Goal: Task Accomplishment & Management: Manage account settings

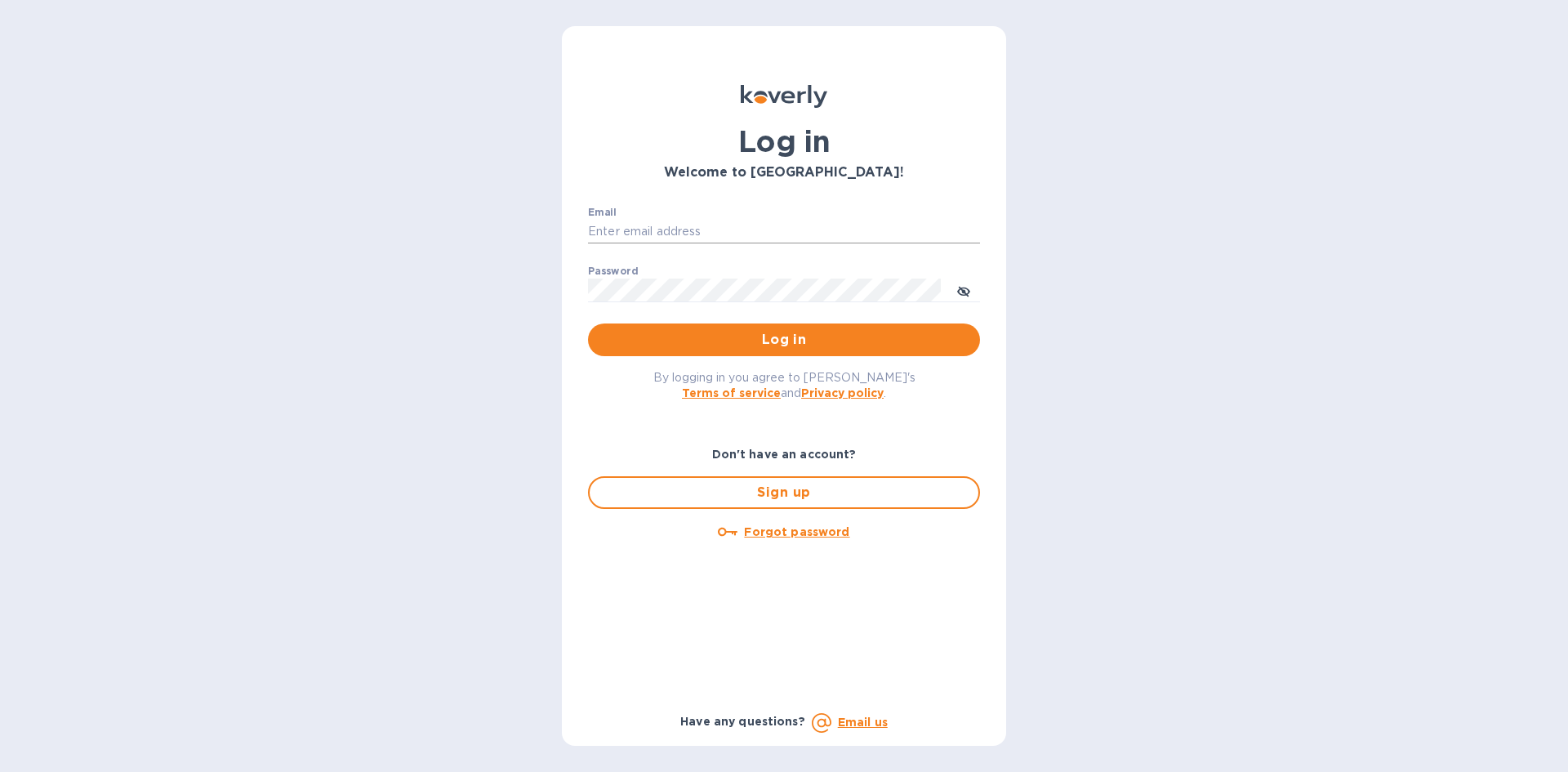
click at [730, 235] on input "Email" at bounding box center [784, 232] width 392 height 25
type input "[EMAIL_ADDRESS][DOMAIN_NAME]"
click at [588, 323] on button "Log in" at bounding box center [784, 340] width 392 height 32
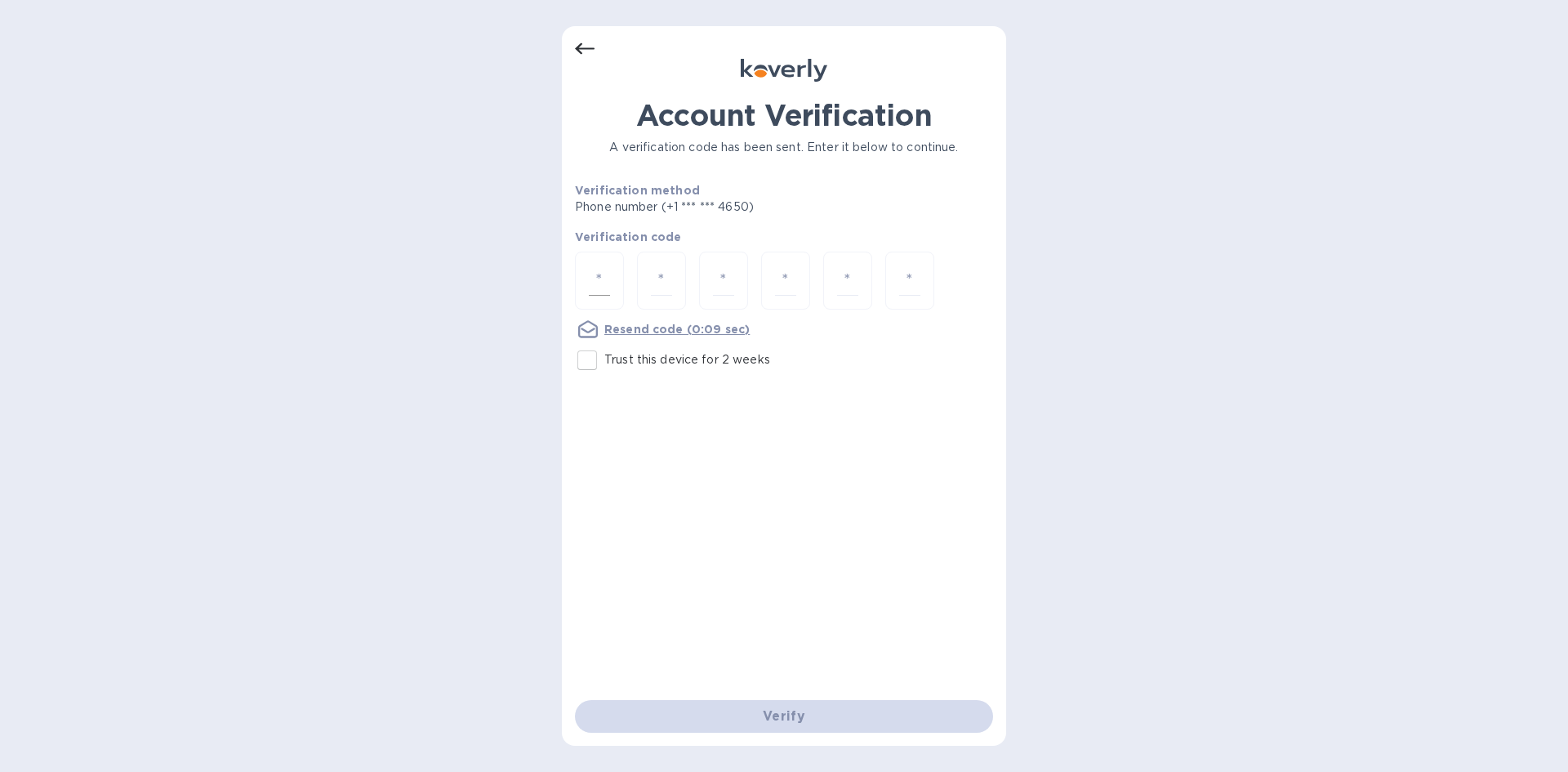
click at [618, 278] on div at bounding box center [599, 281] width 49 height 58
type input "3"
type input "0"
type input "4"
type input "8"
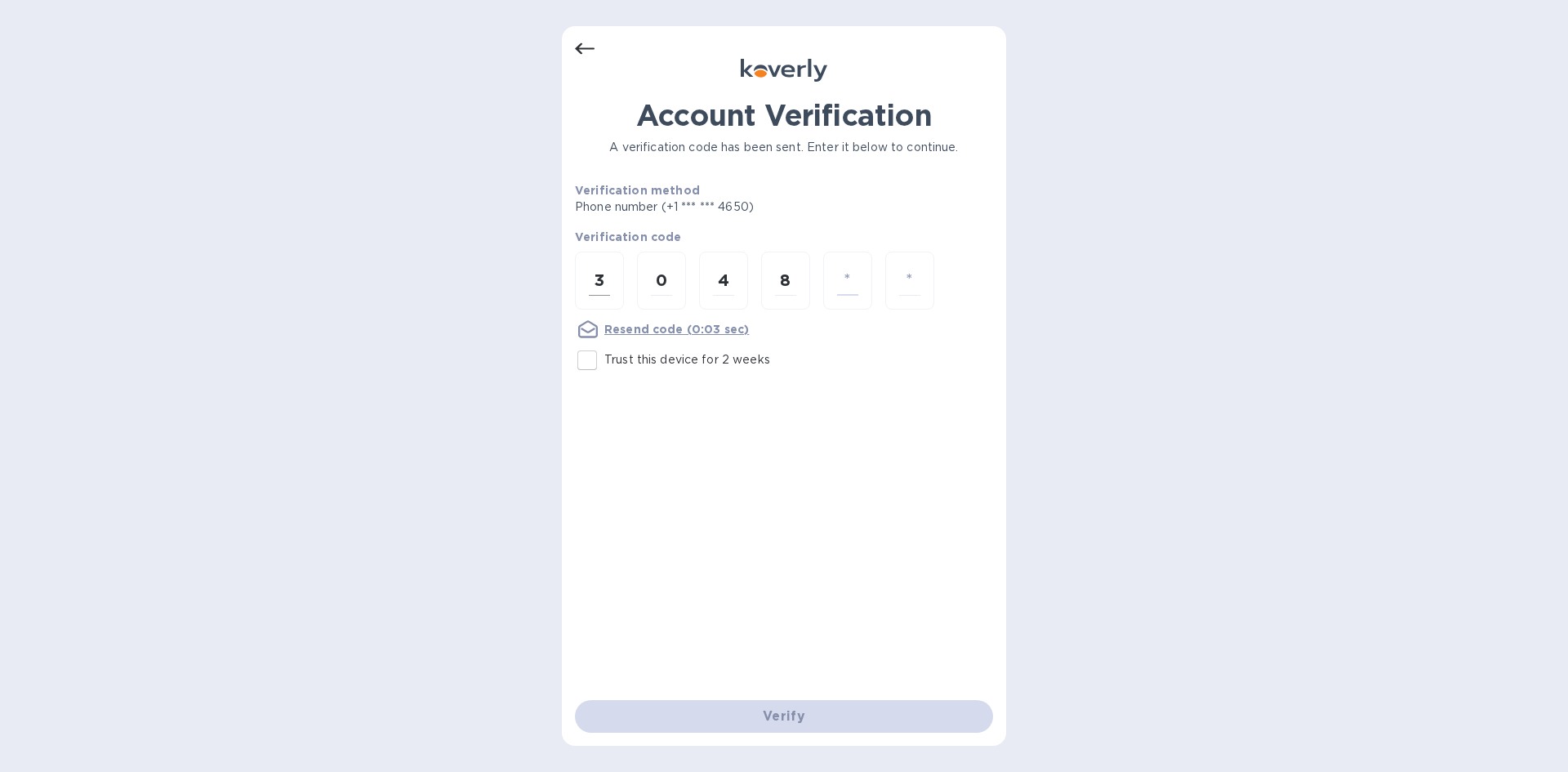
type input "3"
type input "8"
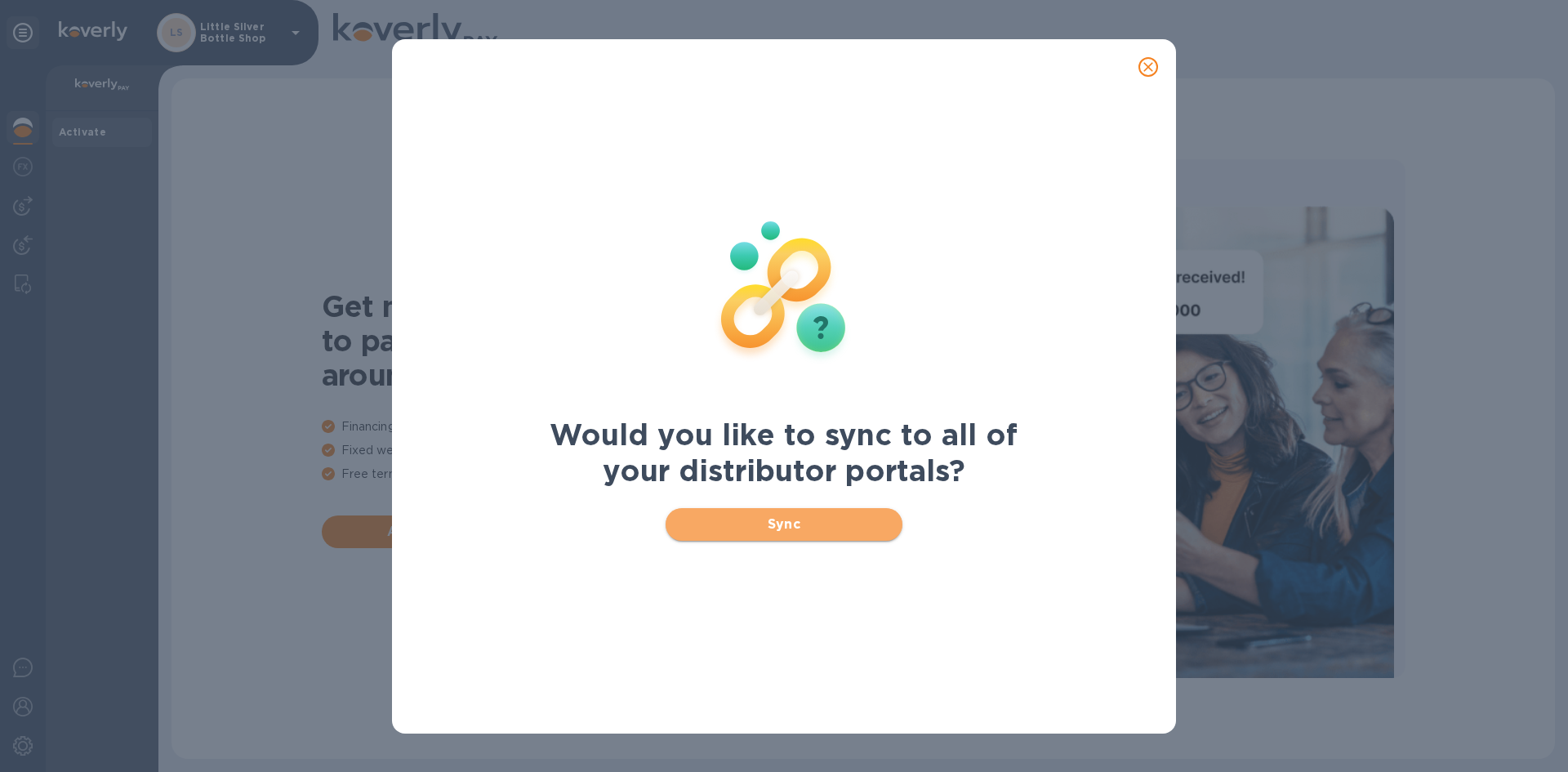
click at [808, 522] on span "Sync" at bounding box center [785, 524] width 212 height 20
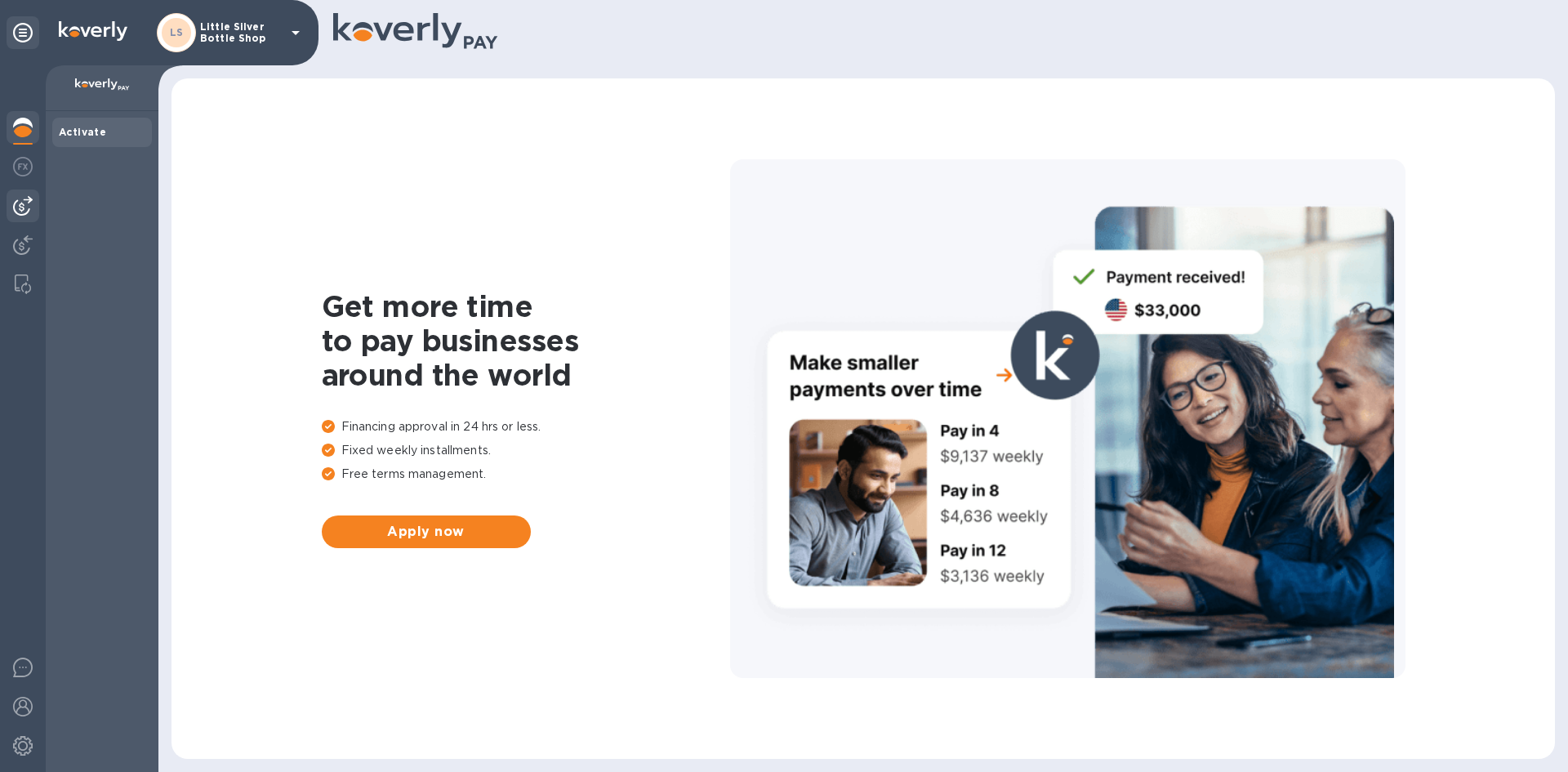
click at [29, 206] on img at bounding box center [22, 206] width 20 height 20
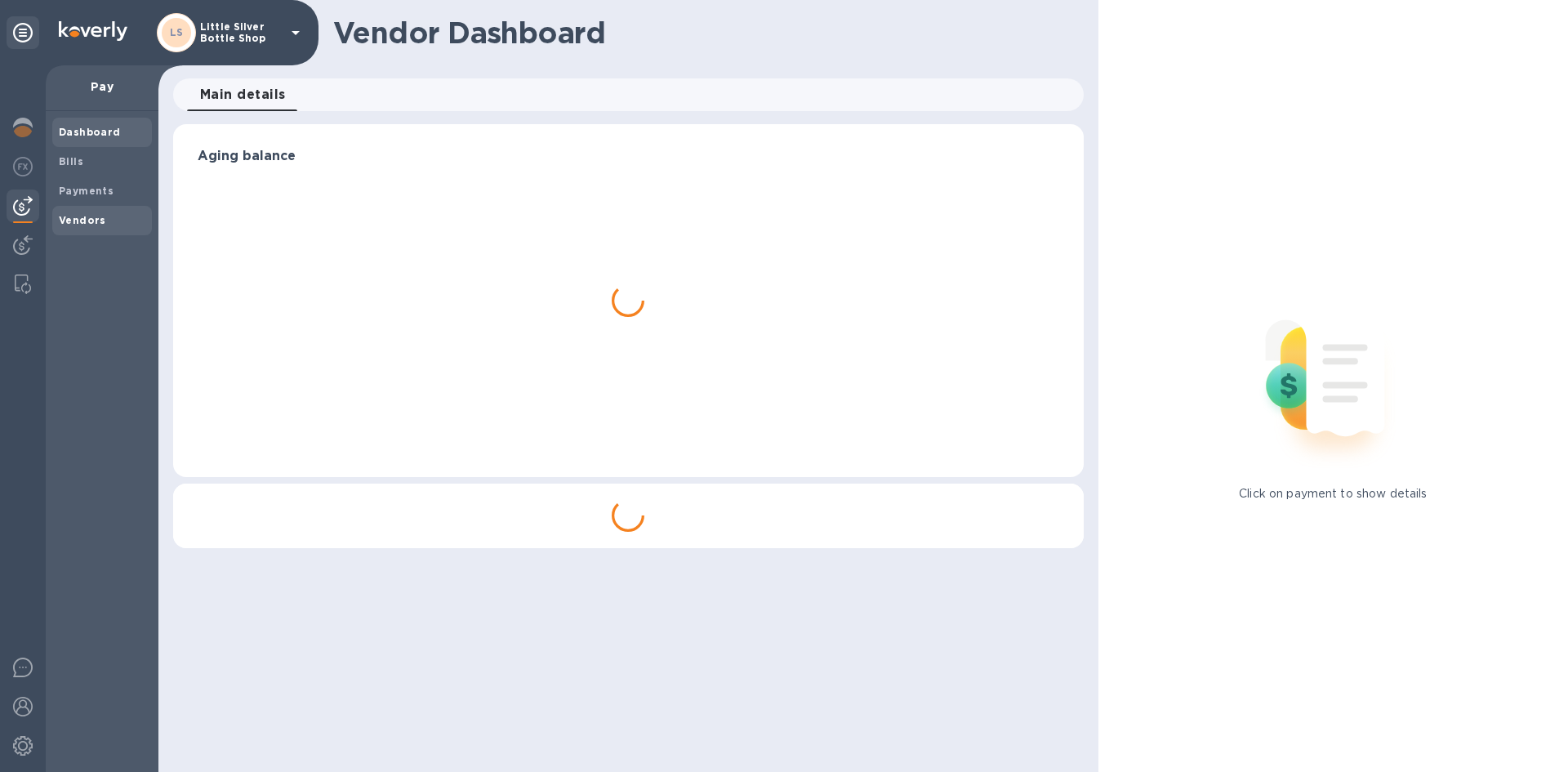
click at [92, 217] on b "Vendors" at bounding box center [83, 220] width 48 height 12
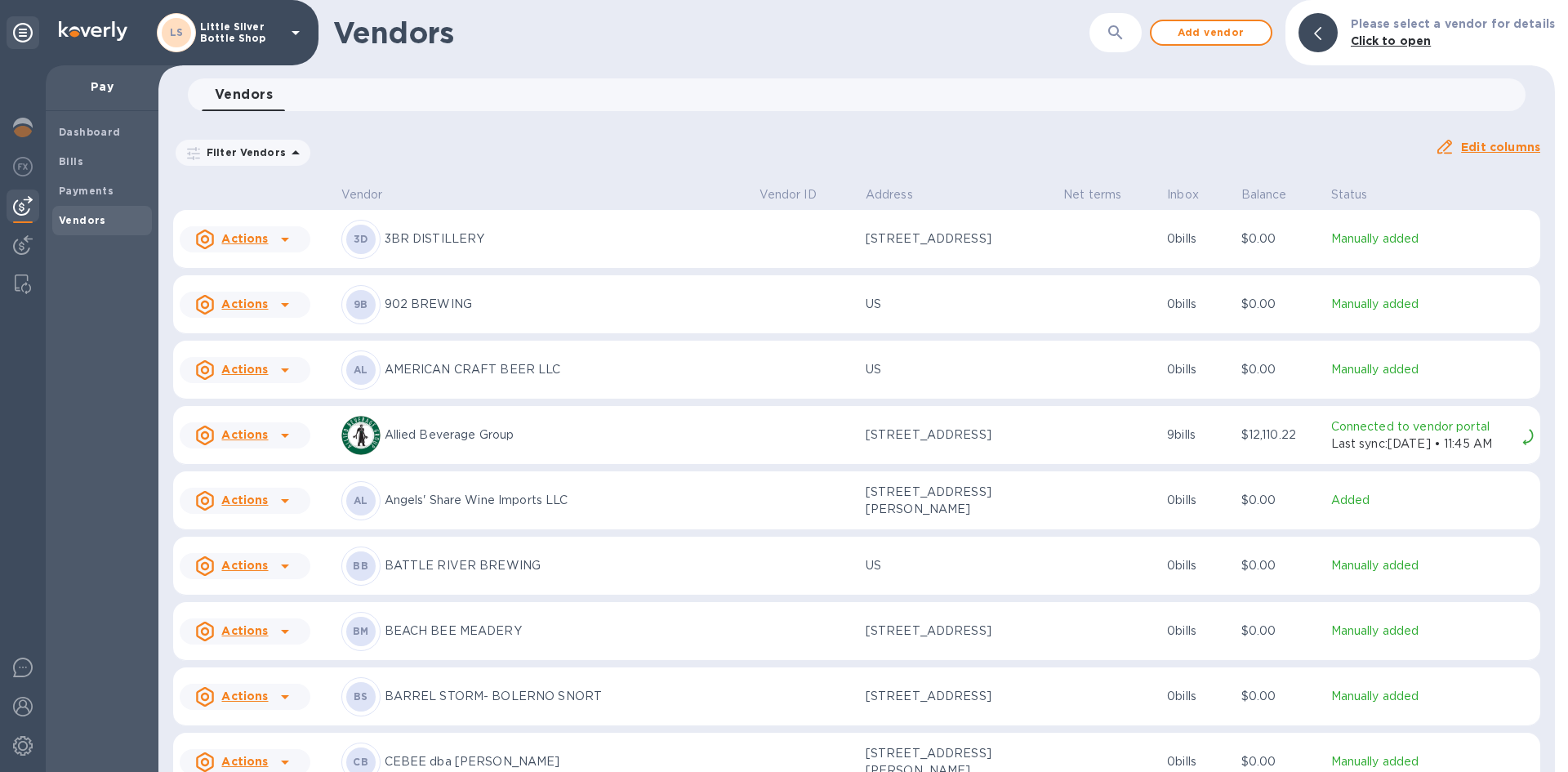
click at [289, 35] on icon at bounding box center [295, 32] width 20 height 20
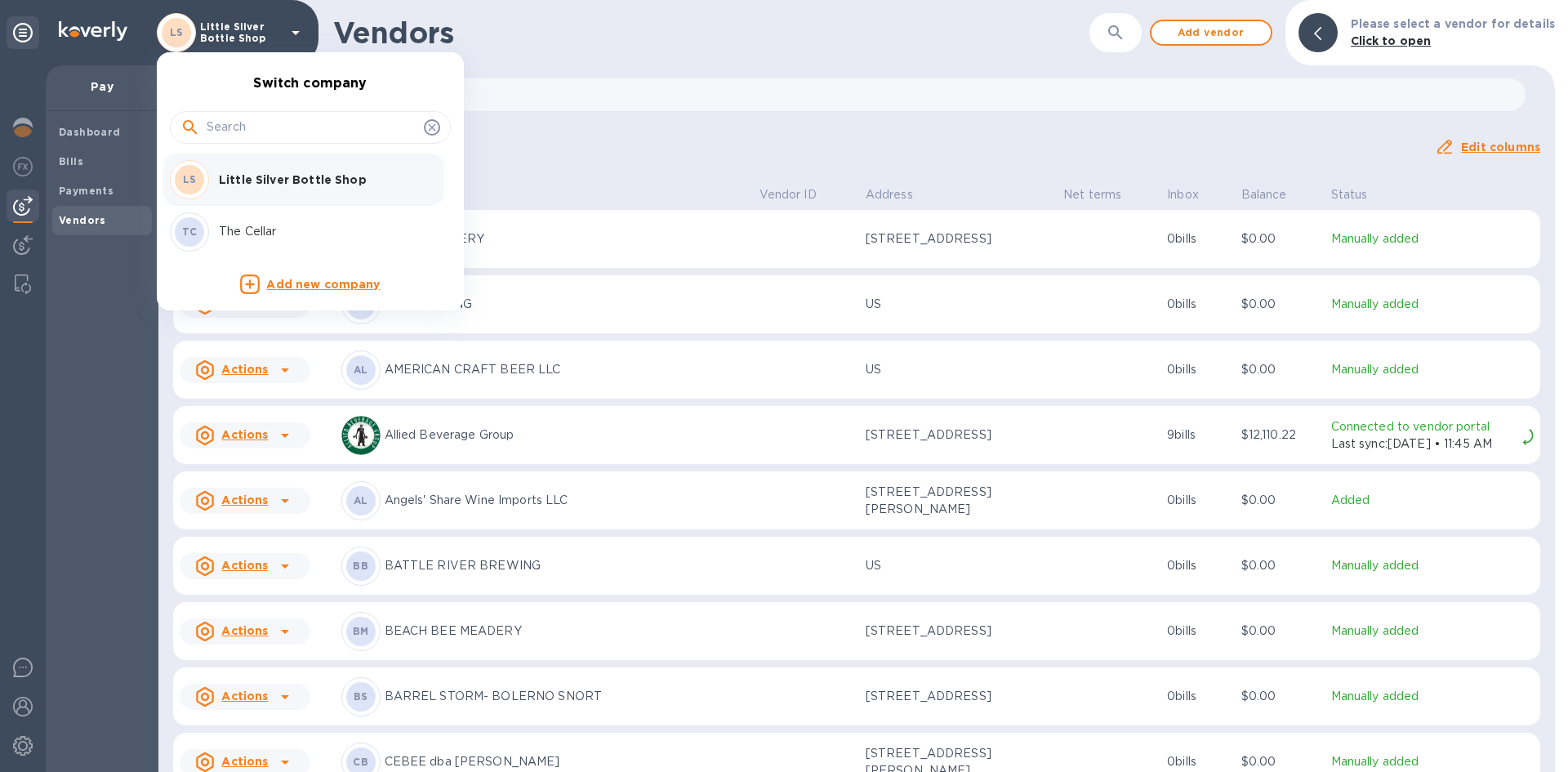
click at [254, 229] on p "The Cellar" at bounding box center [322, 231] width 206 height 17
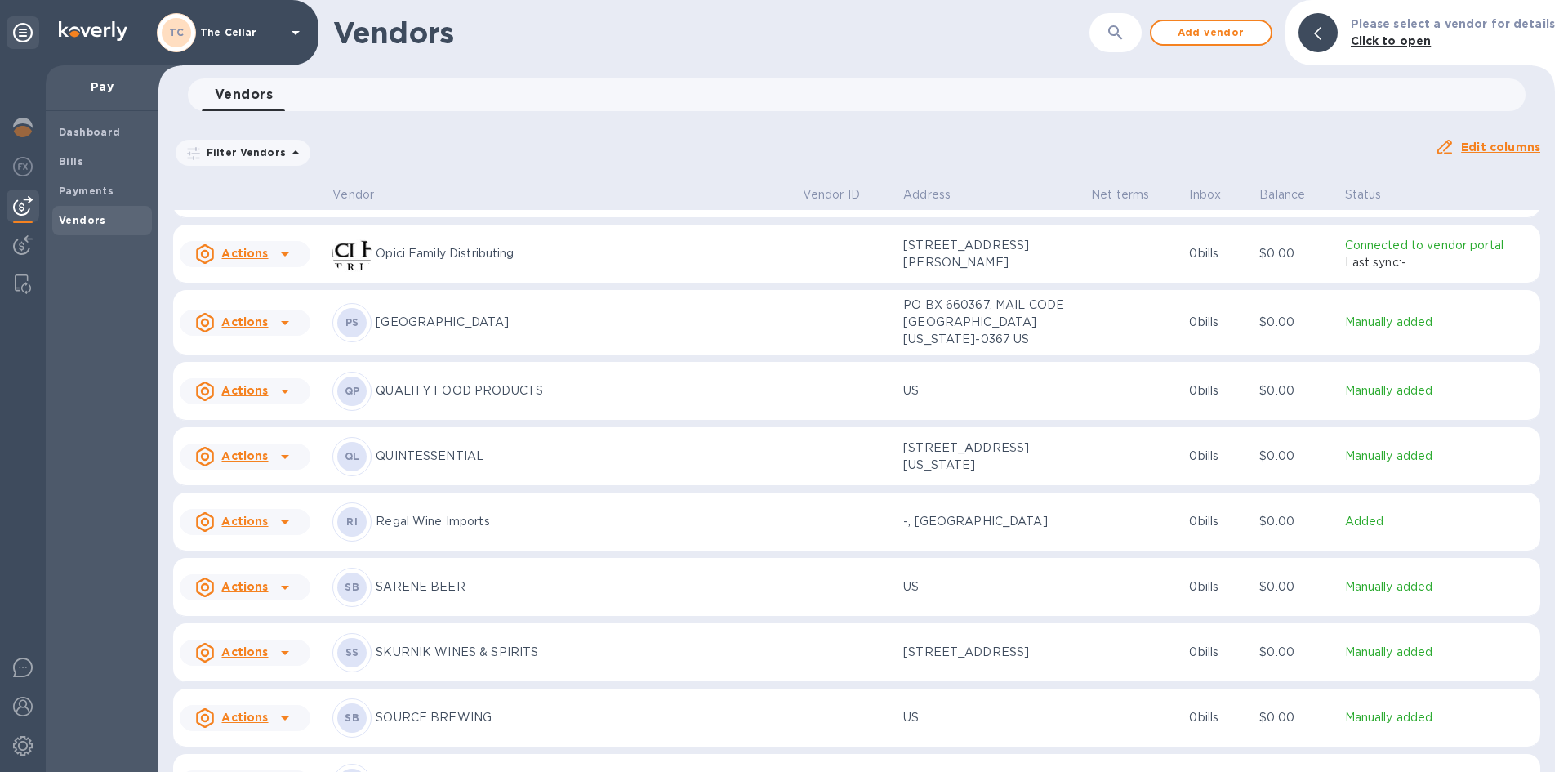
scroll to position [2071, 0]
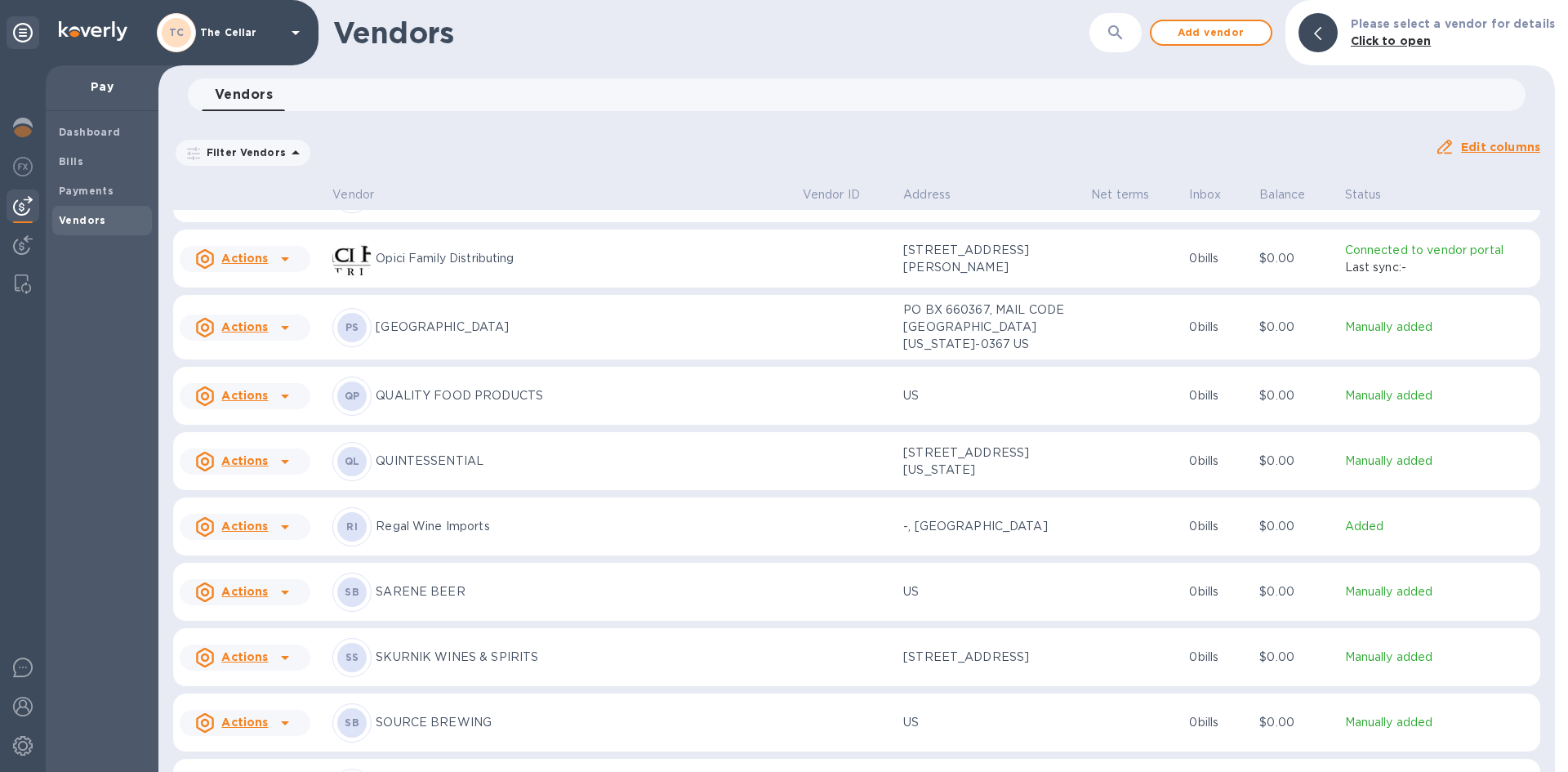
click at [294, 31] on icon at bounding box center [296, 32] width 9 height 4
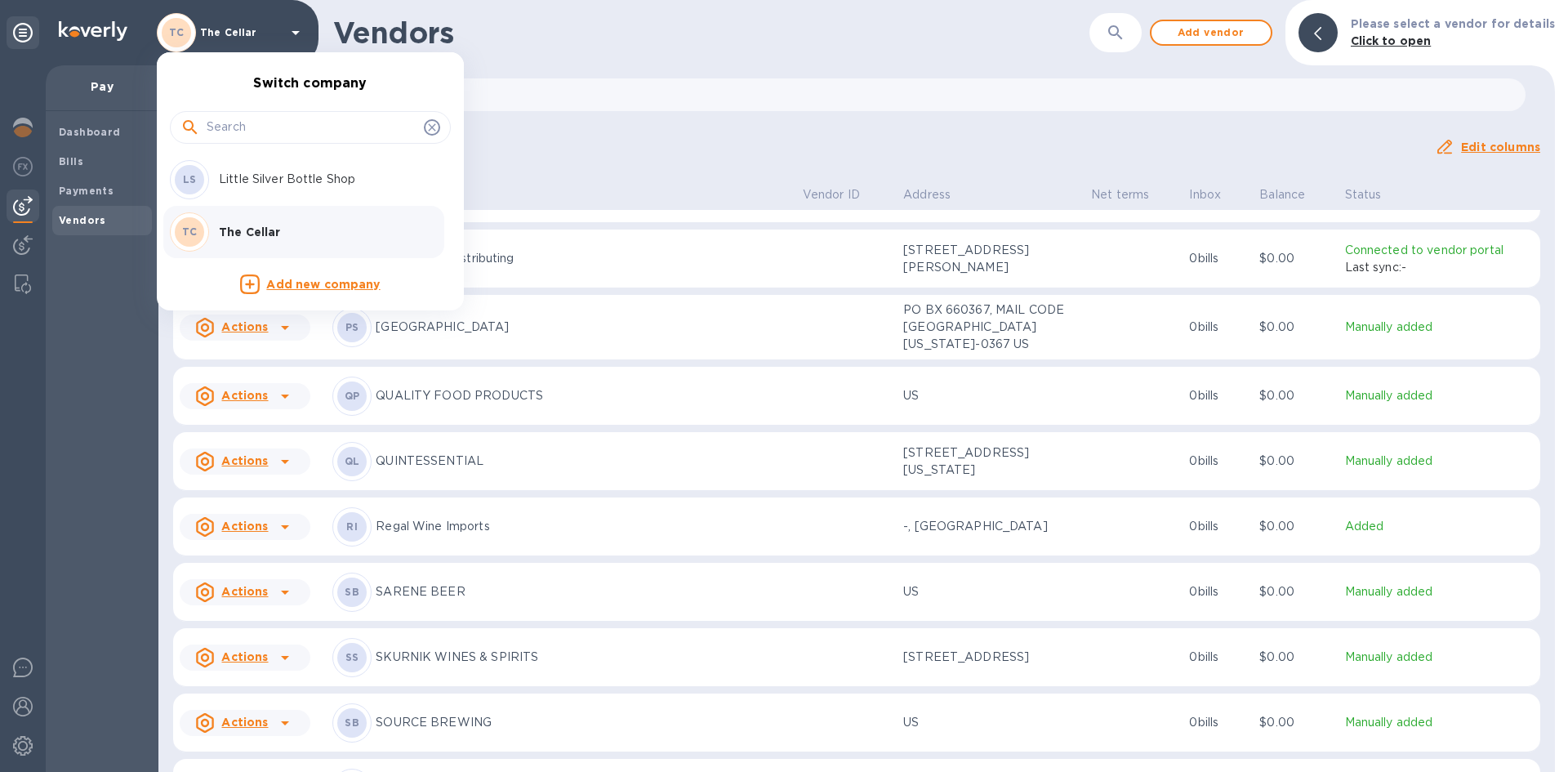
click at [293, 174] on p "Little Silver Bottle Shop" at bounding box center [322, 179] width 206 height 17
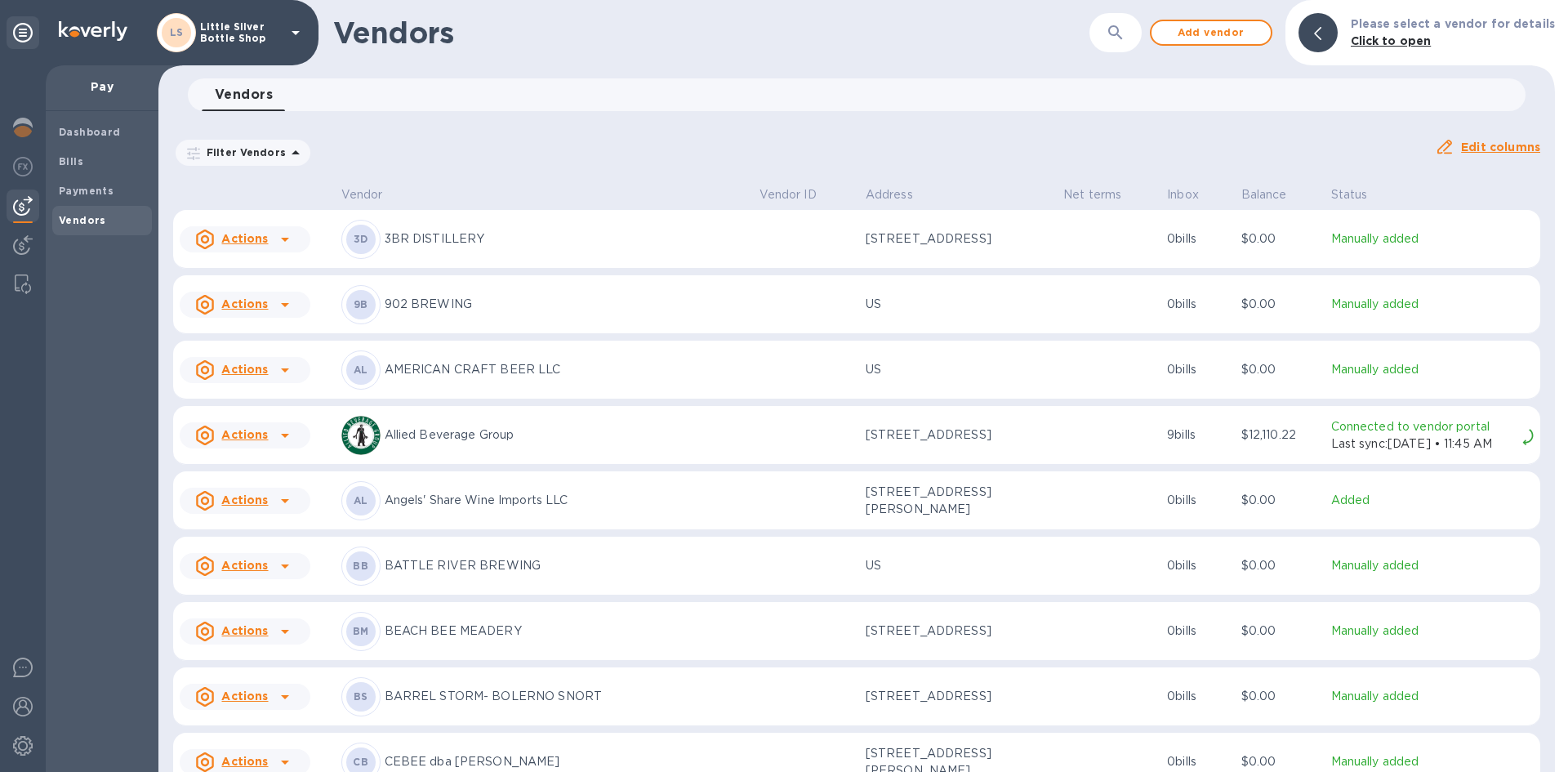
scroll to position [82, 0]
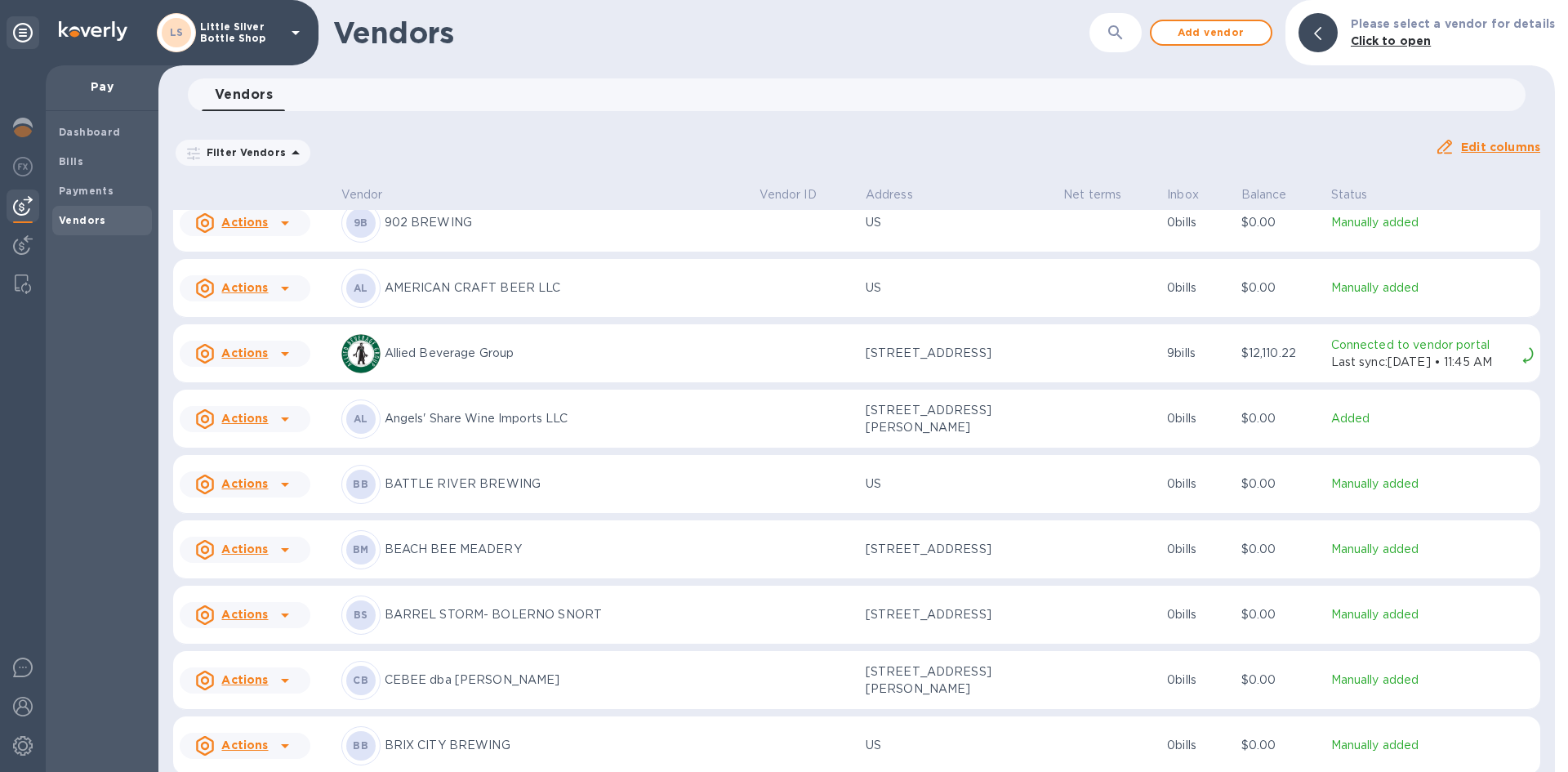
click at [472, 681] on p "CEBEE dba Bradley Brew" at bounding box center [566, 680] width 362 height 17
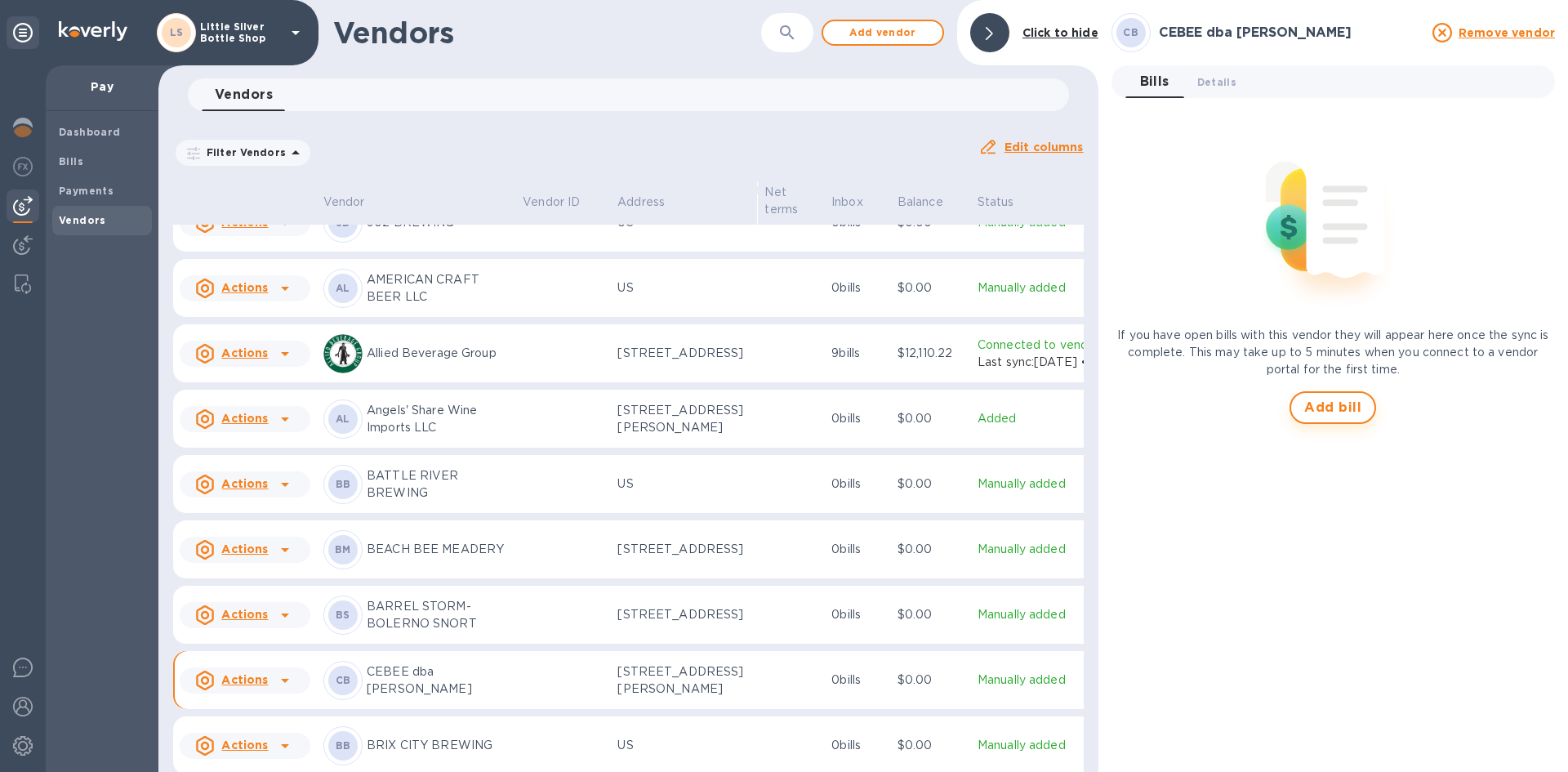
click at [1314, 410] on span "Add bill" at bounding box center [1333, 407] width 57 height 20
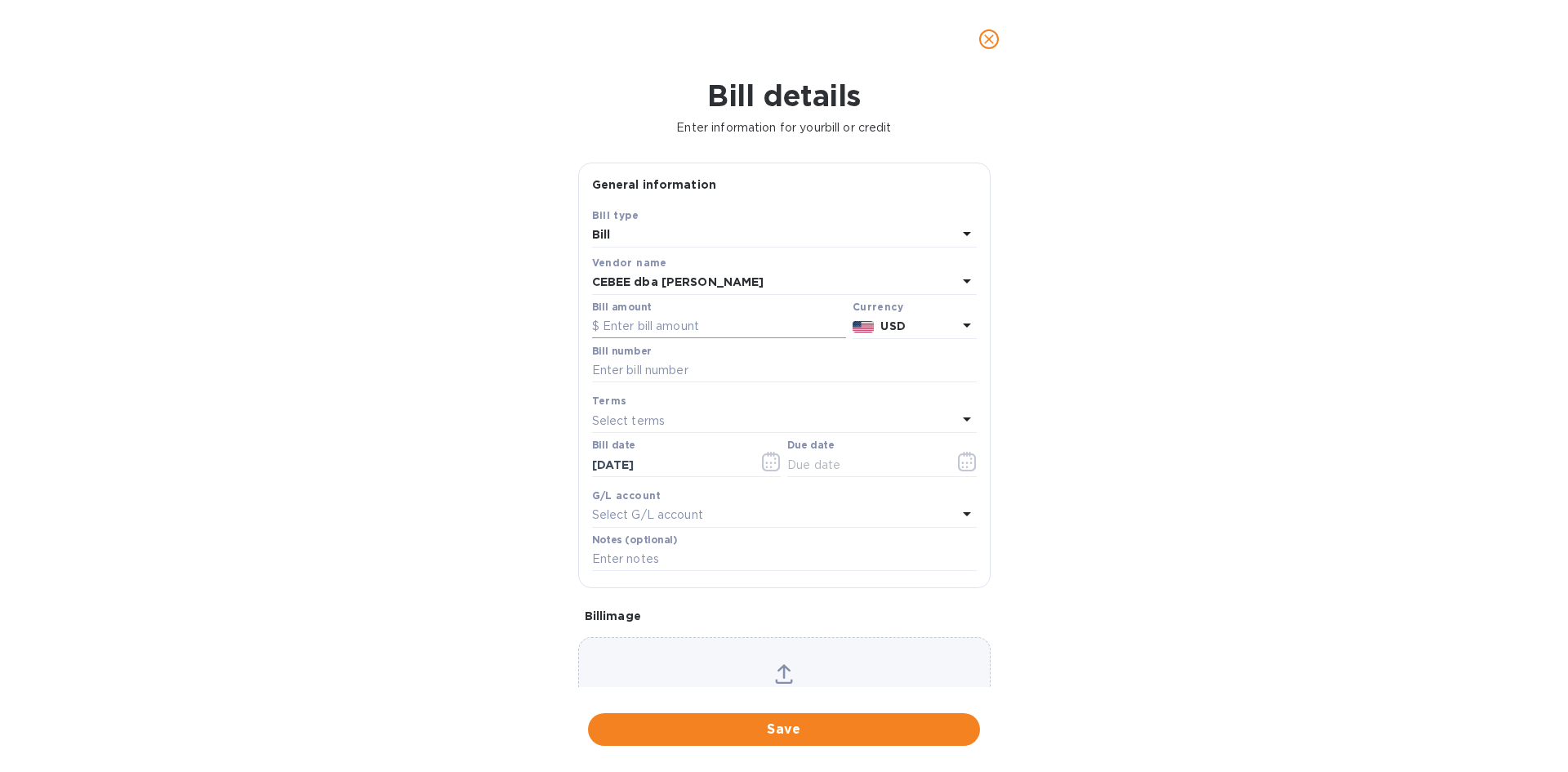
click at [703, 317] on input "text" at bounding box center [719, 327] width 254 height 25
type input "460.35"
click at [707, 374] on input "text" at bounding box center [784, 370] width 385 height 25
type input "7172"
click at [652, 421] on p "Select terms" at bounding box center [629, 421] width 73 height 17
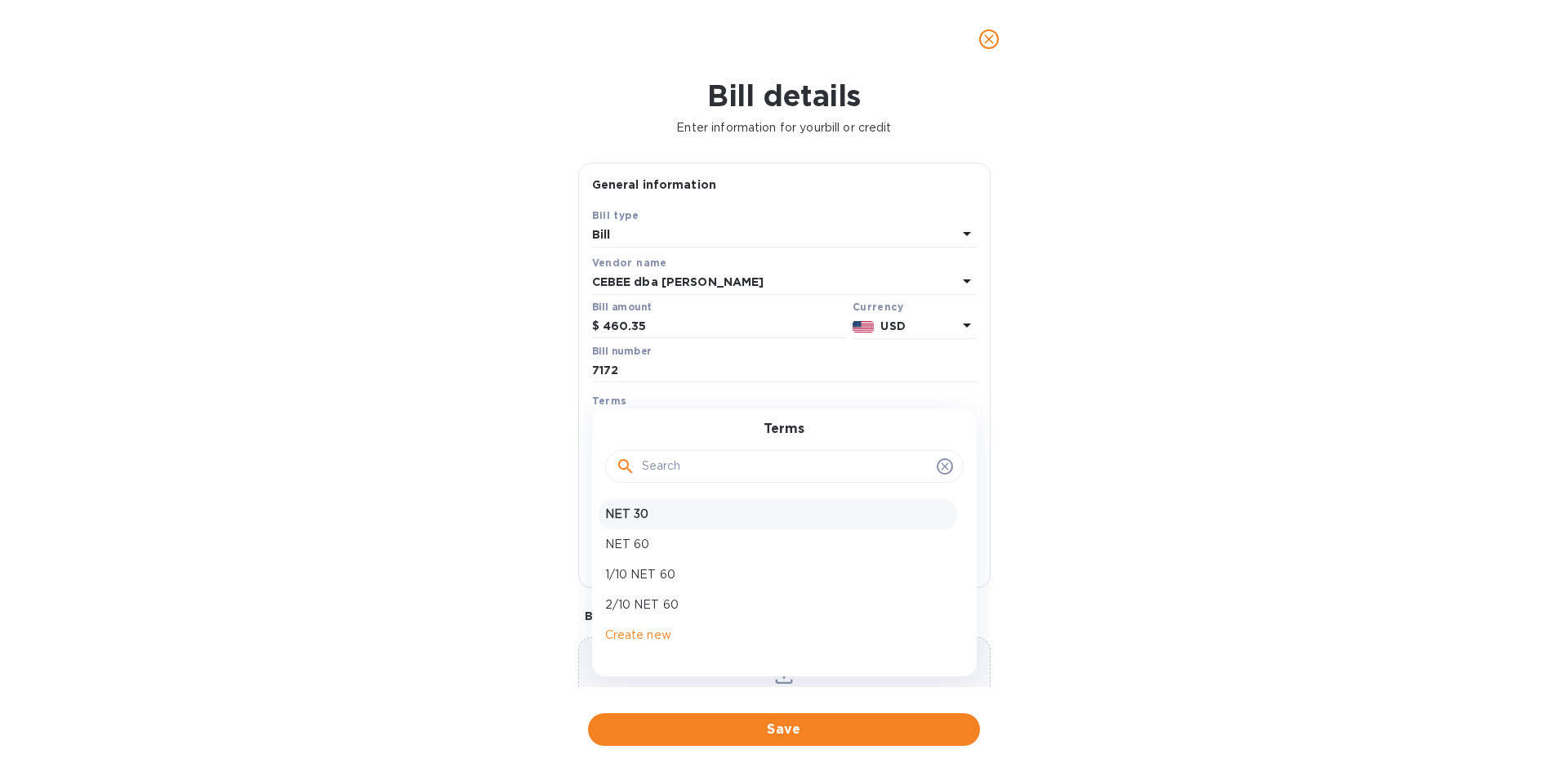
click at [666, 520] on p "NET 30" at bounding box center [777, 514] width 346 height 17
type input "11/02/2025"
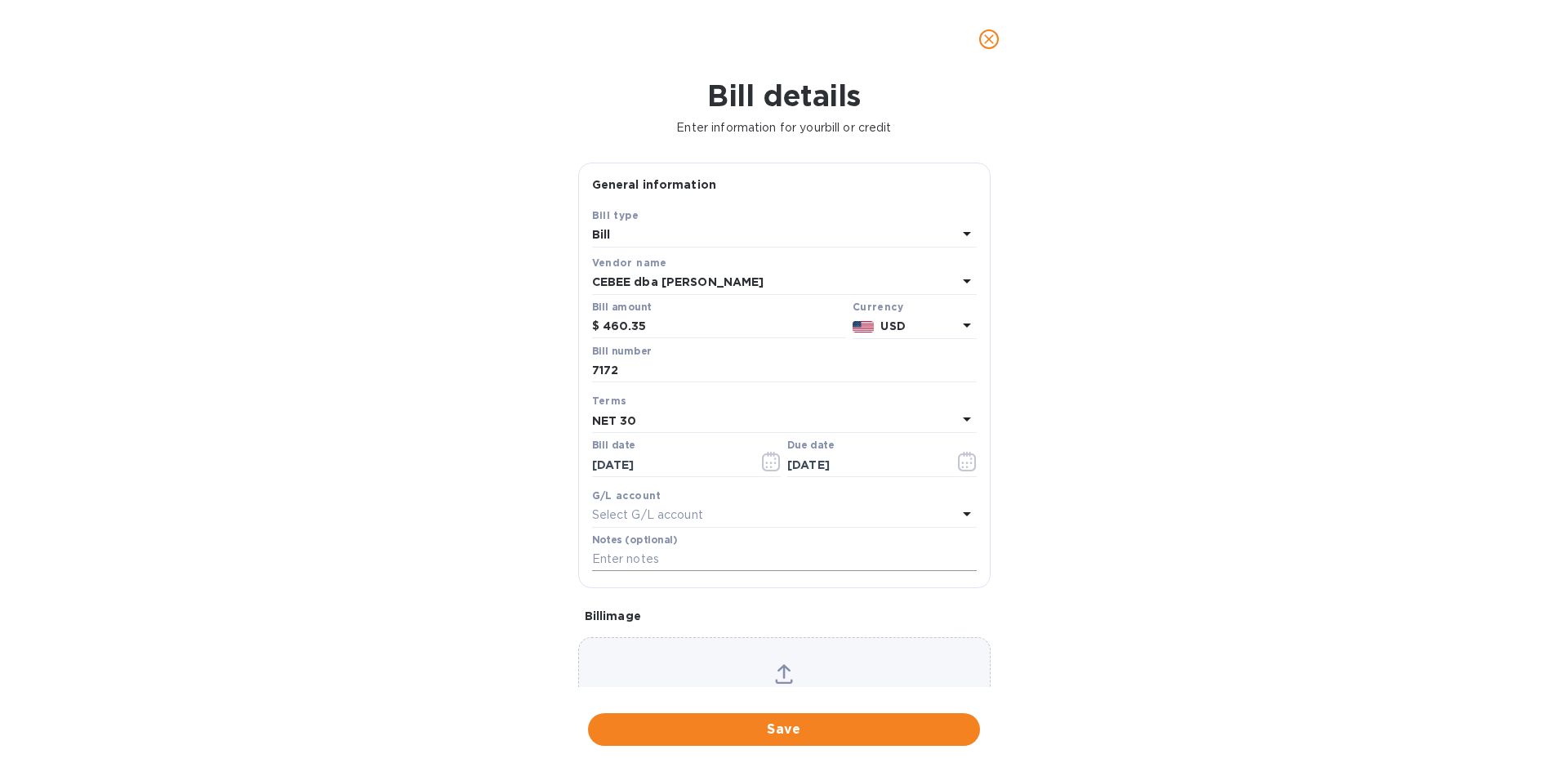
click at [668, 560] on input "text" at bounding box center [784, 559] width 385 height 25
type input "1-30054"
click at [875, 723] on span "Save" at bounding box center [784, 728] width 366 height 20
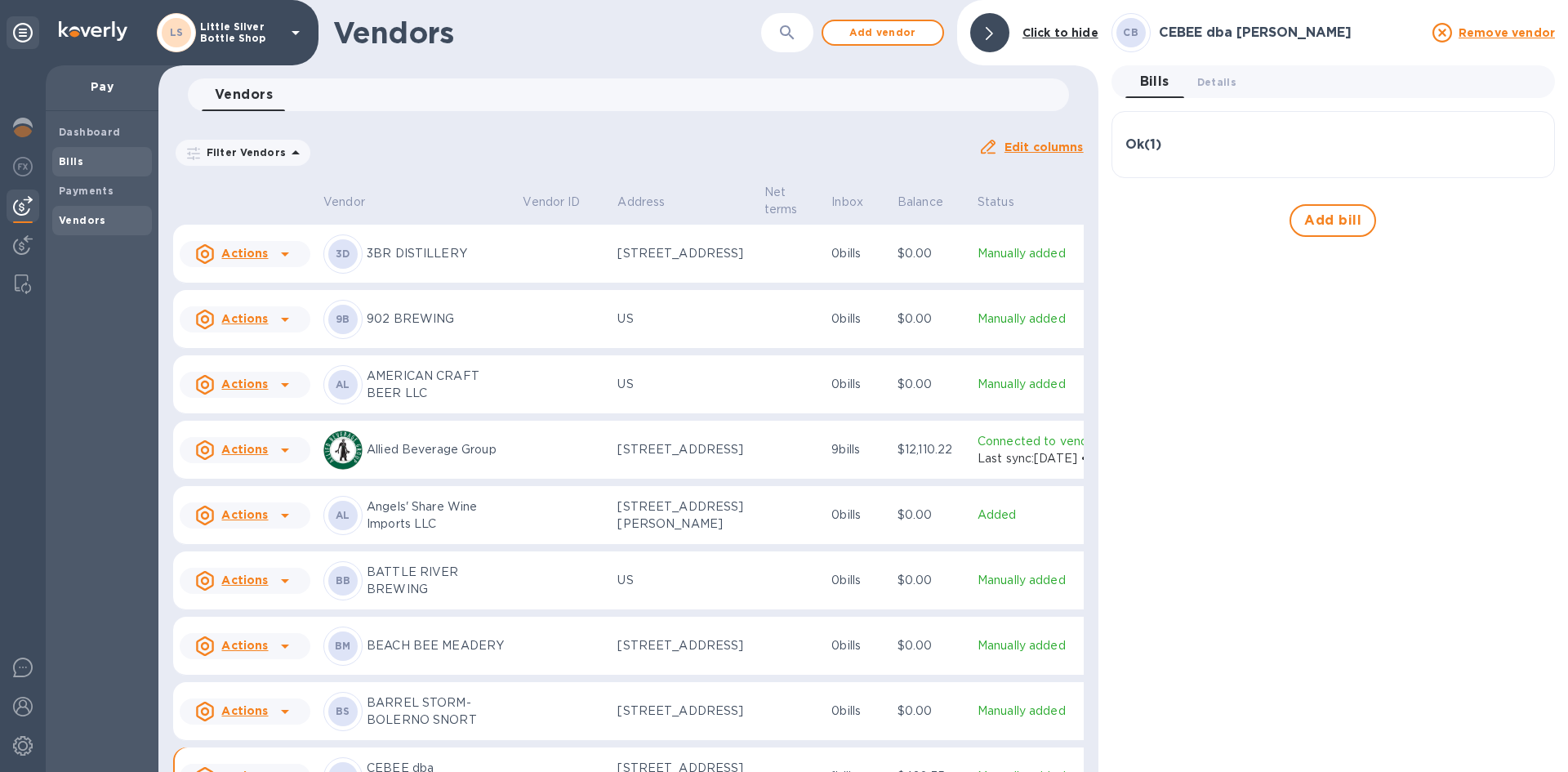
click at [115, 161] on span "Bills" at bounding box center [102, 161] width 86 height 16
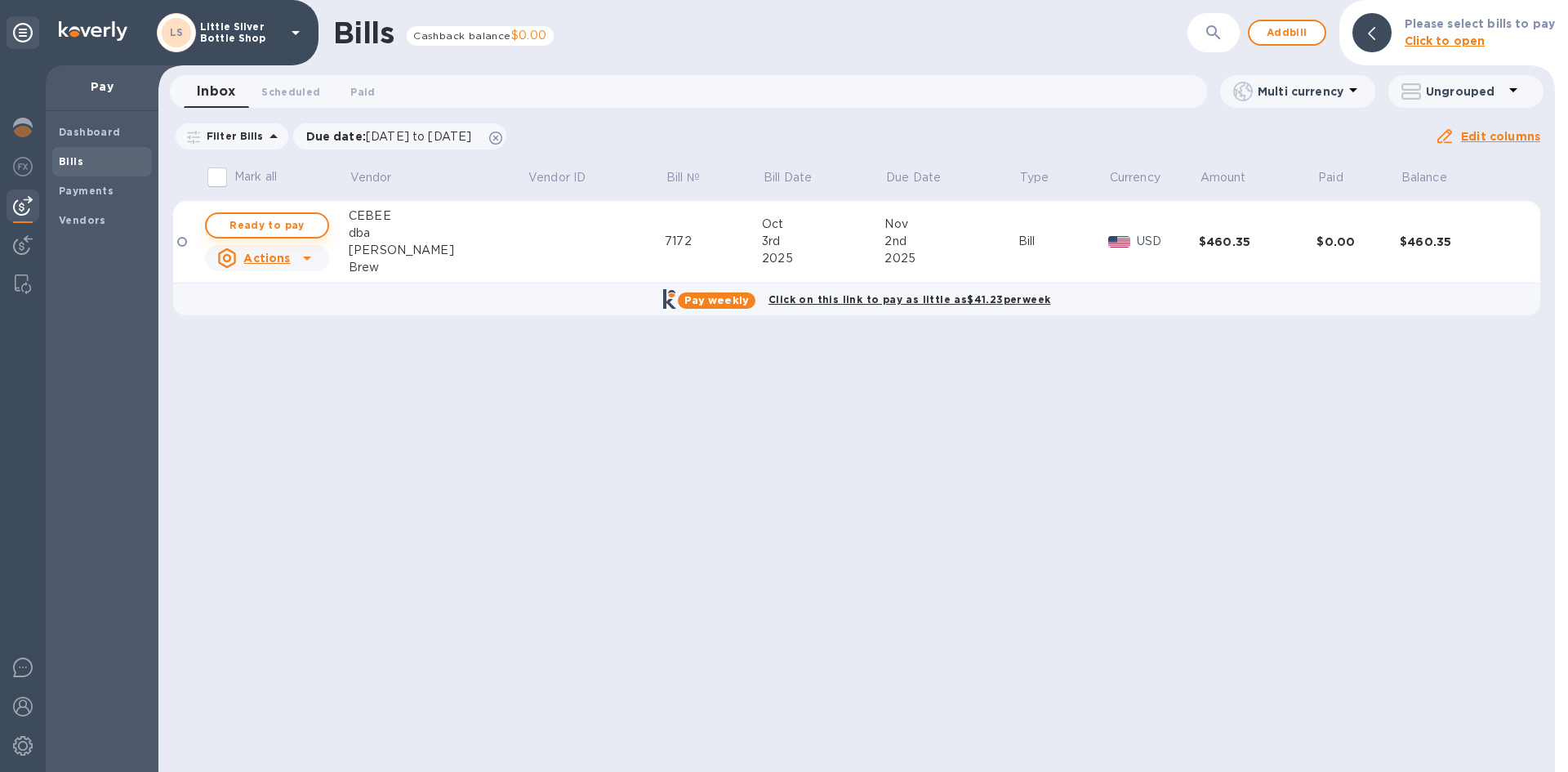
click at [303, 223] on span "Ready to pay" at bounding box center [267, 225] width 95 height 20
checkbox input "true"
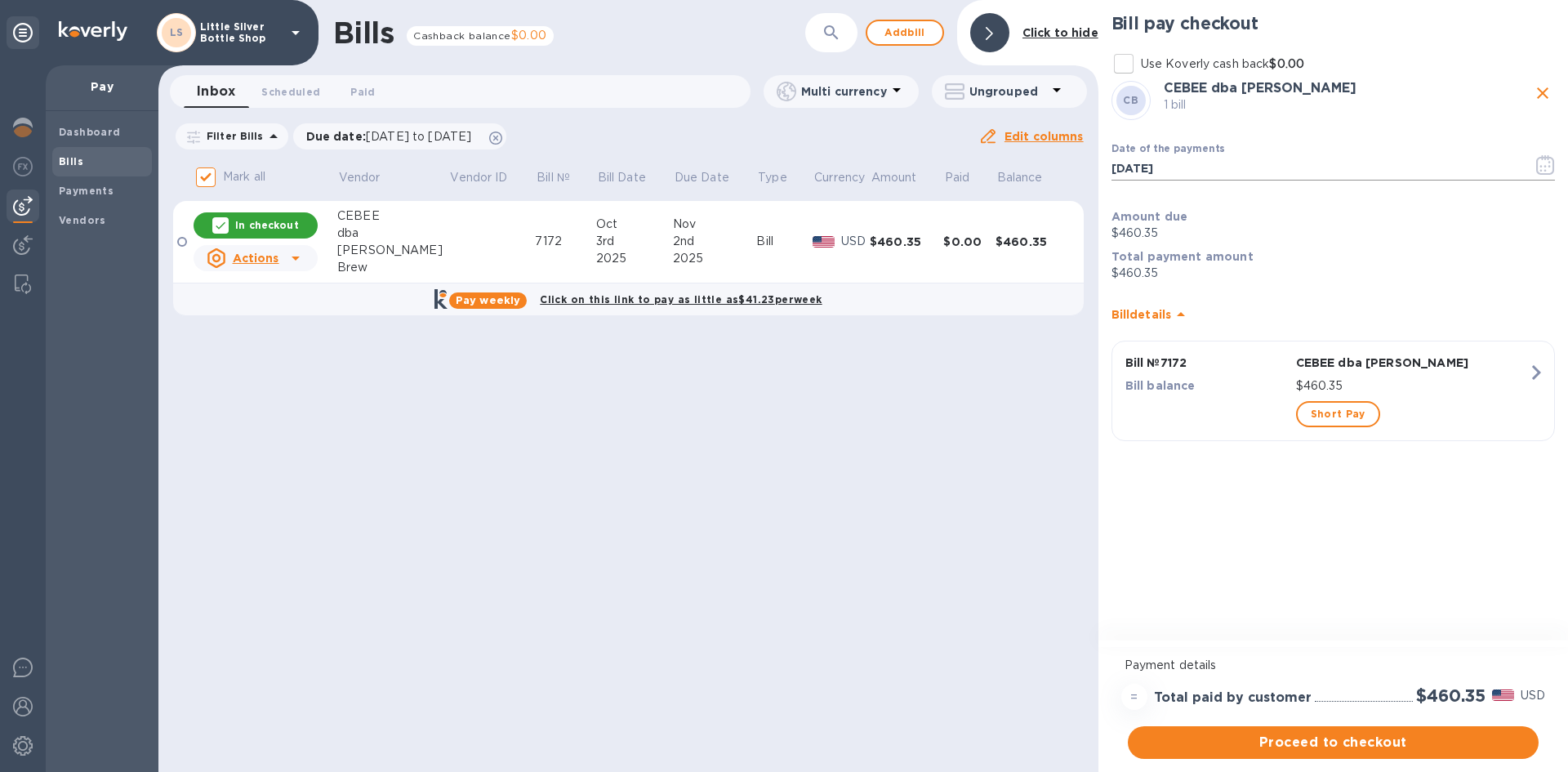
click at [1546, 169] on icon "button" at bounding box center [1546, 165] width 19 height 20
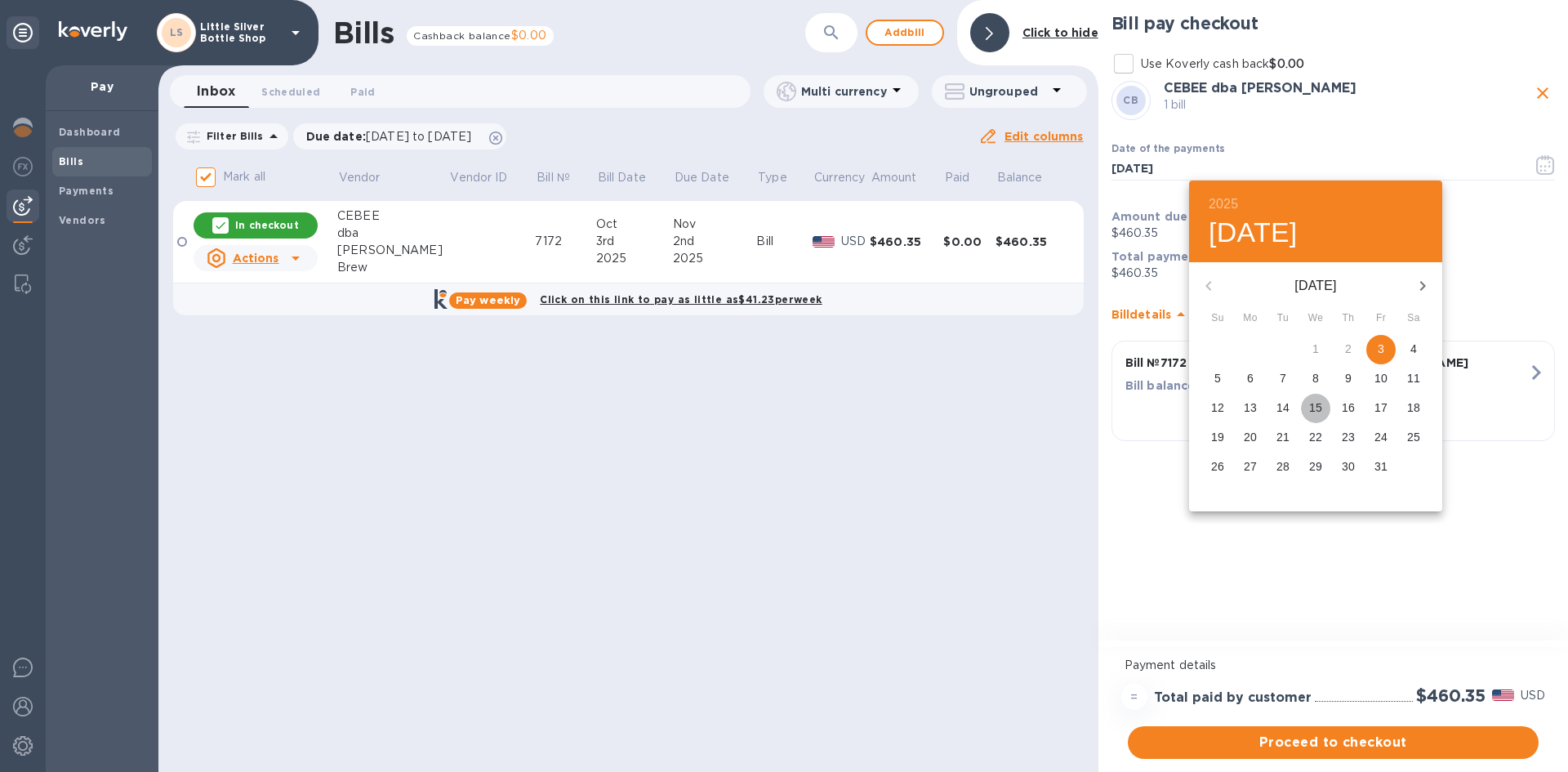
click at [1318, 409] on p "15" at bounding box center [1315, 407] width 13 height 16
type input "10/15/2025"
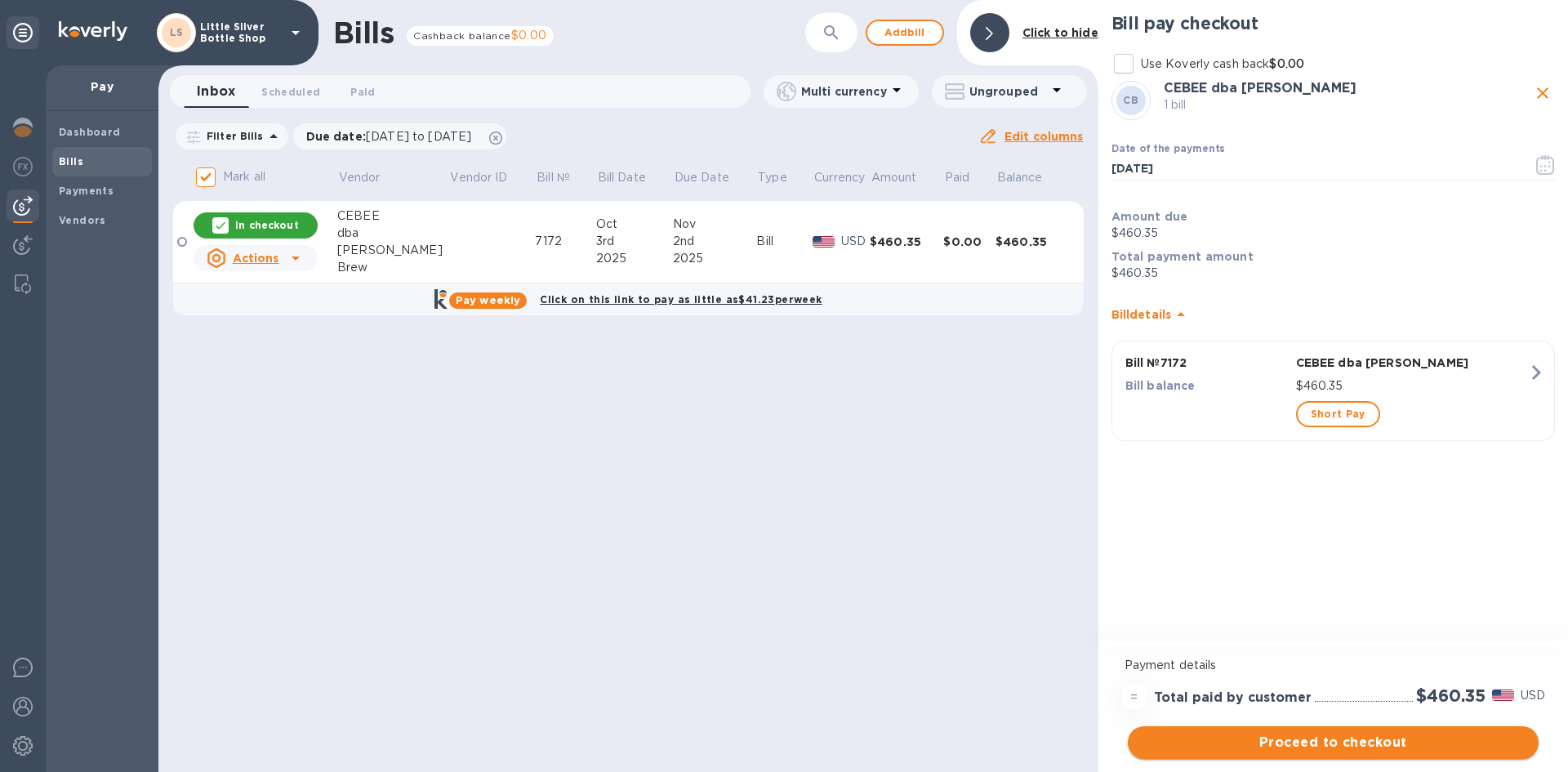
click at [1421, 747] on span "Proceed to checkout" at bounding box center [1333, 742] width 385 height 20
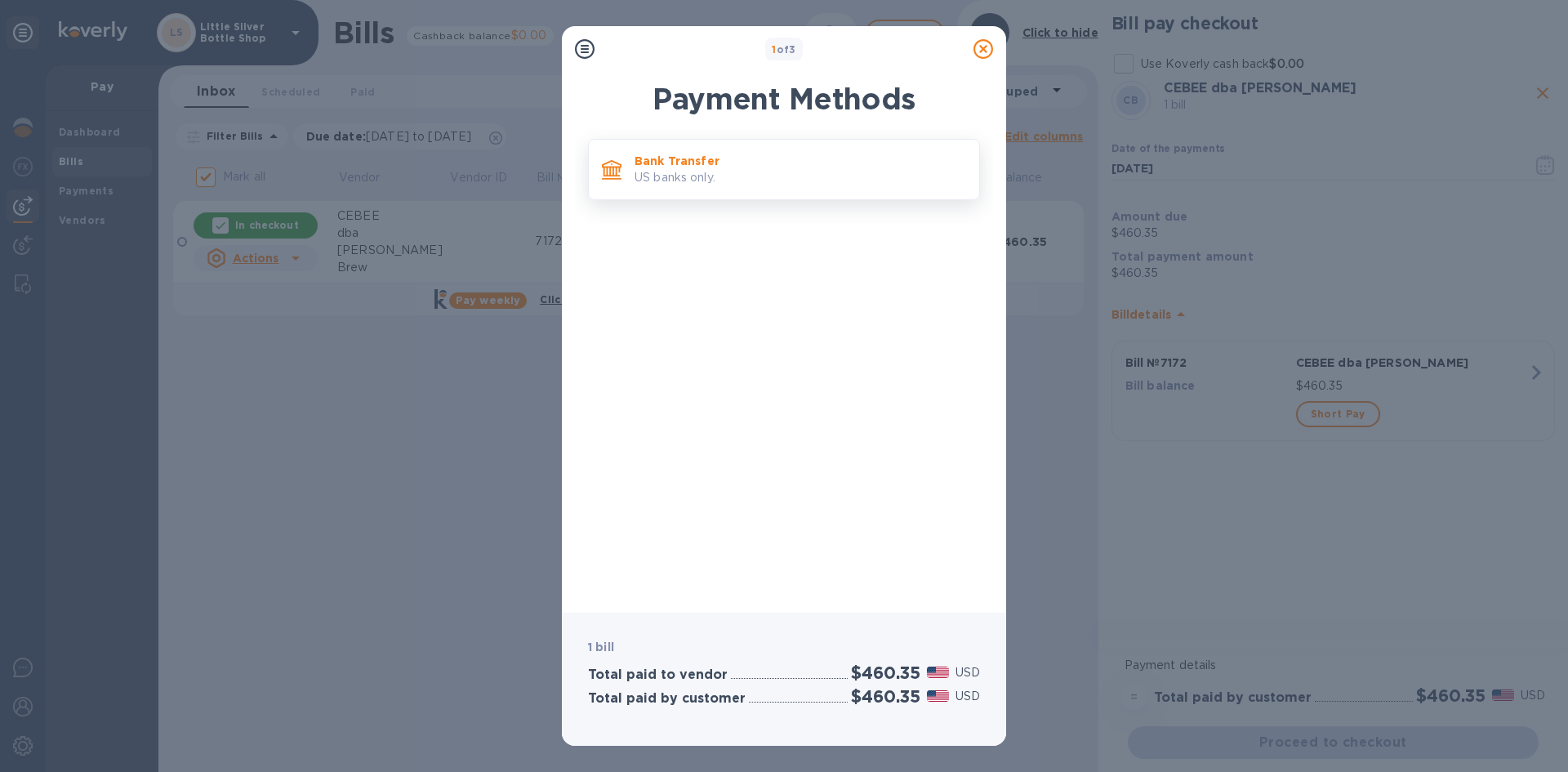
click at [898, 179] on p "US banks only." at bounding box center [800, 177] width 332 height 17
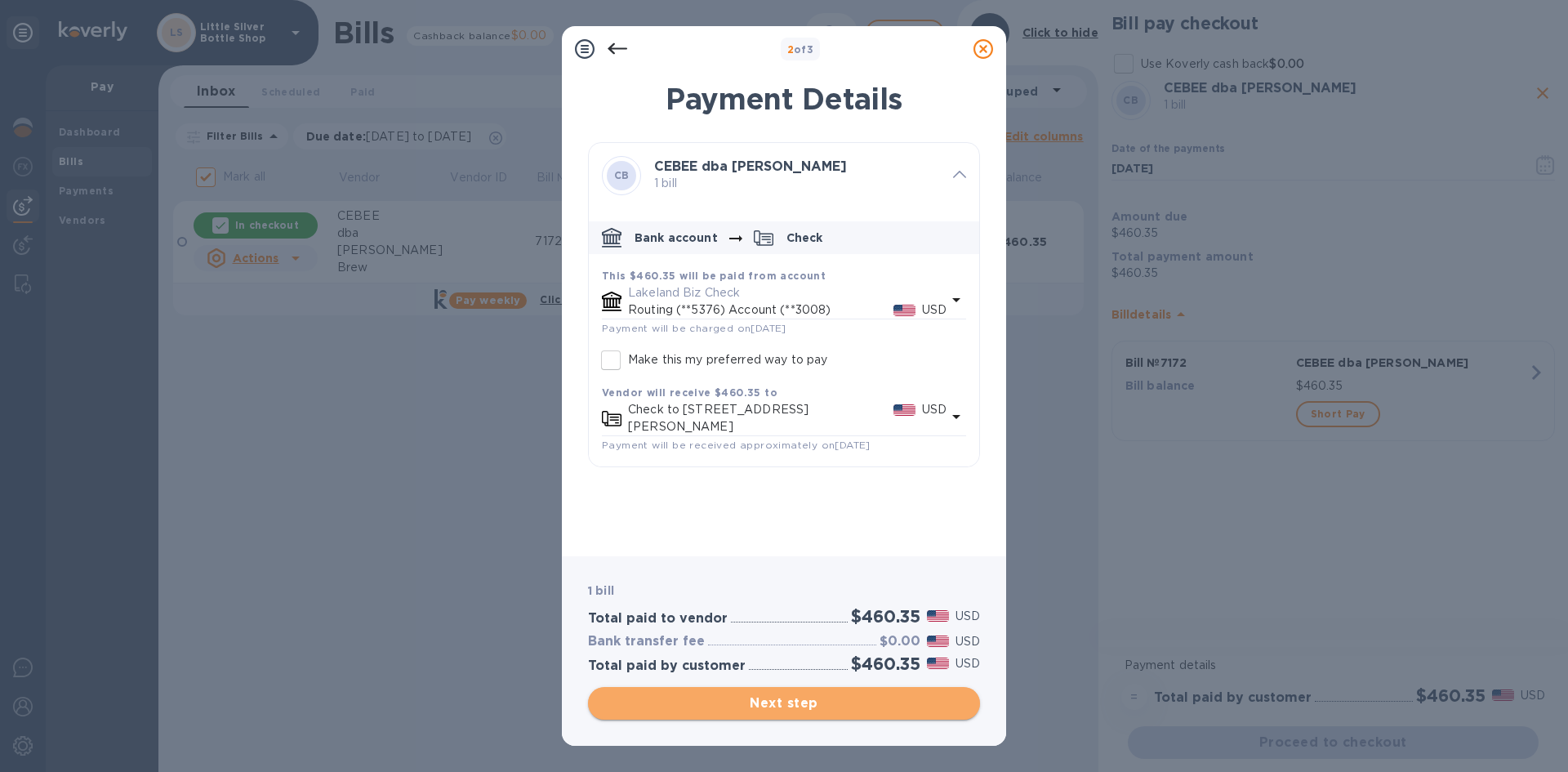
click at [906, 703] on span "Next step" at bounding box center [784, 703] width 366 height 20
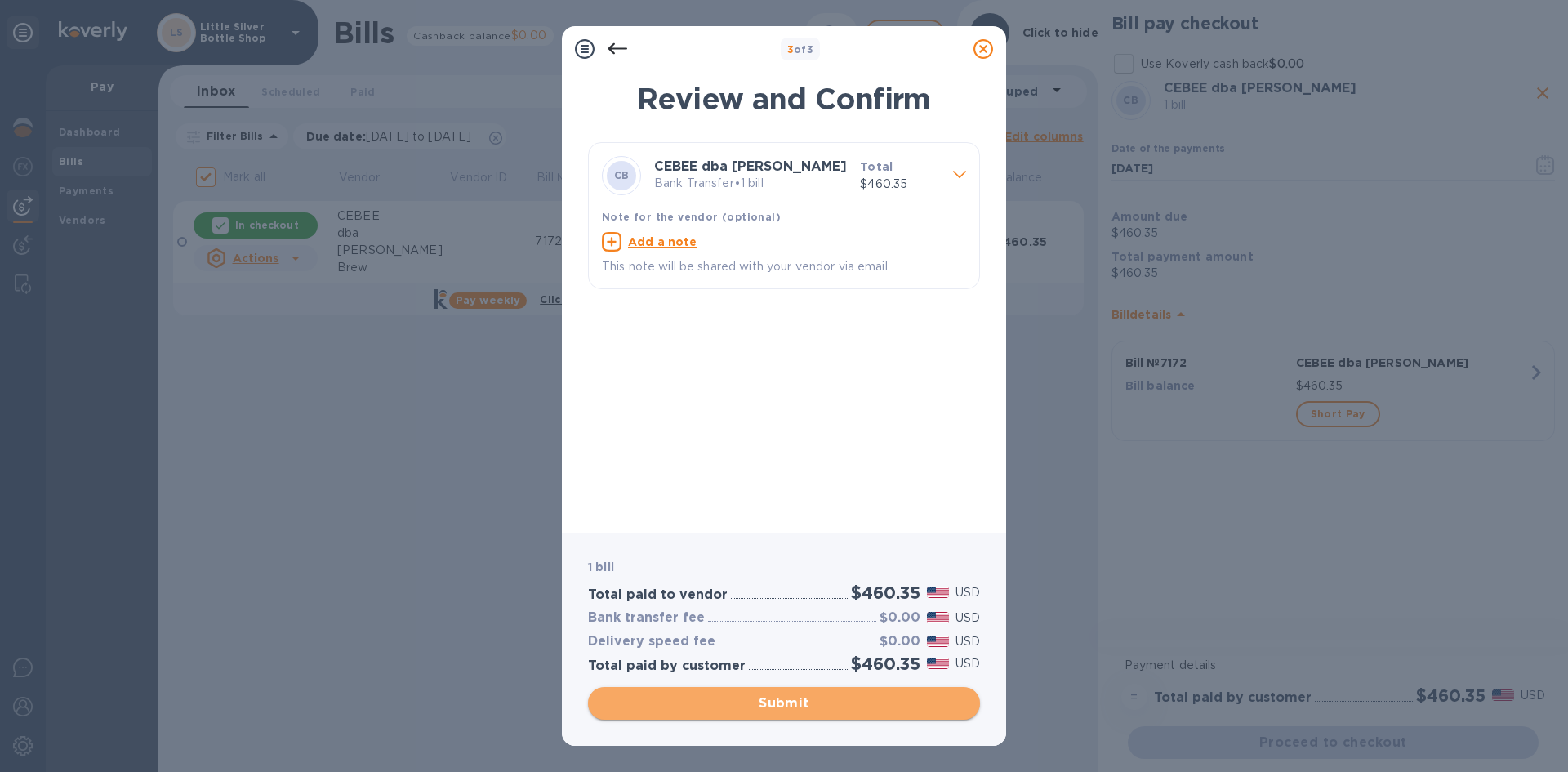
click at [906, 703] on span "Submit" at bounding box center [784, 703] width 366 height 20
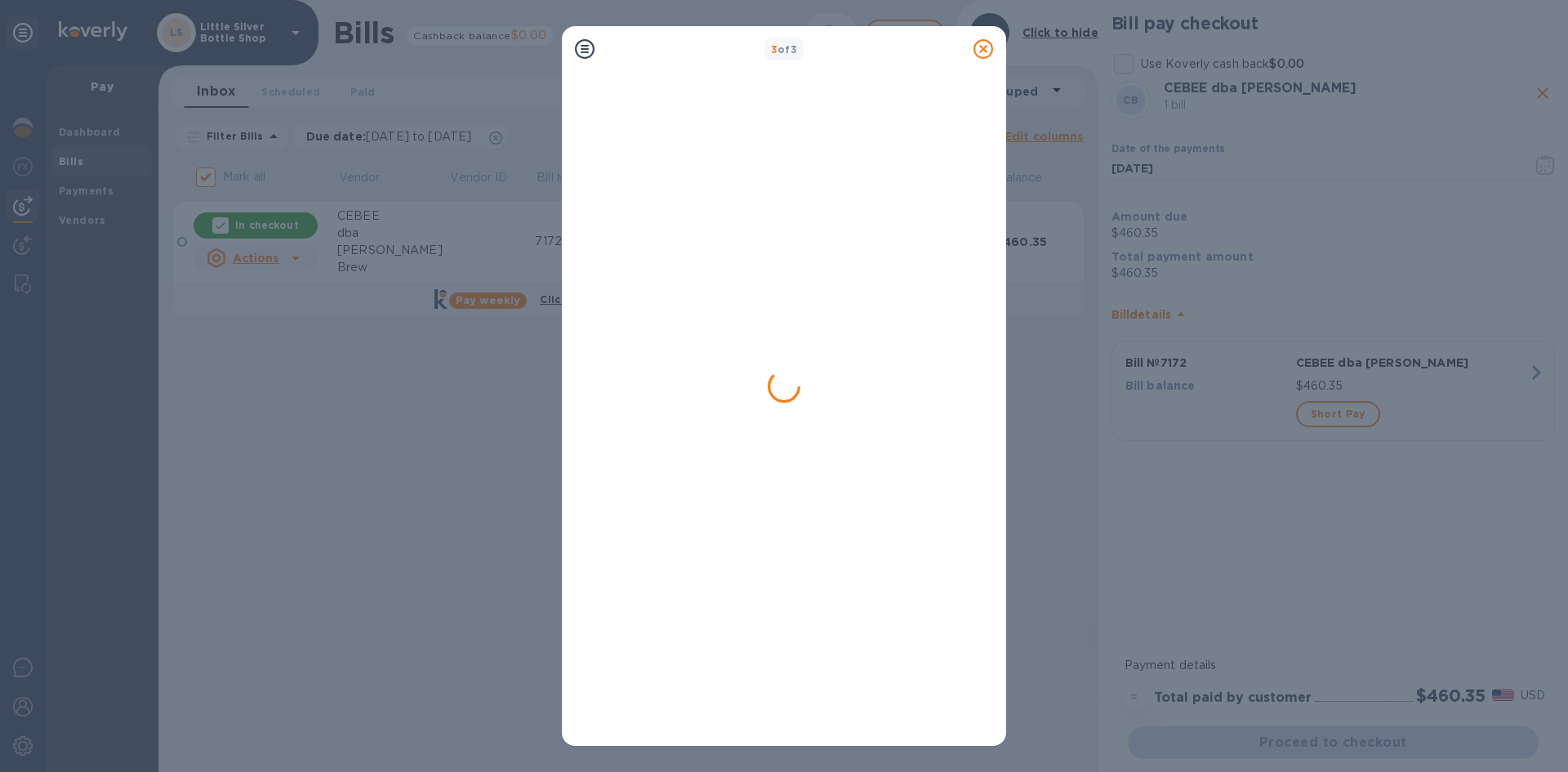
checkbox input "false"
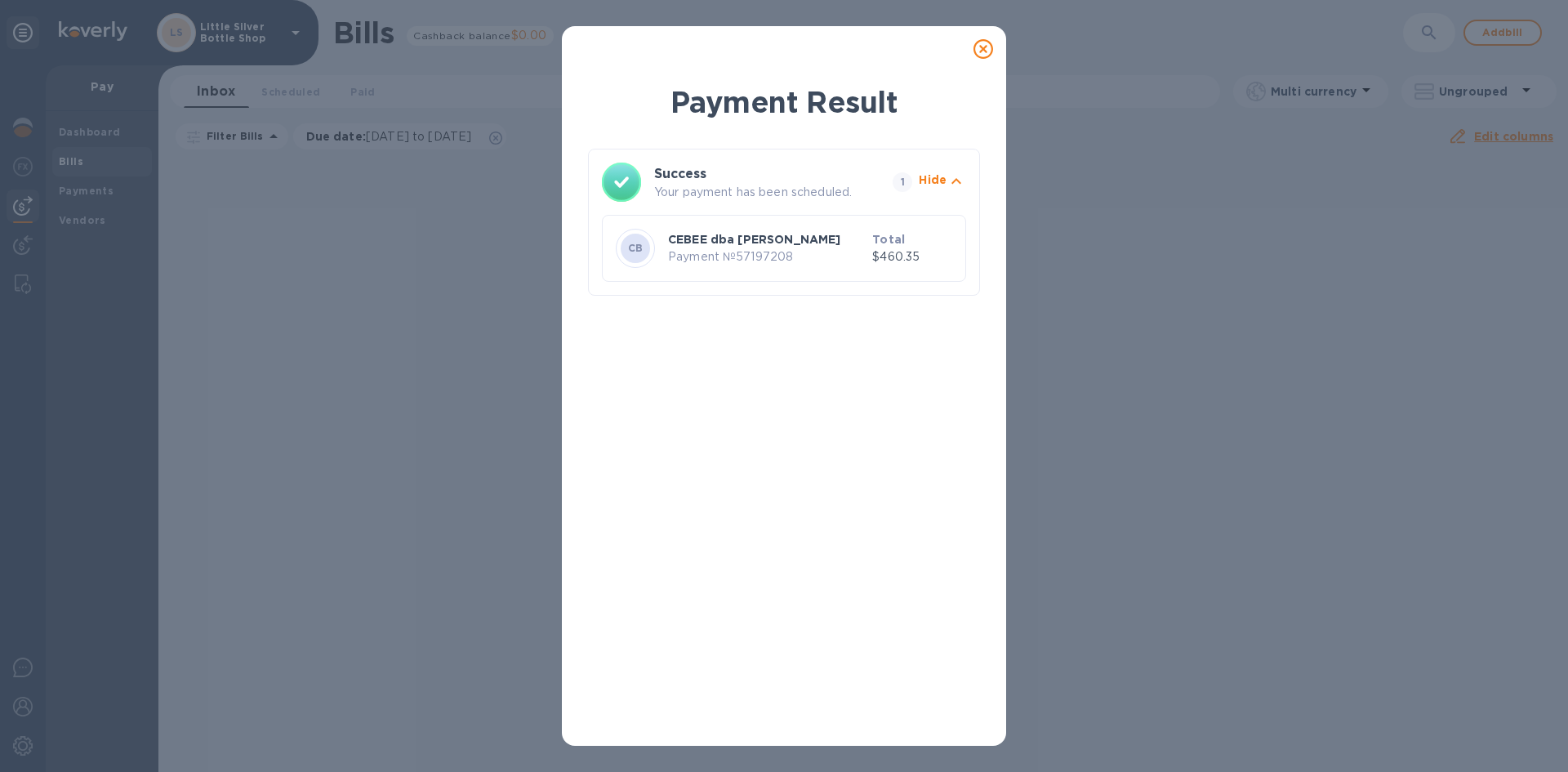
click at [985, 49] on icon at bounding box center [983, 49] width 20 height 20
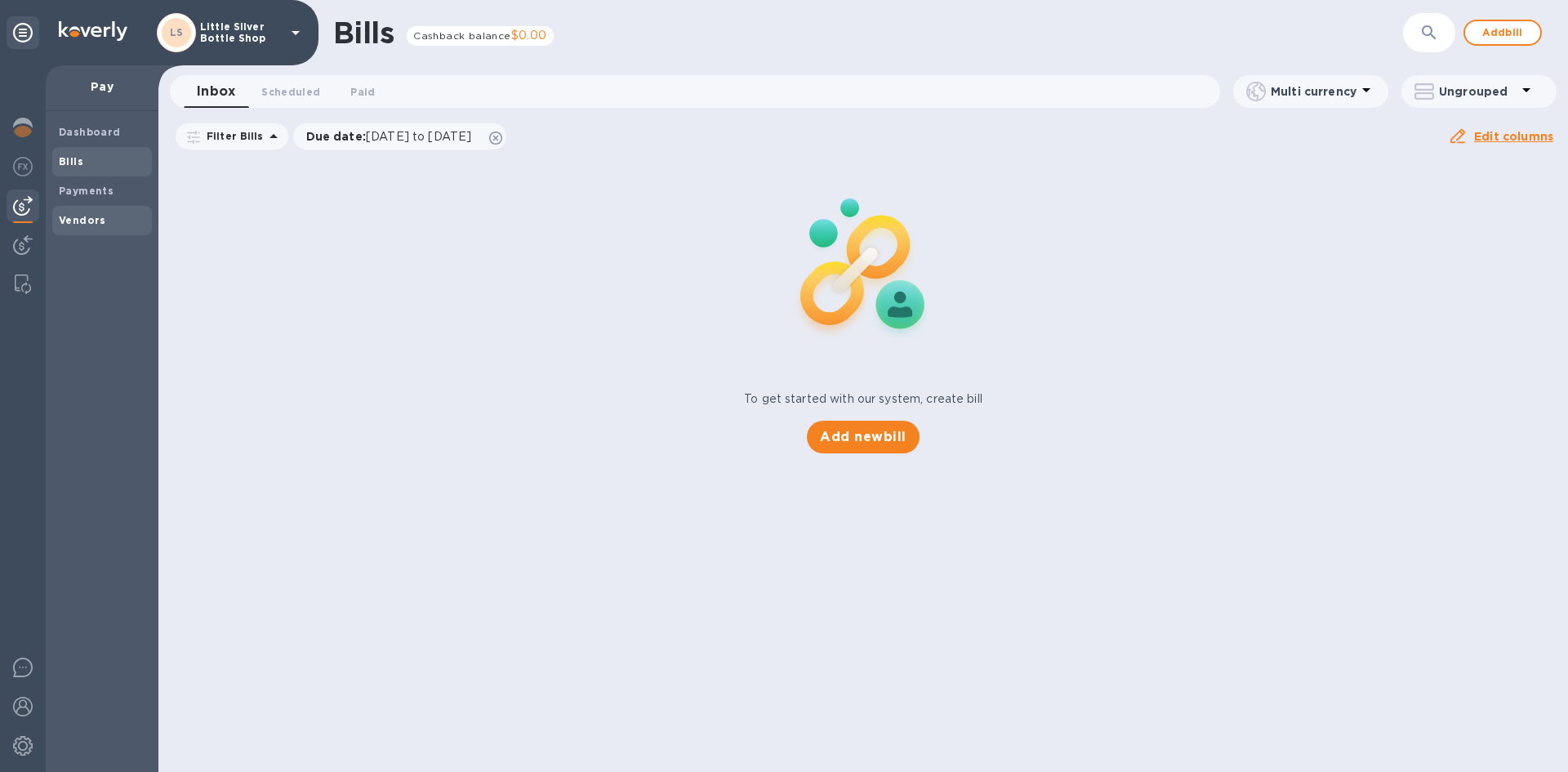
click at [67, 212] on span "Vendors" at bounding box center [83, 220] width 48 height 16
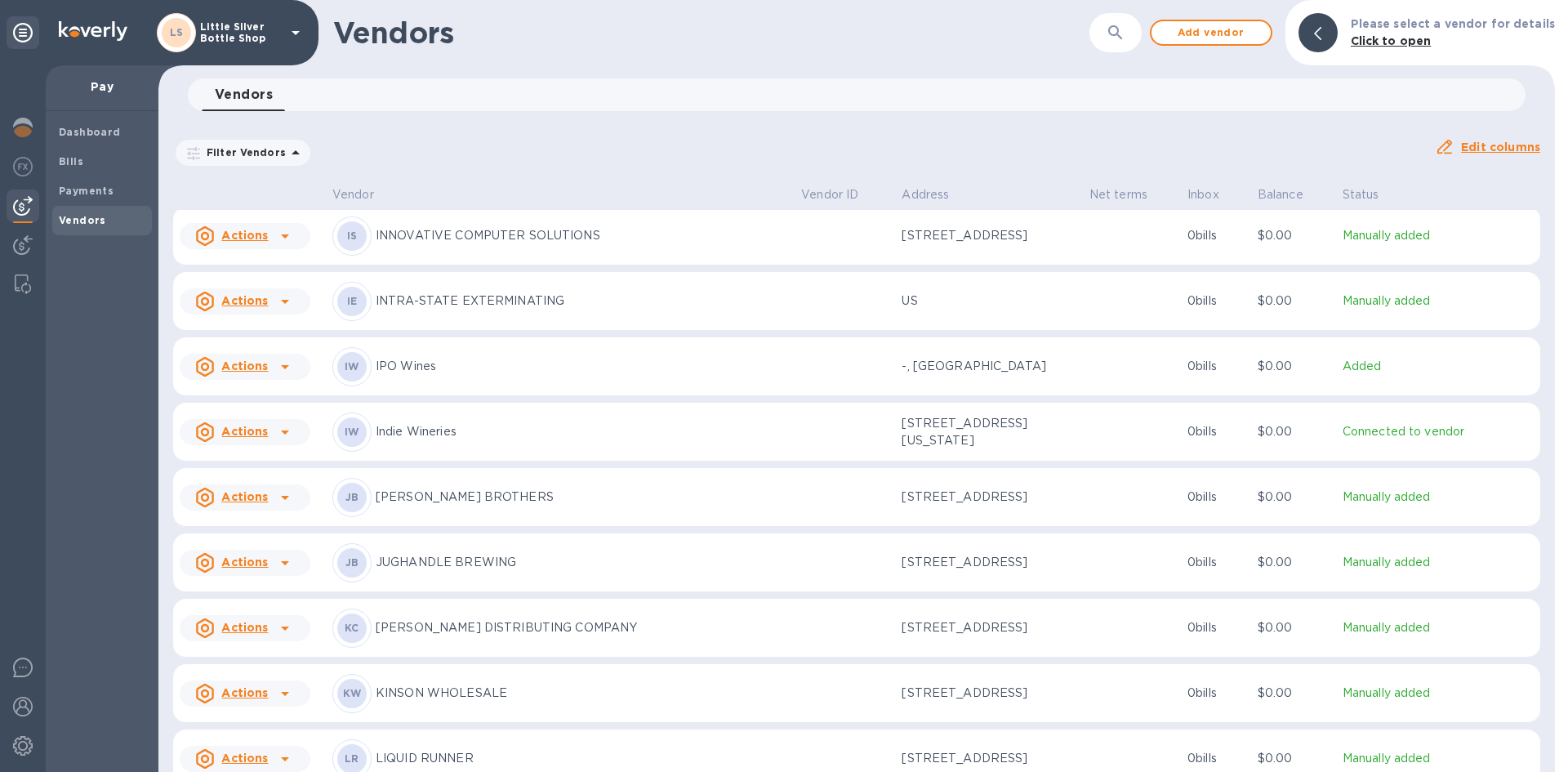
scroll to position [2901, 0]
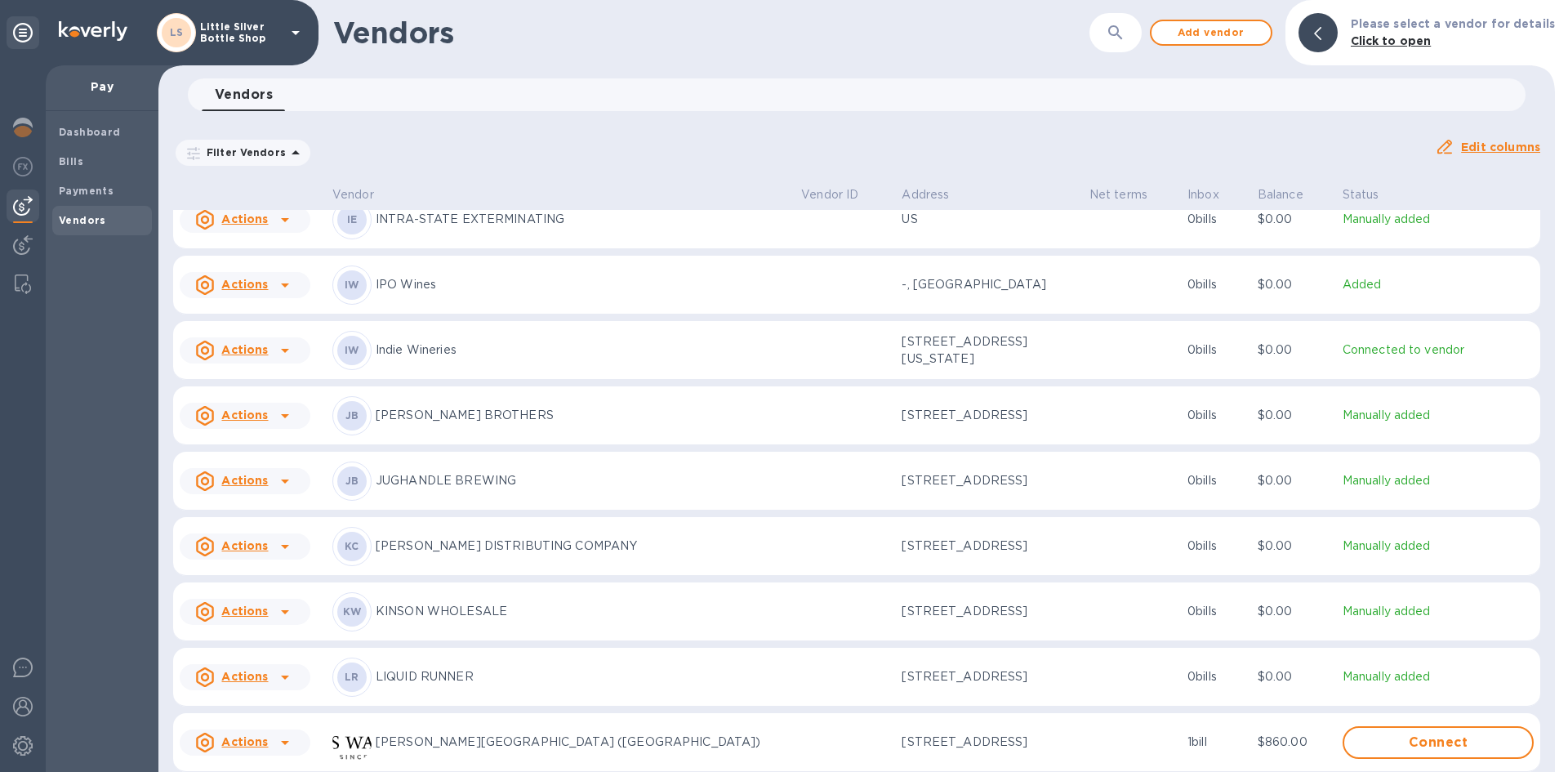
click at [456, 554] on p "KANE DISTRIBUTING COMPANY" at bounding box center [581, 546] width 412 height 17
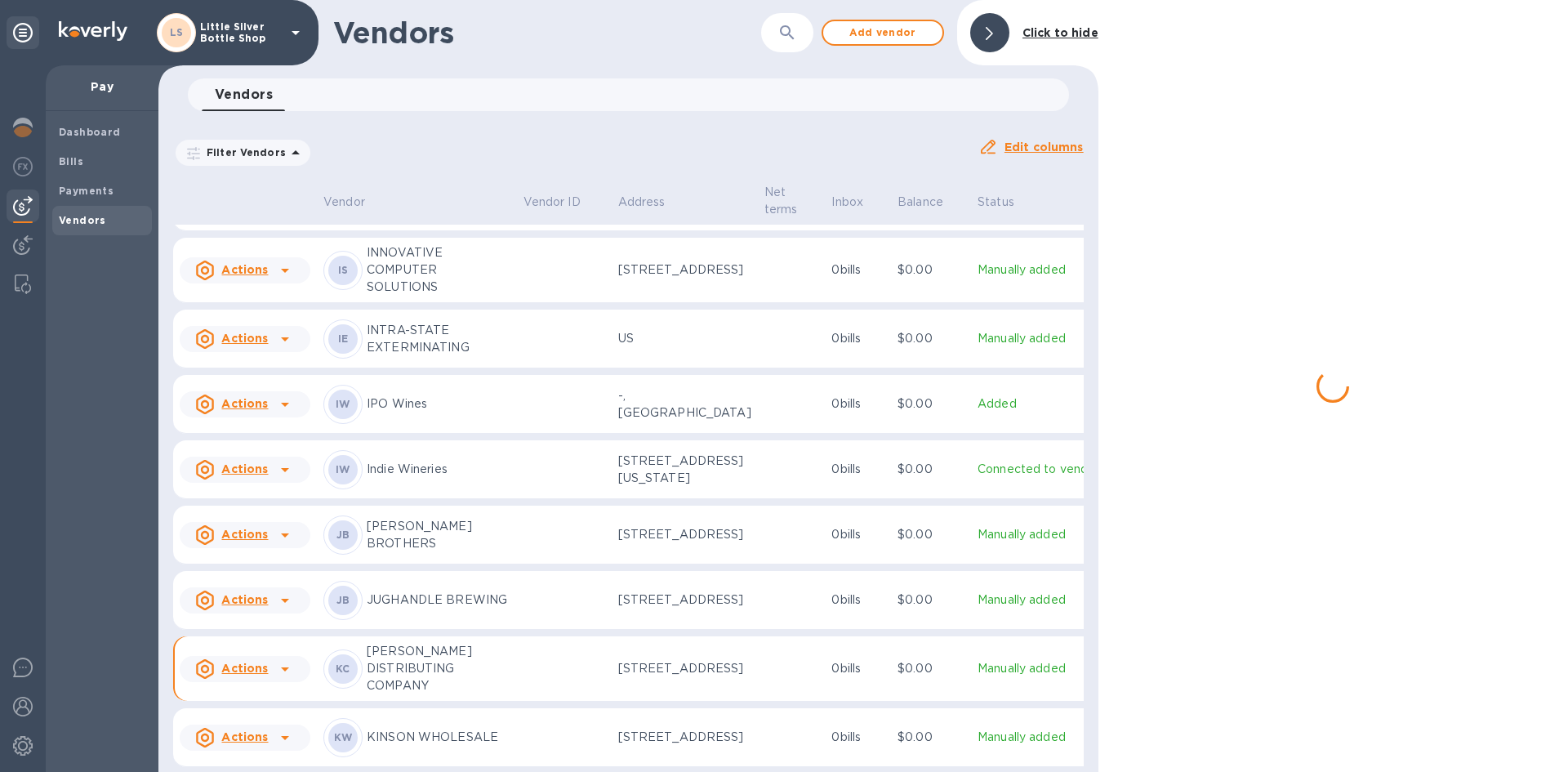
scroll to position [3149, 0]
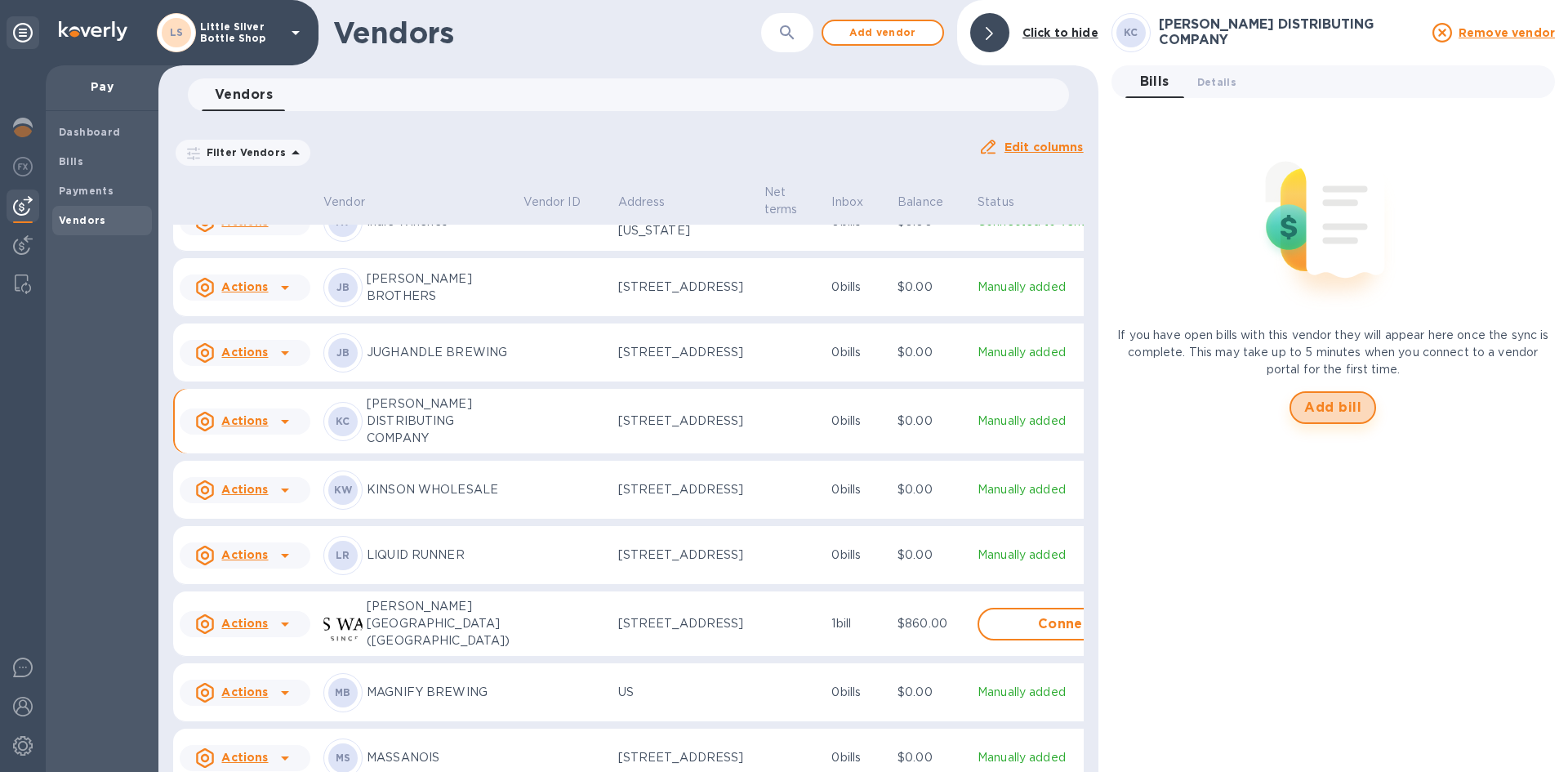
click at [1321, 400] on span "Add bill" at bounding box center [1333, 407] width 57 height 20
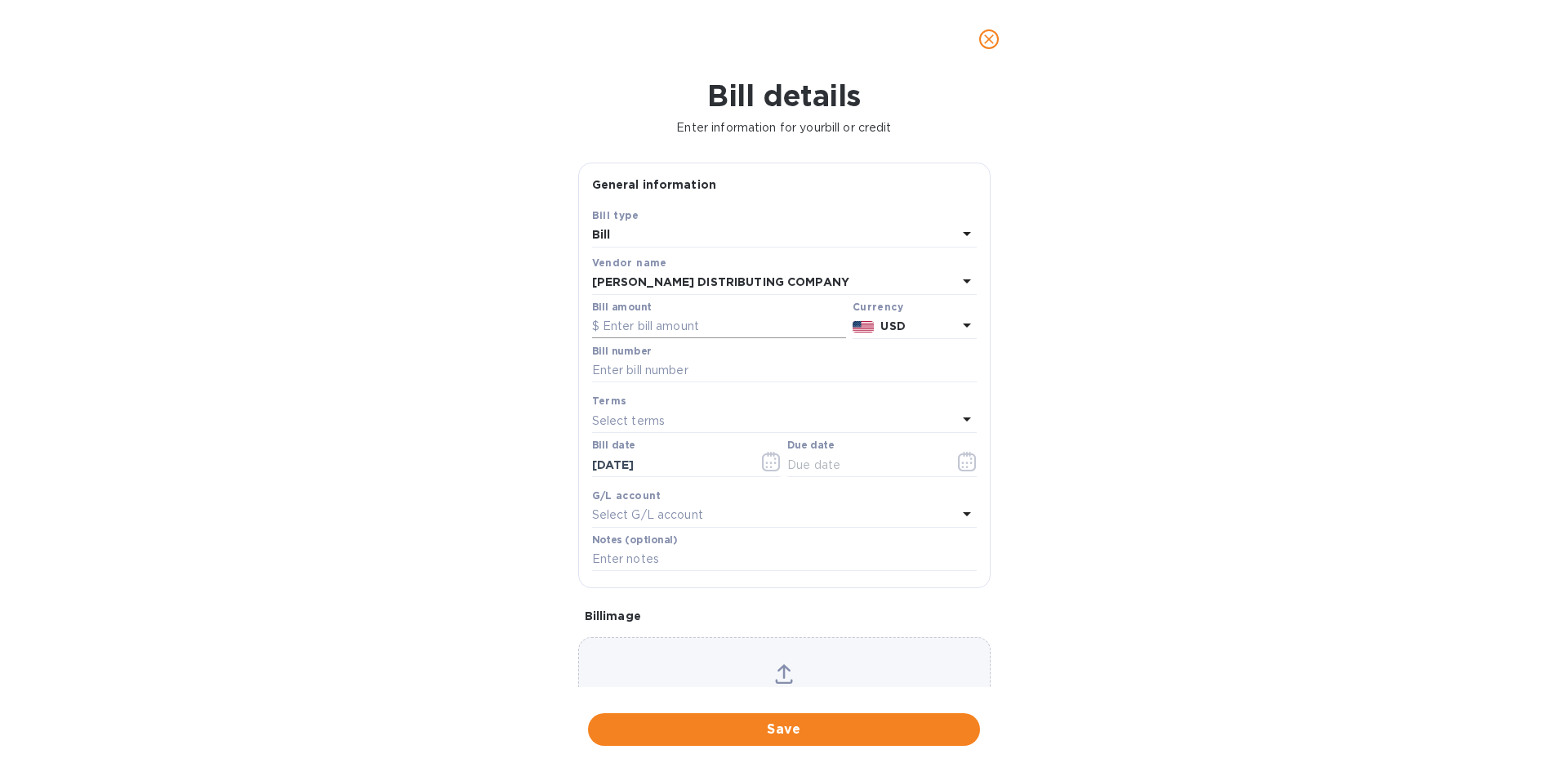
click at [644, 336] on input "text" at bounding box center [719, 327] width 254 height 25
type input "1,199.23"
click at [653, 368] on input "text" at bounding box center [784, 370] width 385 height 25
type input "147625"
click at [637, 418] on p "Select terms" at bounding box center [629, 421] width 73 height 17
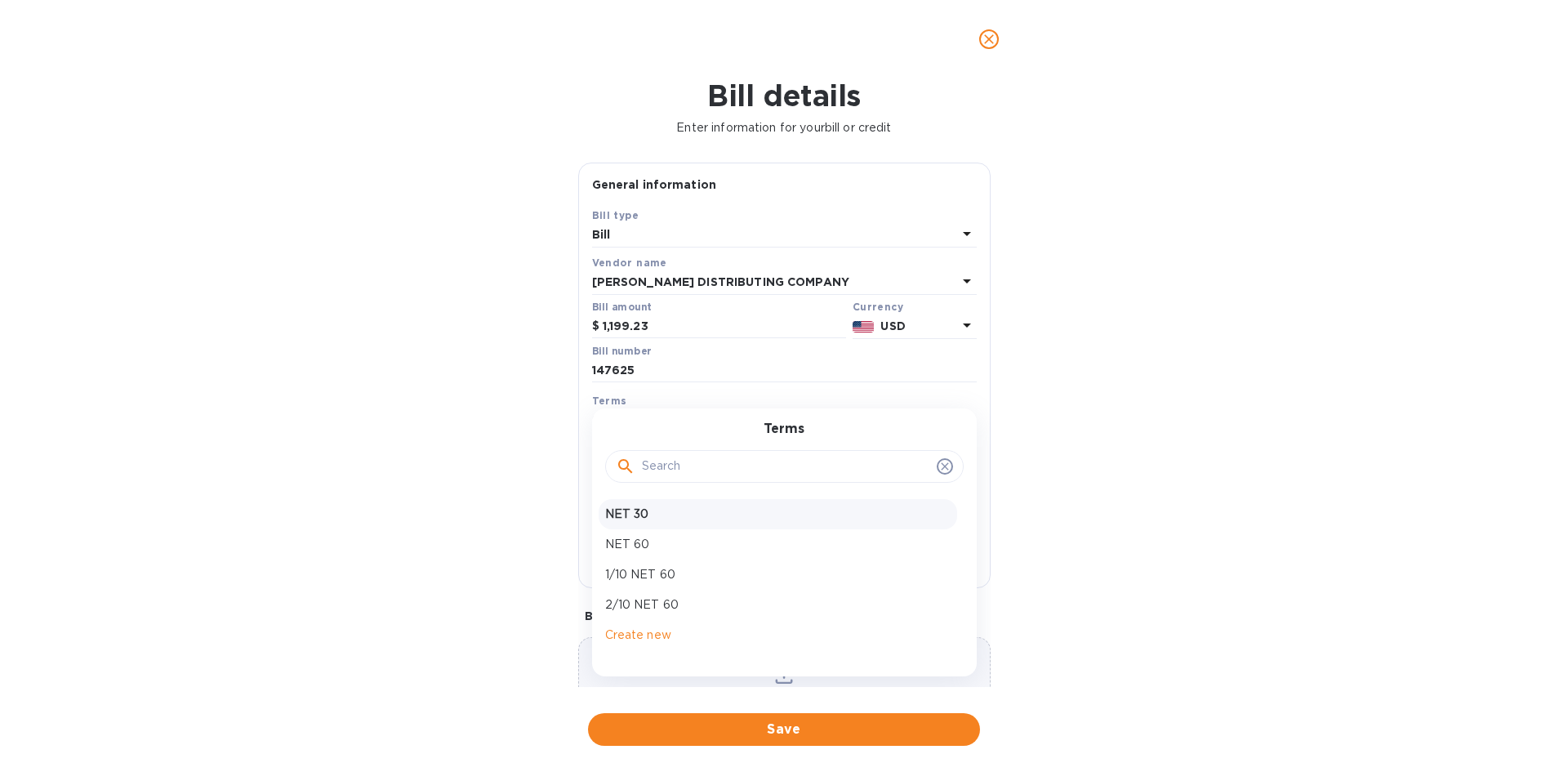
click at [640, 516] on p "NET 30" at bounding box center [777, 514] width 346 height 17
type input "11/02/2025"
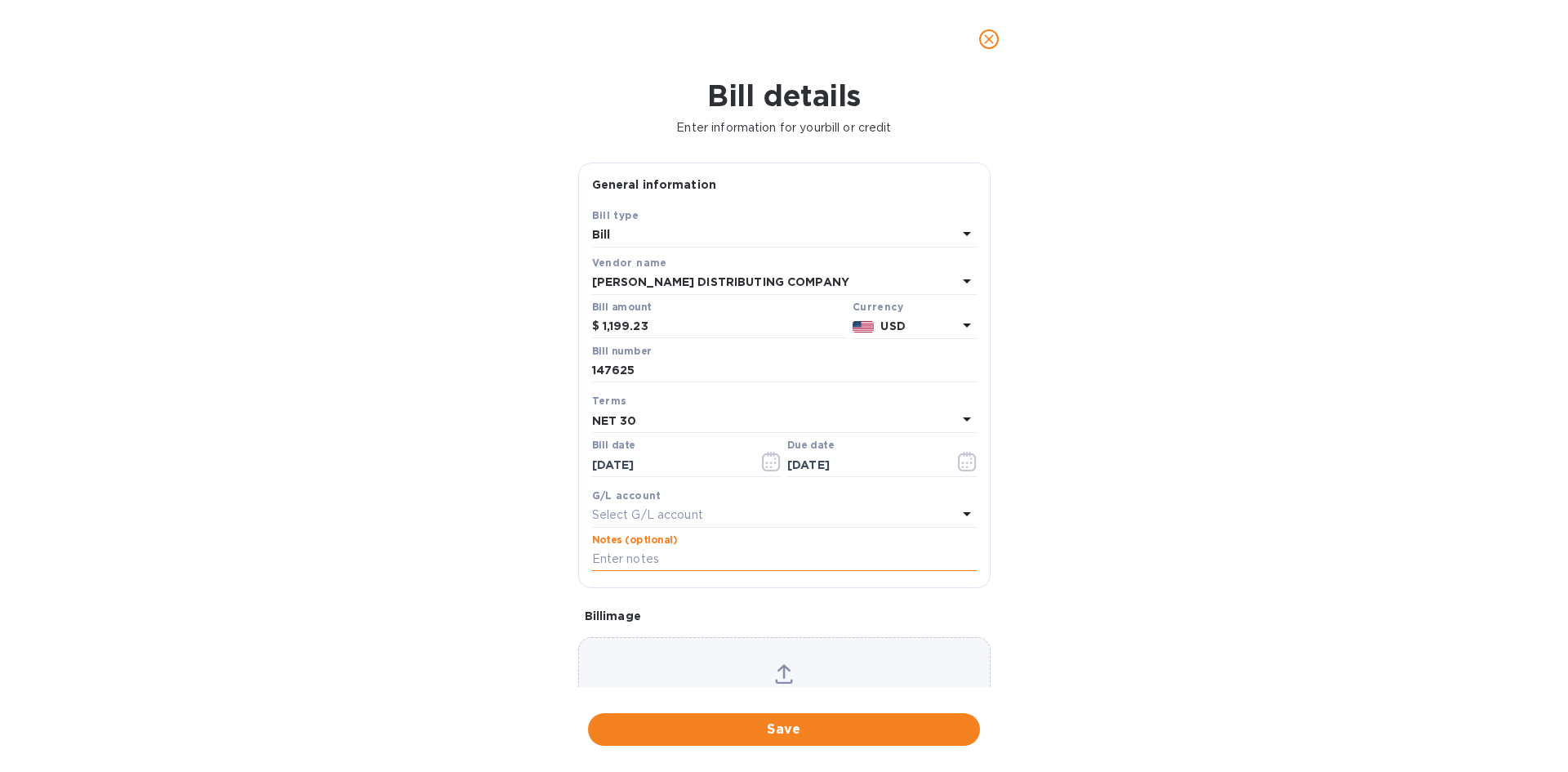
click at [642, 557] on input "text" at bounding box center [784, 559] width 385 height 25
type input "1-30057"
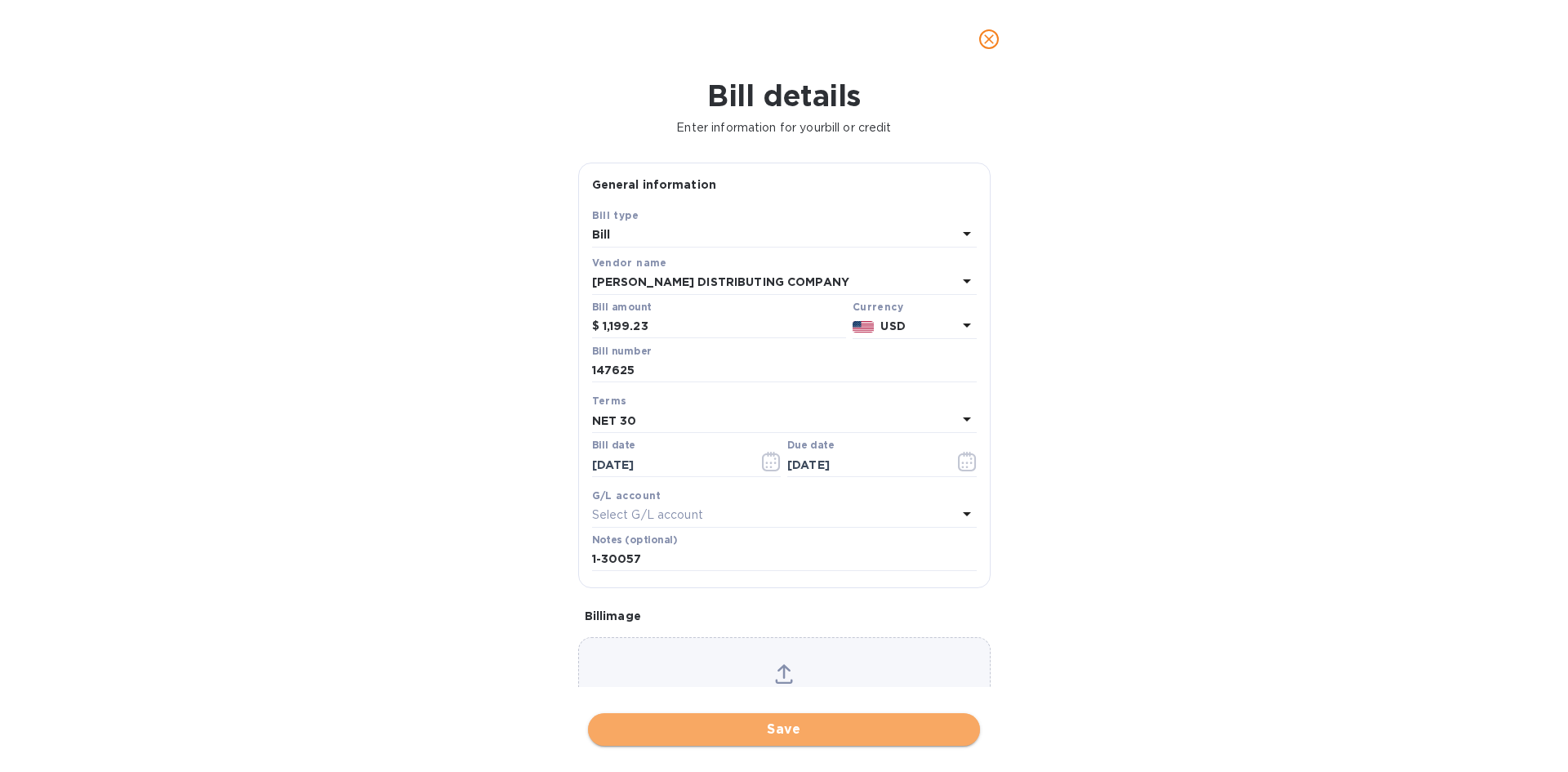
click at [825, 733] on span "Save" at bounding box center [784, 728] width 366 height 20
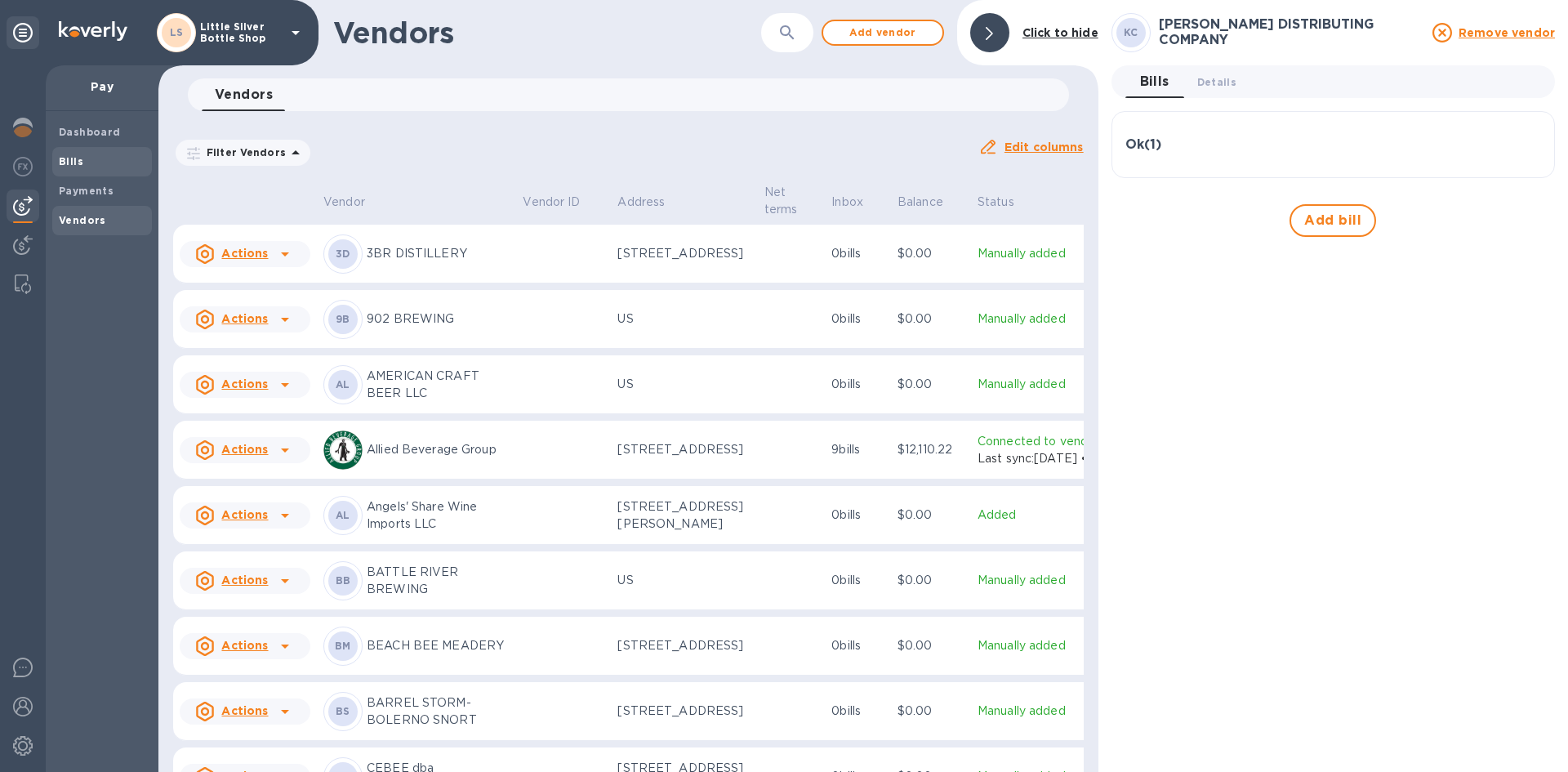
click at [100, 165] on span "Bills" at bounding box center [102, 161] width 86 height 16
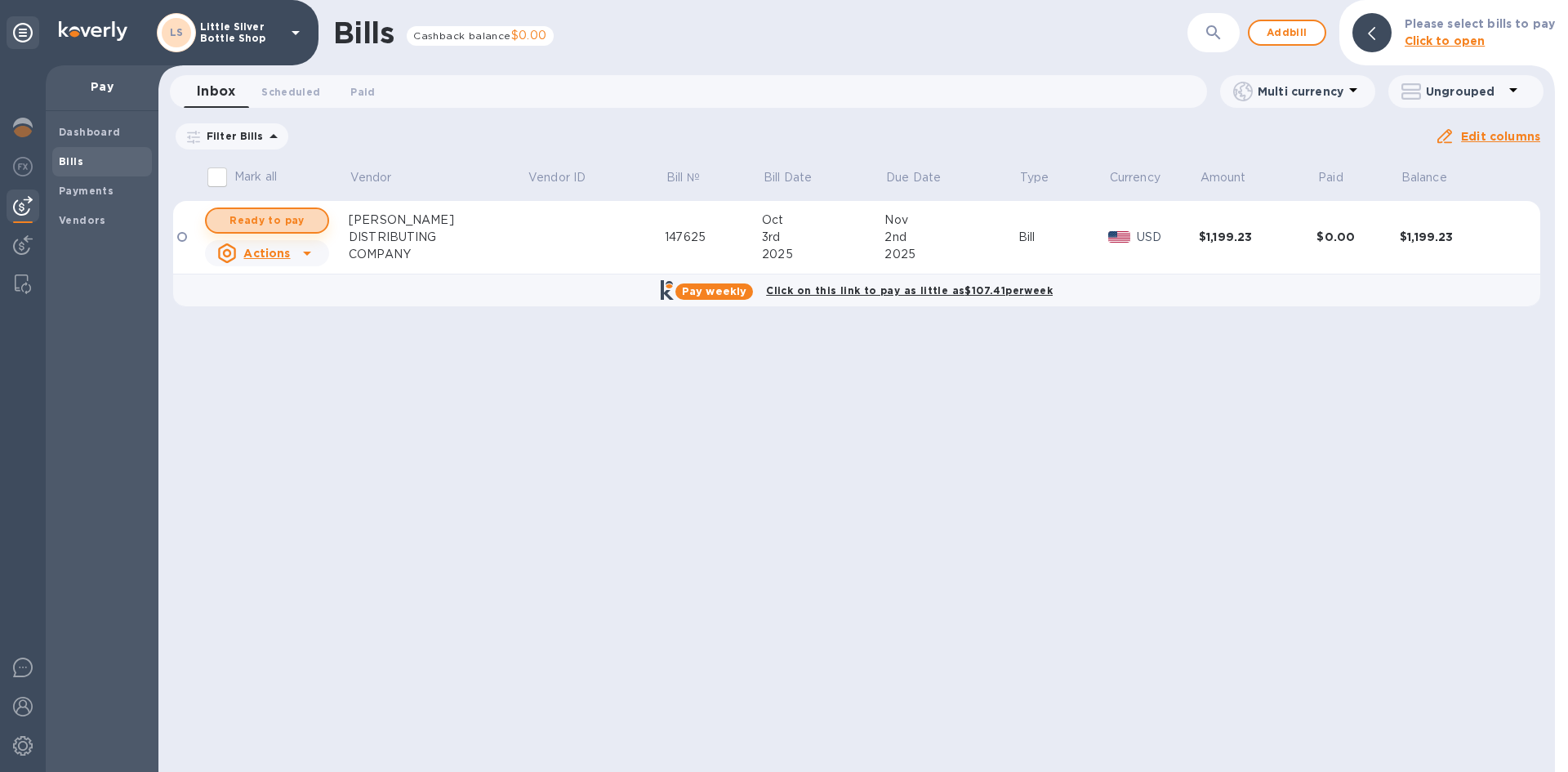
click at [317, 220] on button "Ready to pay" at bounding box center [267, 220] width 125 height 26
checkbox input "true"
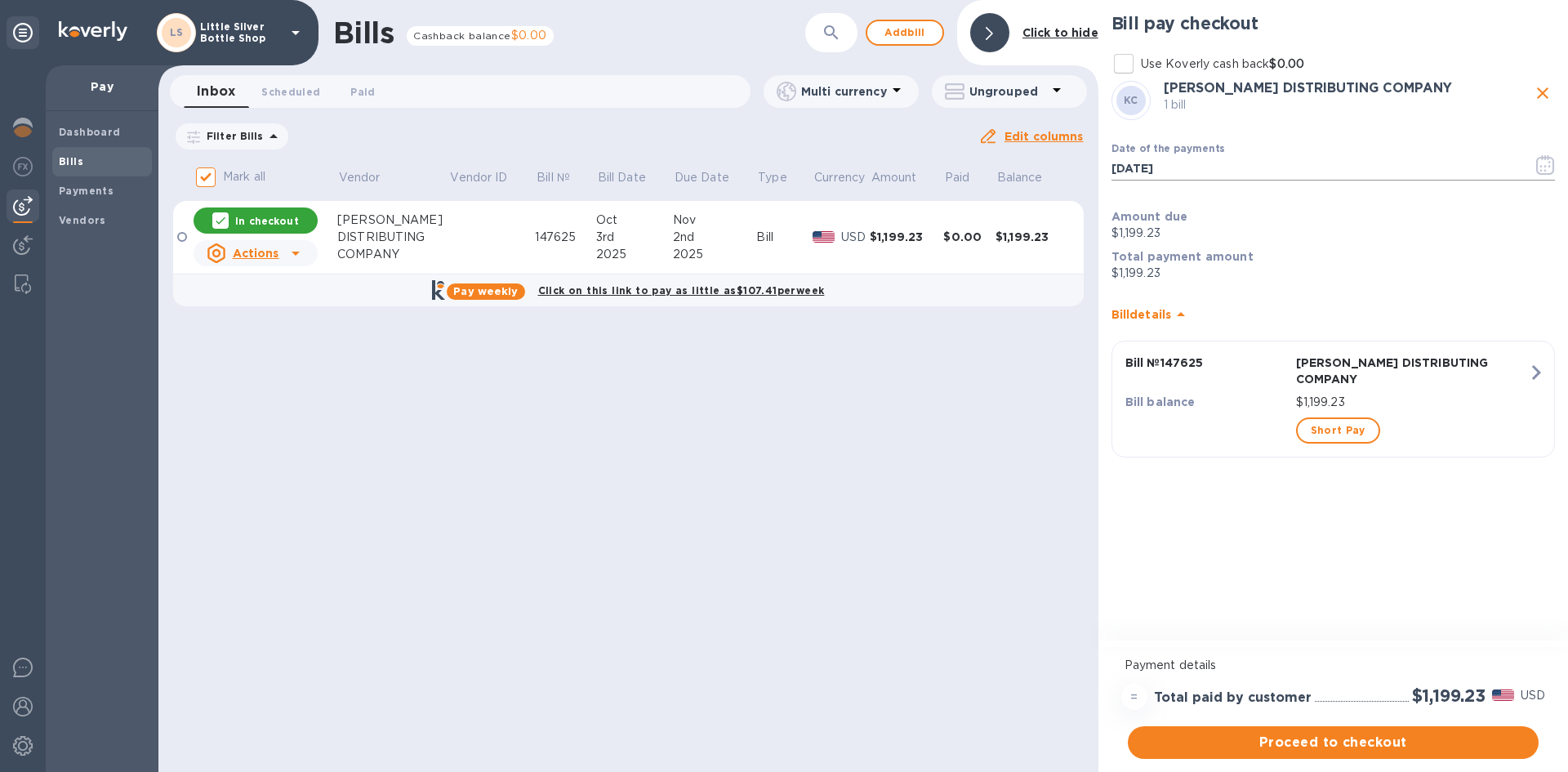
click at [1543, 162] on icon "button" at bounding box center [1546, 165] width 19 height 20
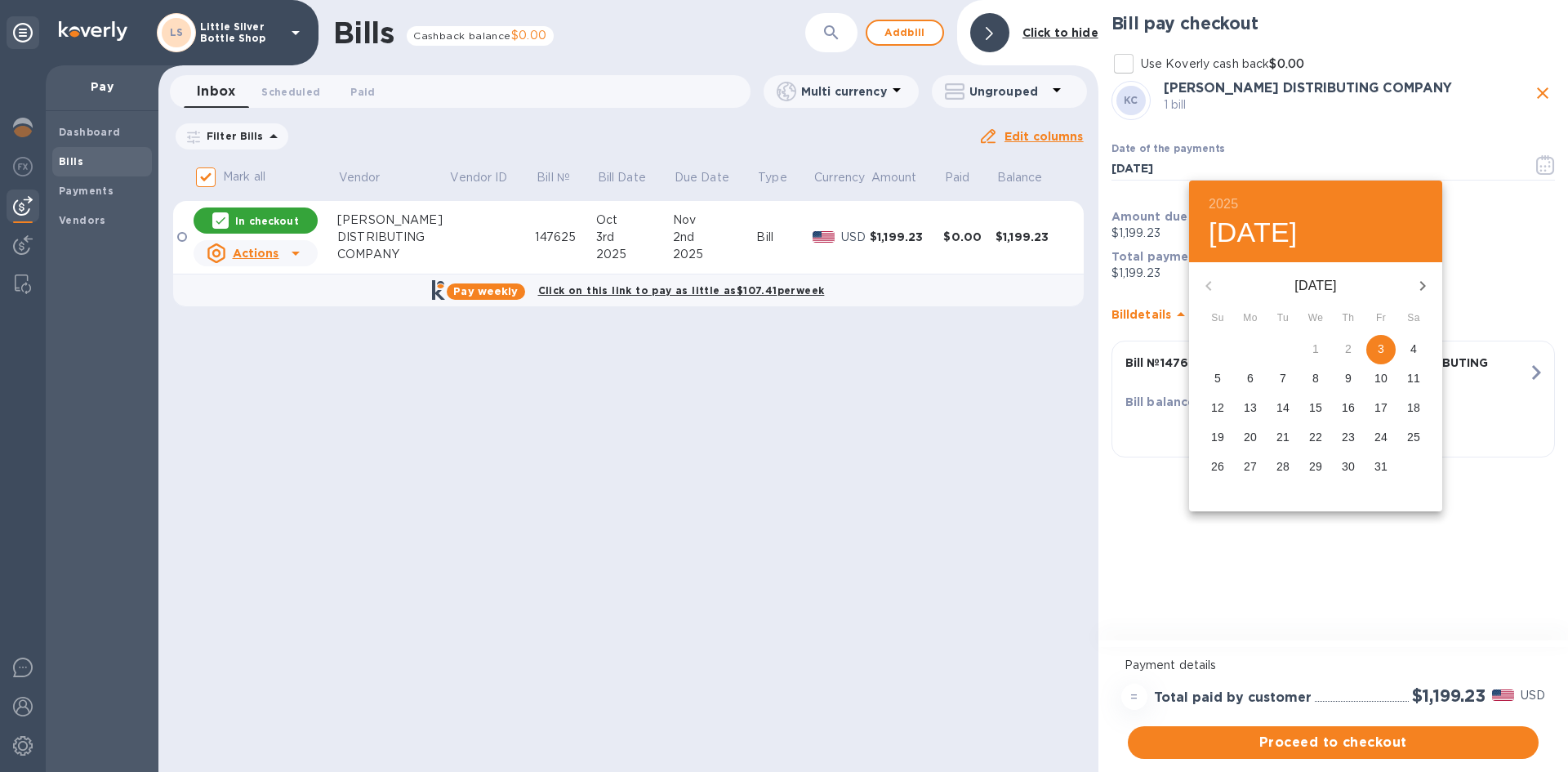
click at [1315, 431] on p "22" at bounding box center [1315, 437] width 13 height 16
type input "10/22/2025"
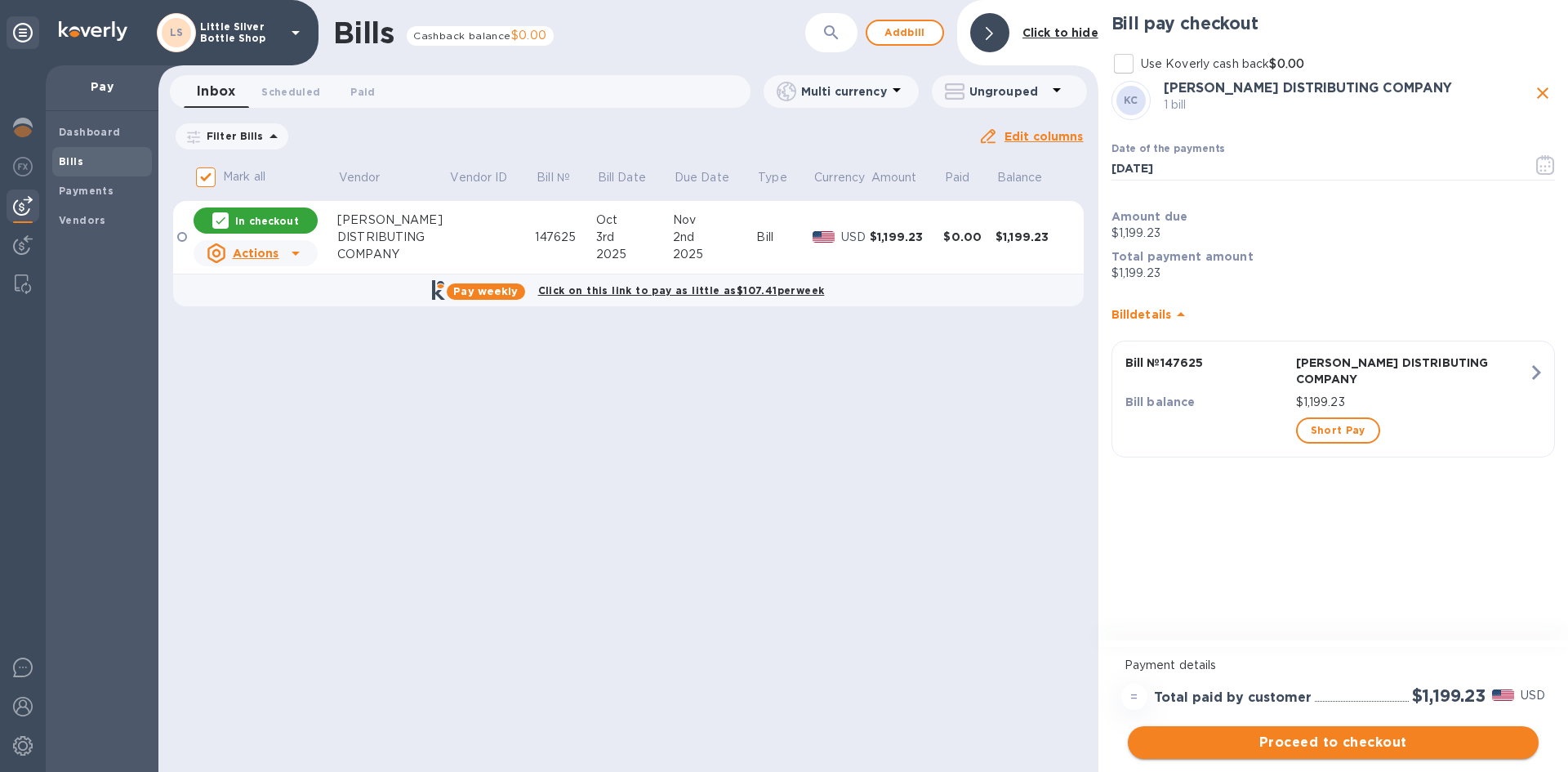
click at [1447, 751] on span "Proceed to checkout" at bounding box center [1333, 742] width 385 height 20
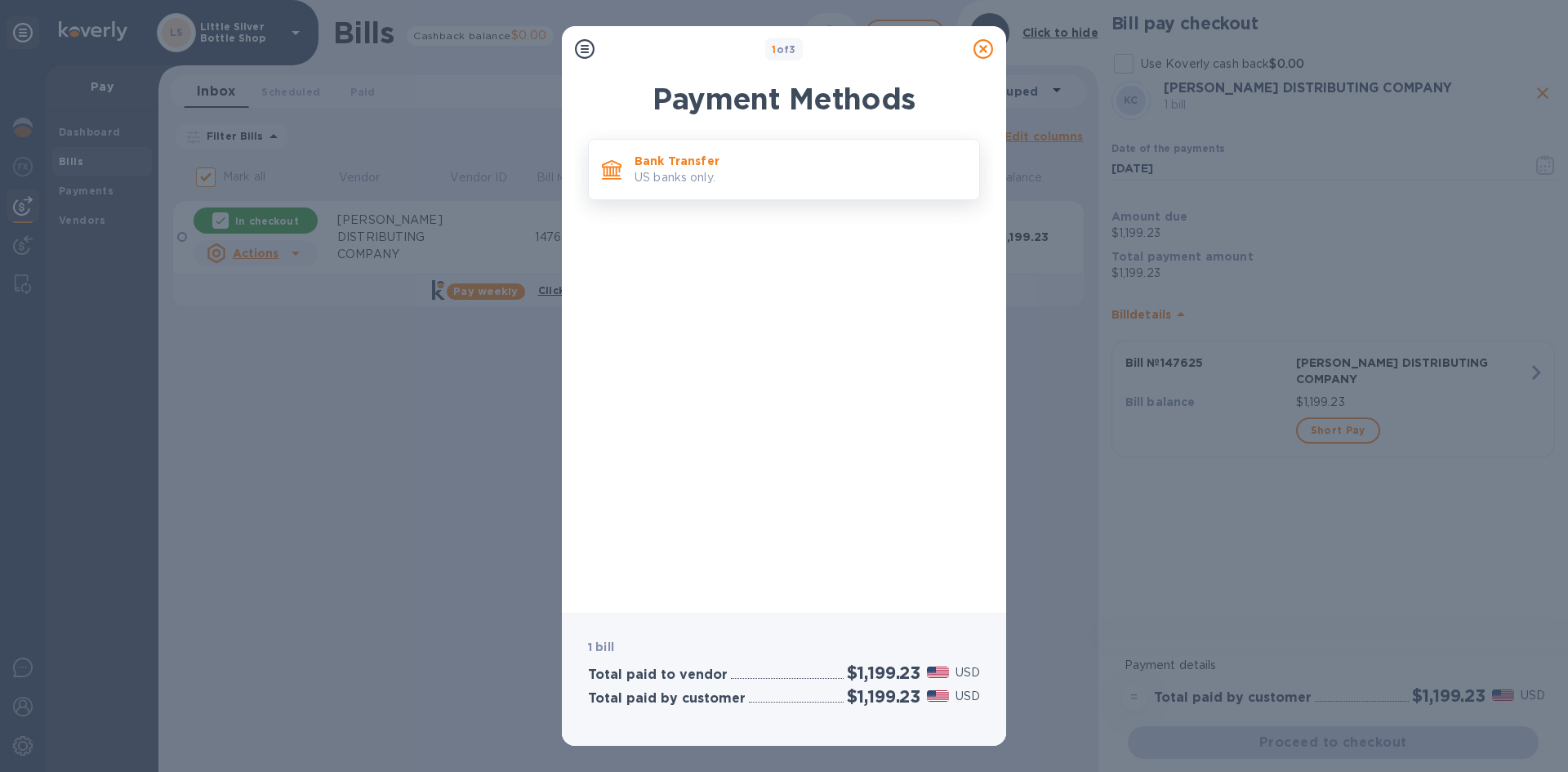
click at [832, 183] on p "US banks only." at bounding box center [800, 177] width 332 height 17
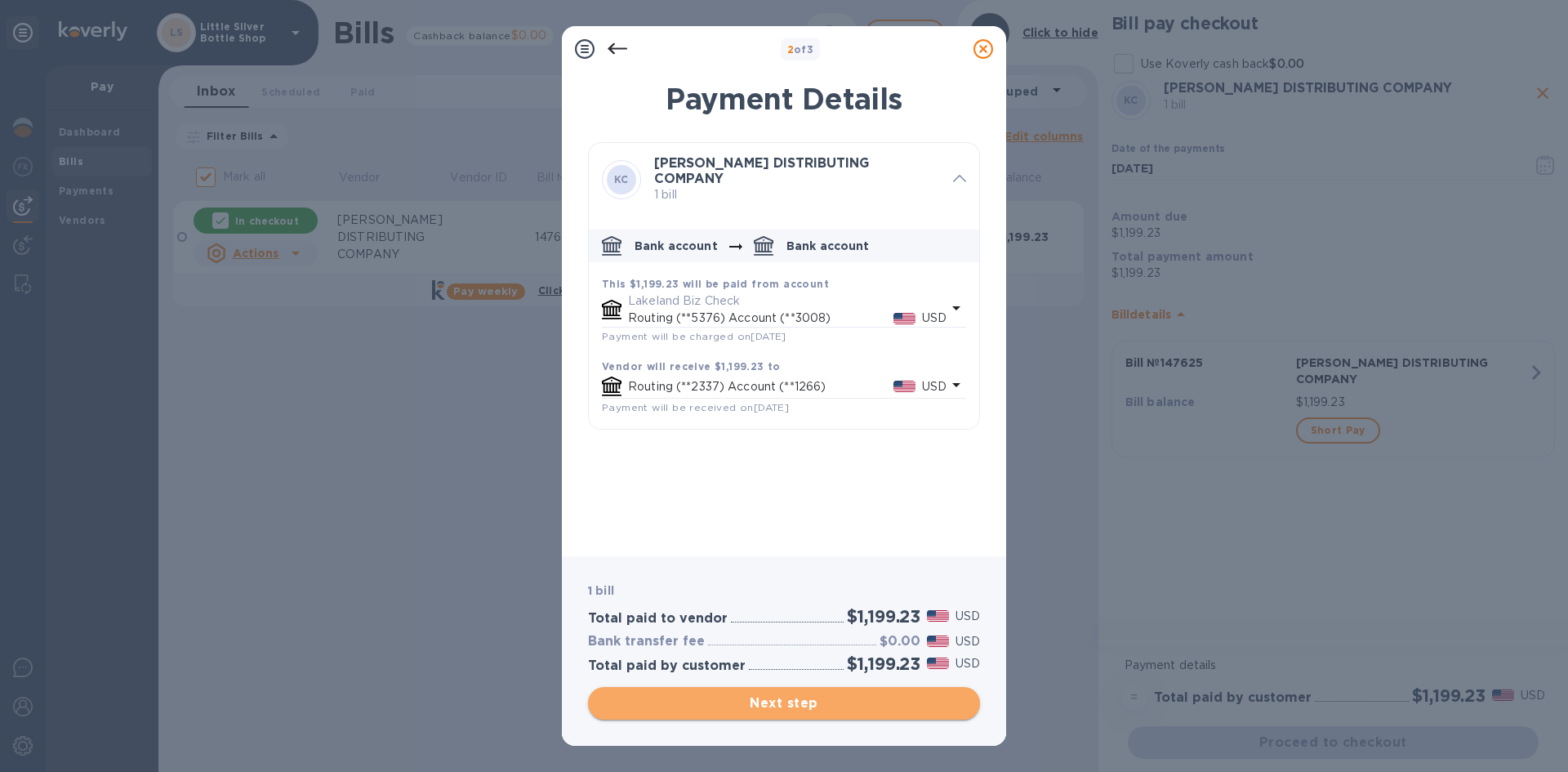
click at [909, 694] on span "Next step" at bounding box center [784, 703] width 366 height 20
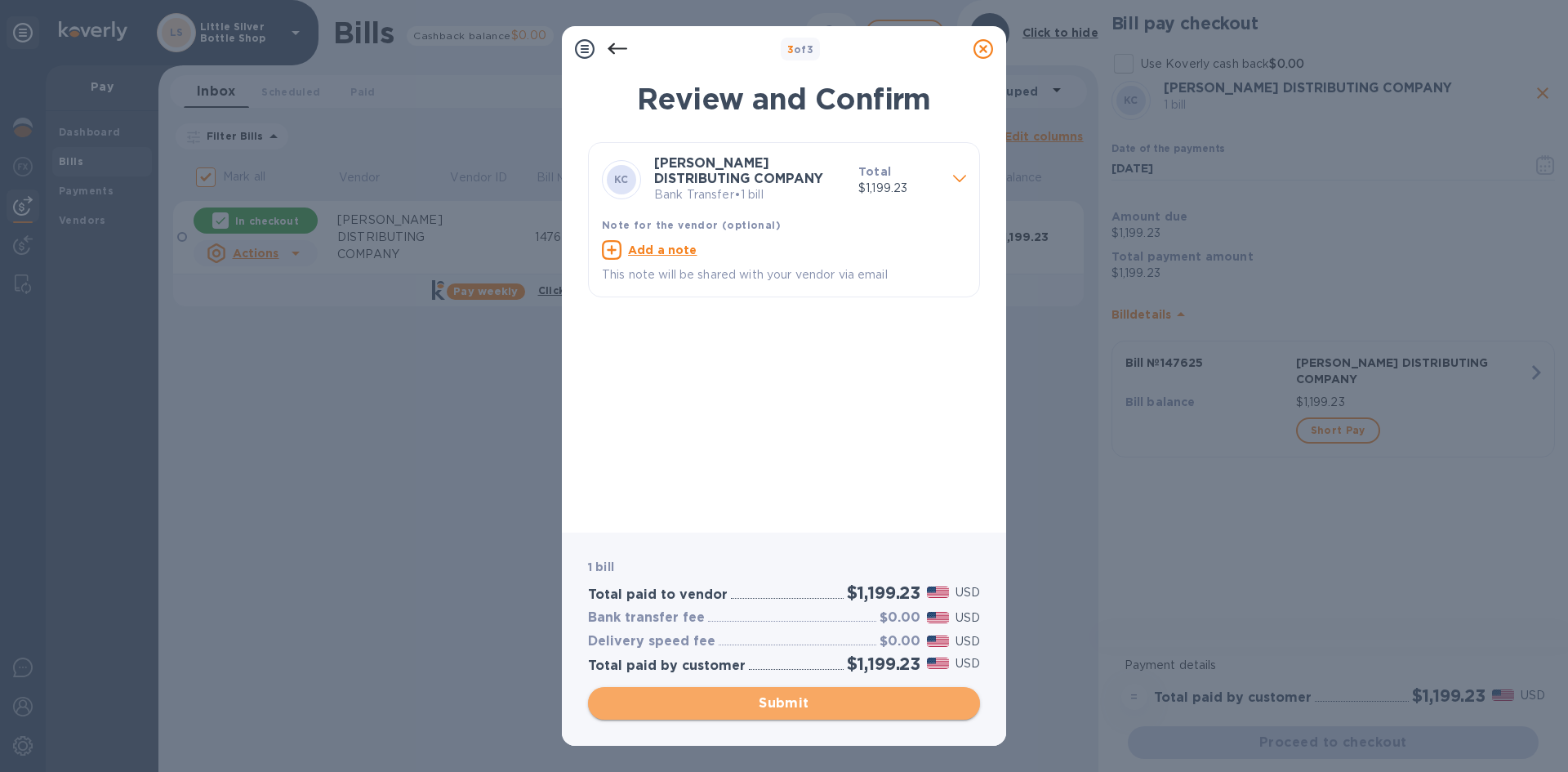
click at [909, 700] on span "Submit" at bounding box center [784, 703] width 366 height 20
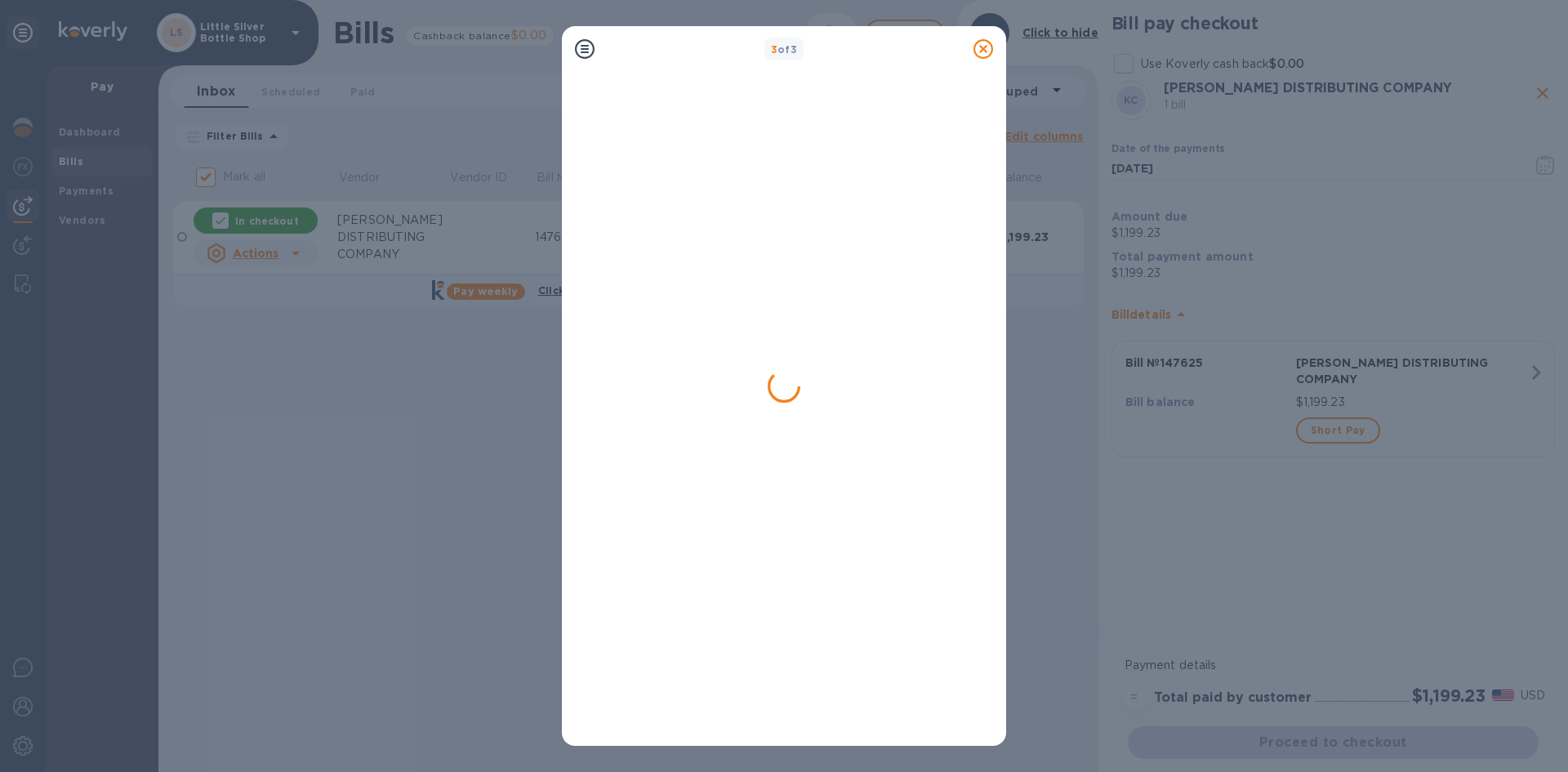
checkbox input "false"
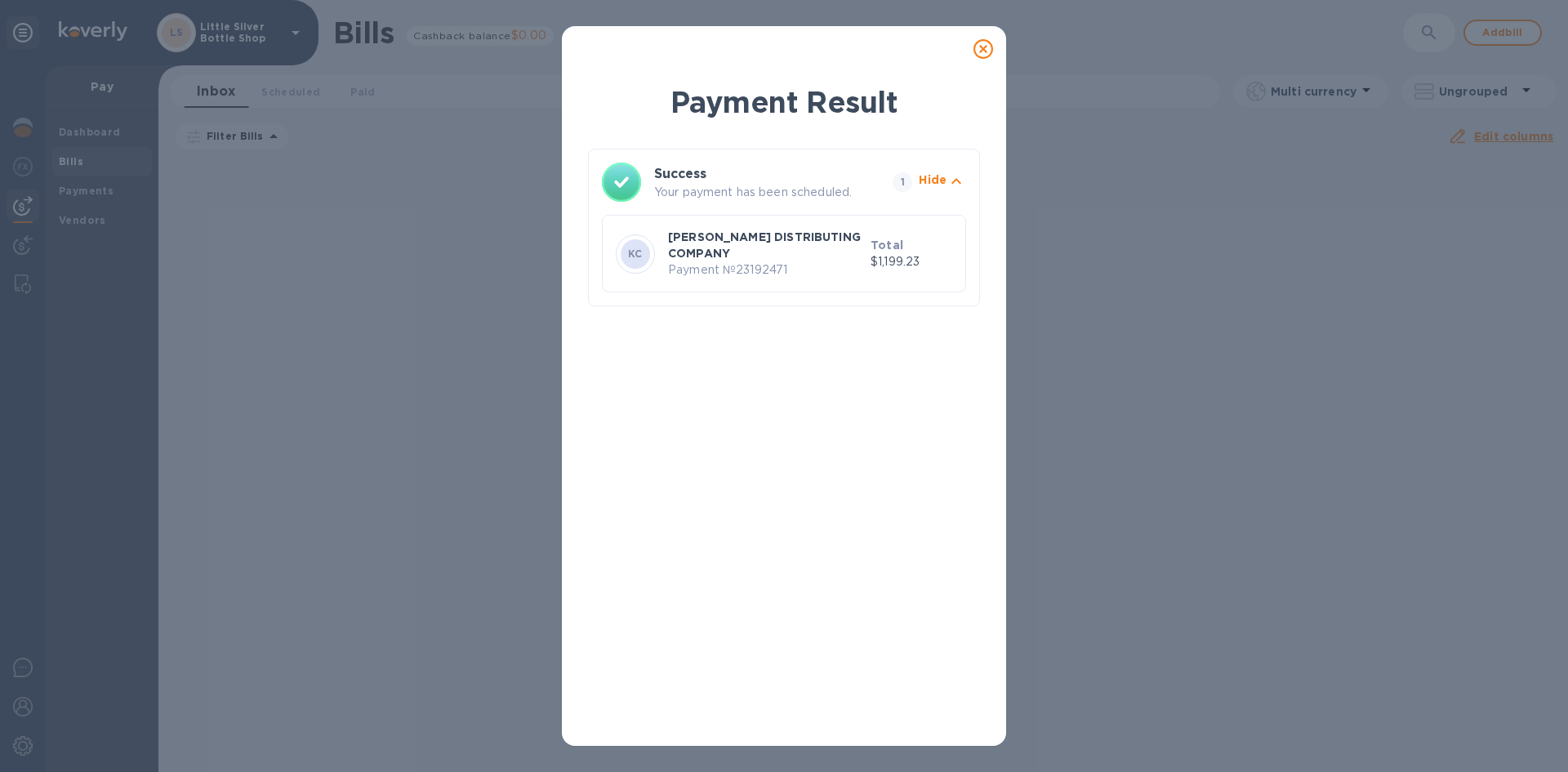
click at [984, 53] on icon at bounding box center [983, 49] width 20 height 20
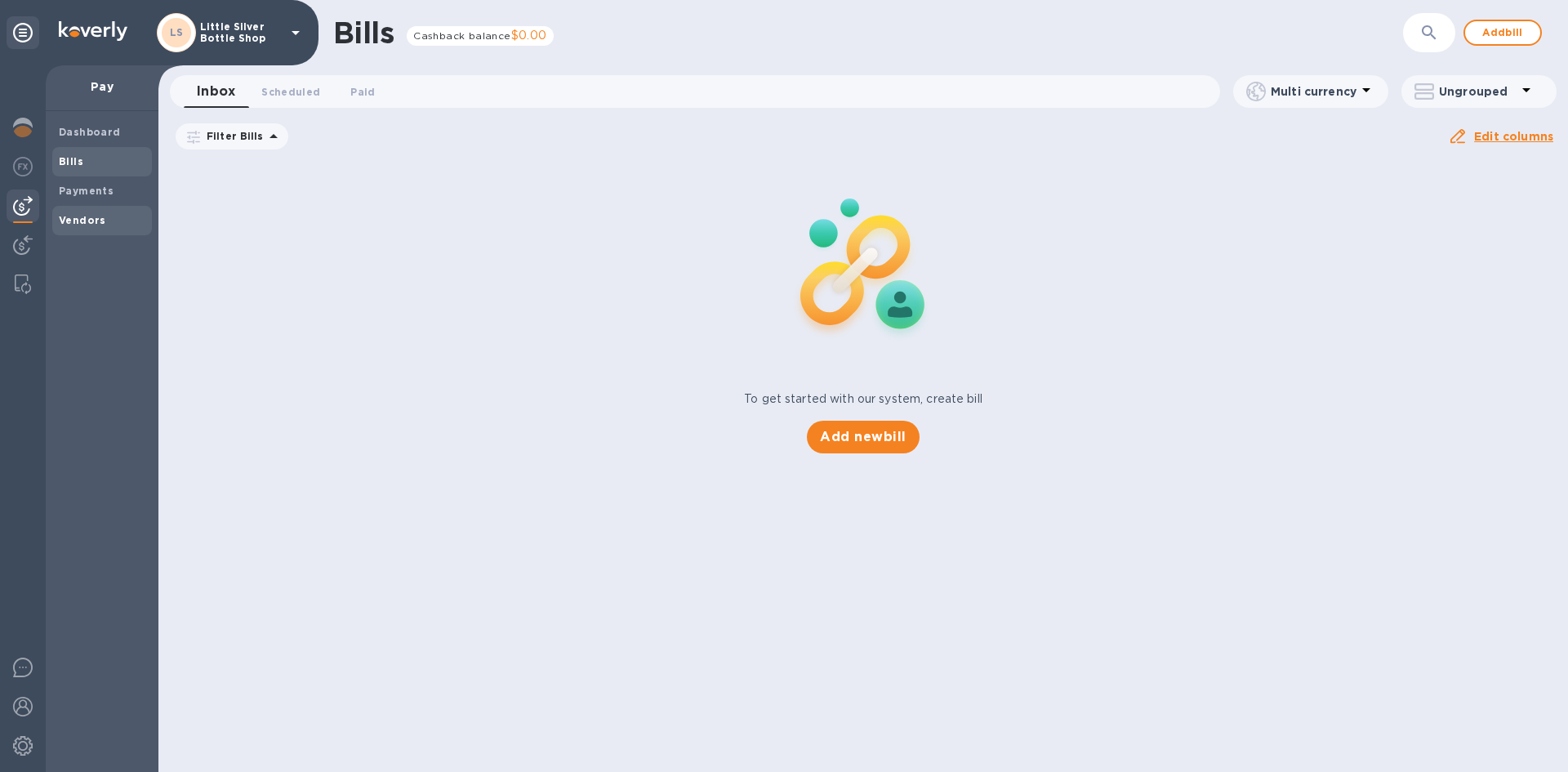
click at [96, 223] on b "Vendors" at bounding box center [83, 220] width 48 height 12
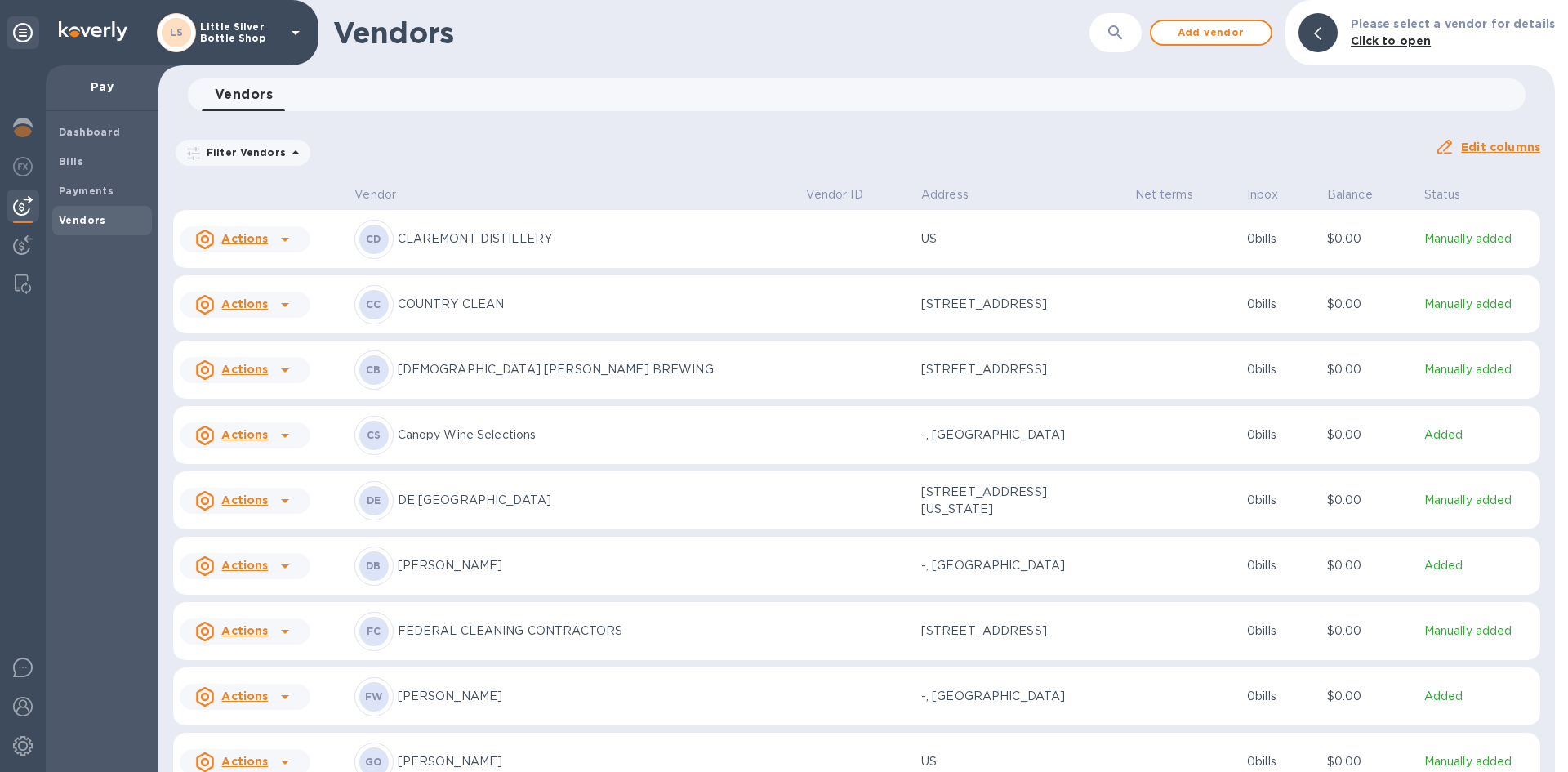
scroll to position [1209, 0]
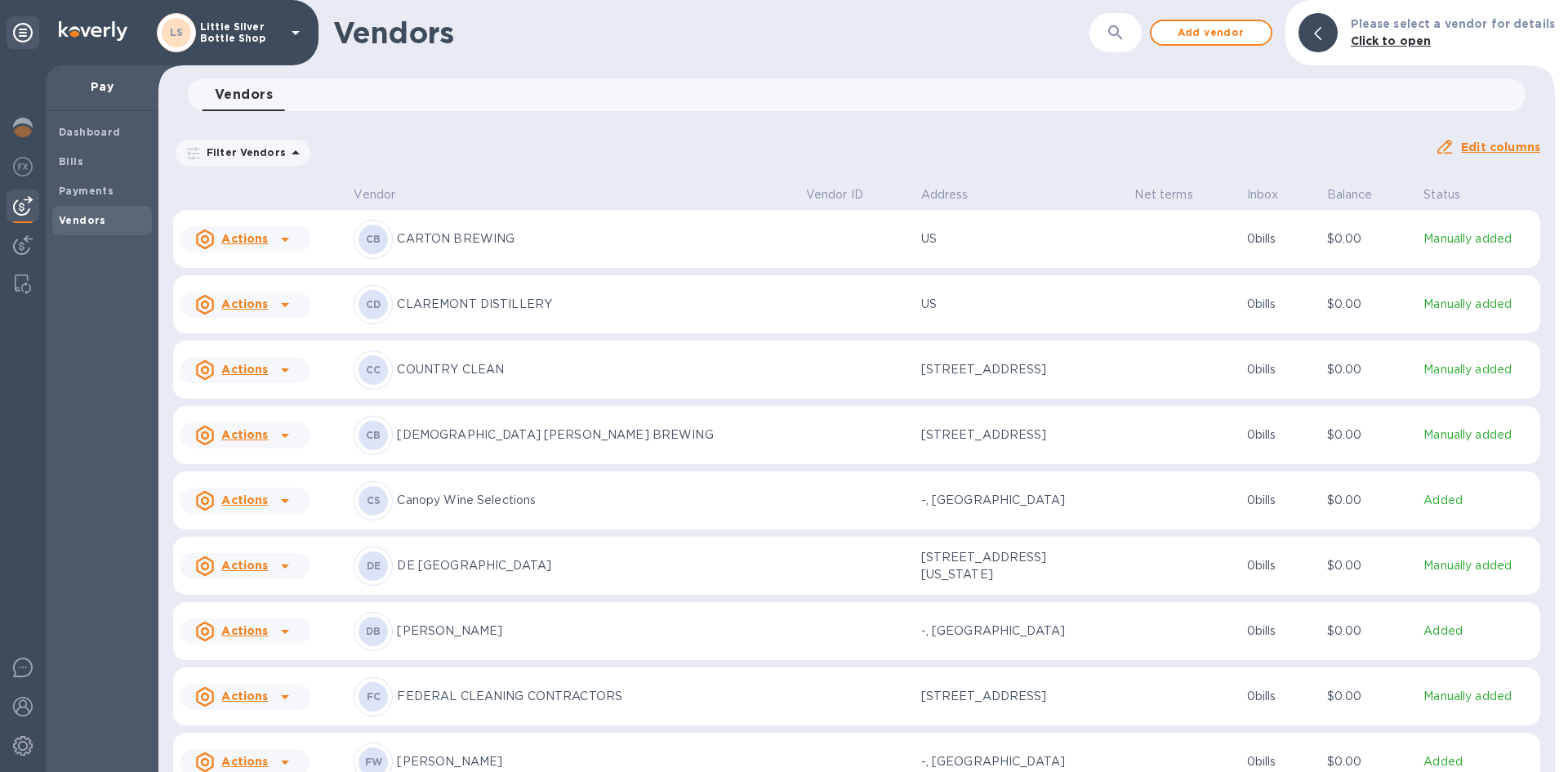
click at [479, 637] on p "David Bowler" at bounding box center [594, 631] width 395 height 17
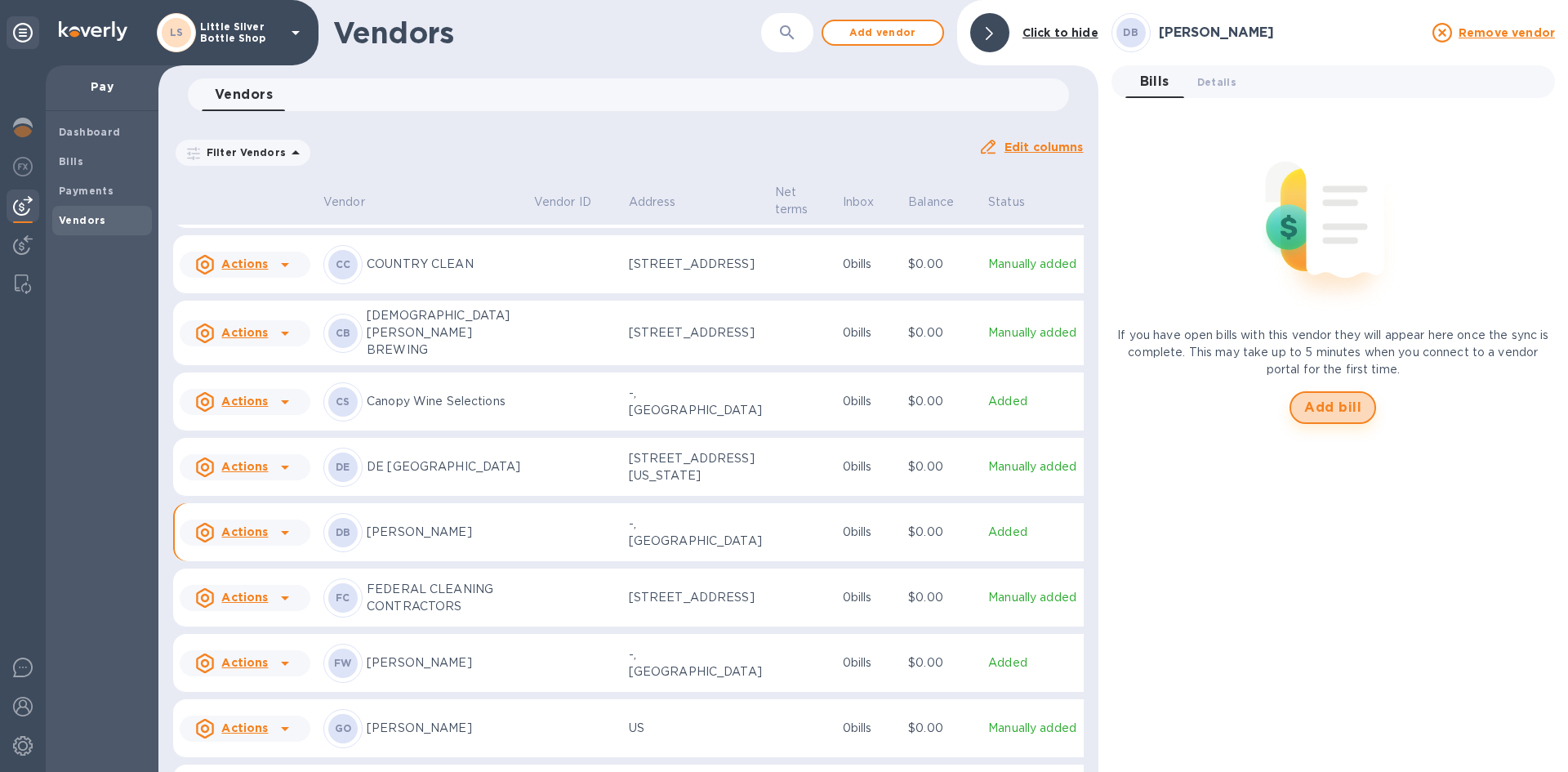
click at [1343, 415] on span "Add bill" at bounding box center [1333, 407] width 57 height 20
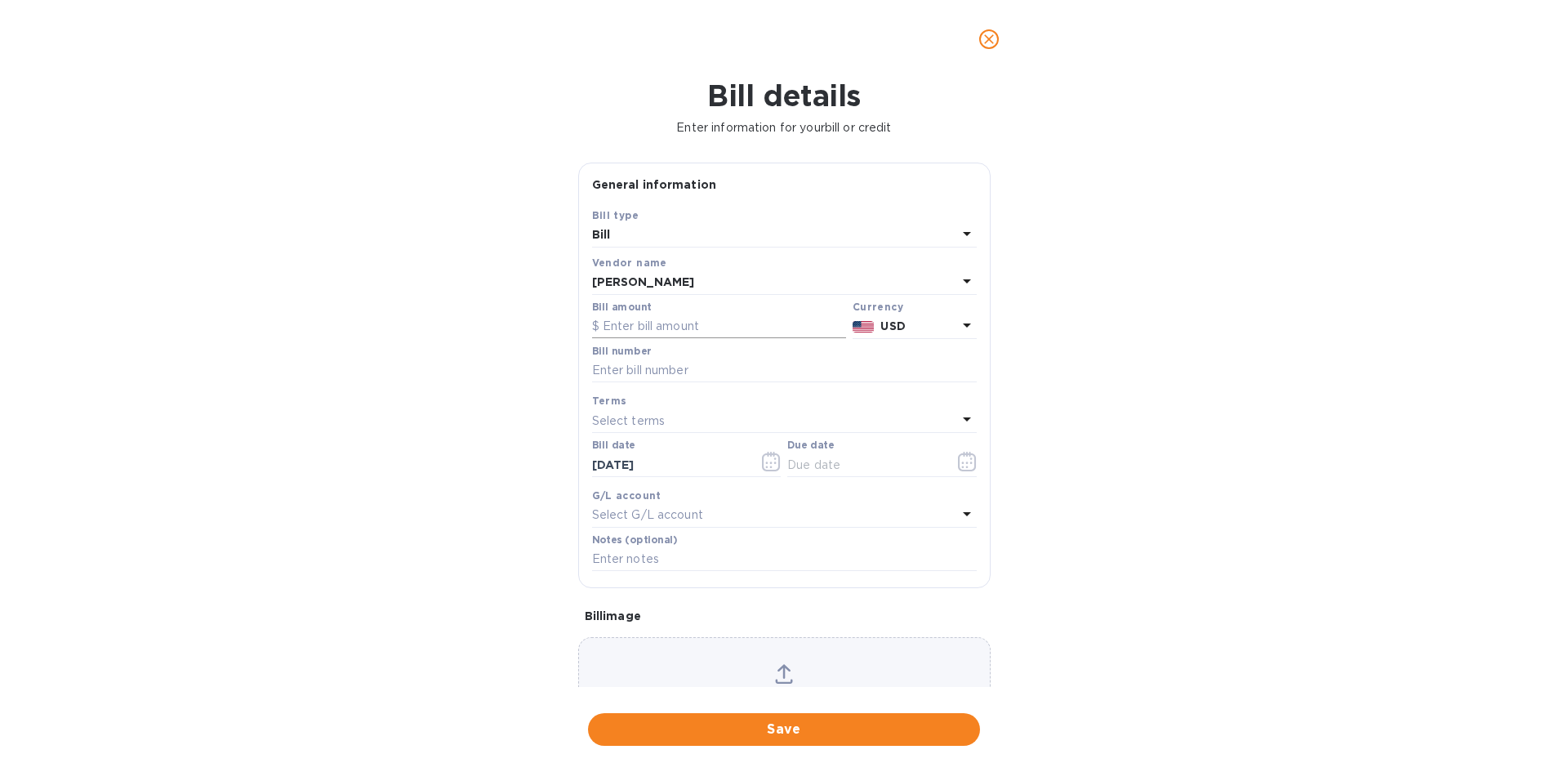
click at [660, 326] on input "text" at bounding box center [719, 327] width 254 height 25
type input "1,054.00"
click at [622, 368] on input "text" at bounding box center [784, 370] width 385 height 25
type input "602864"
click at [621, 415] on p "Select terms" at bounding box center [629, 421] width 73 height 17
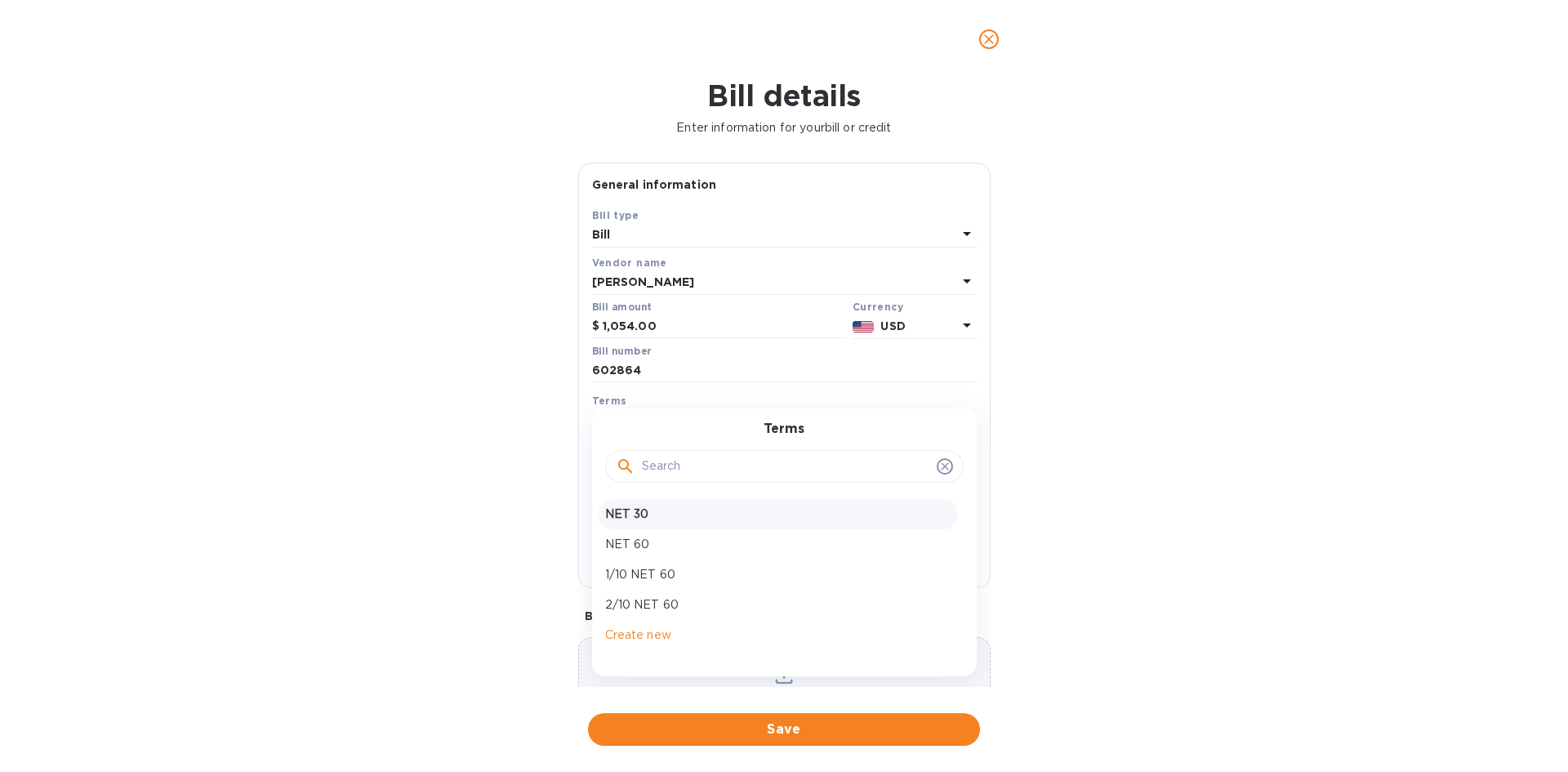
click at [624, 516] on p "NET 30" at bounding box center [777, 514] width 346 height 17
type input "11/02/2025"
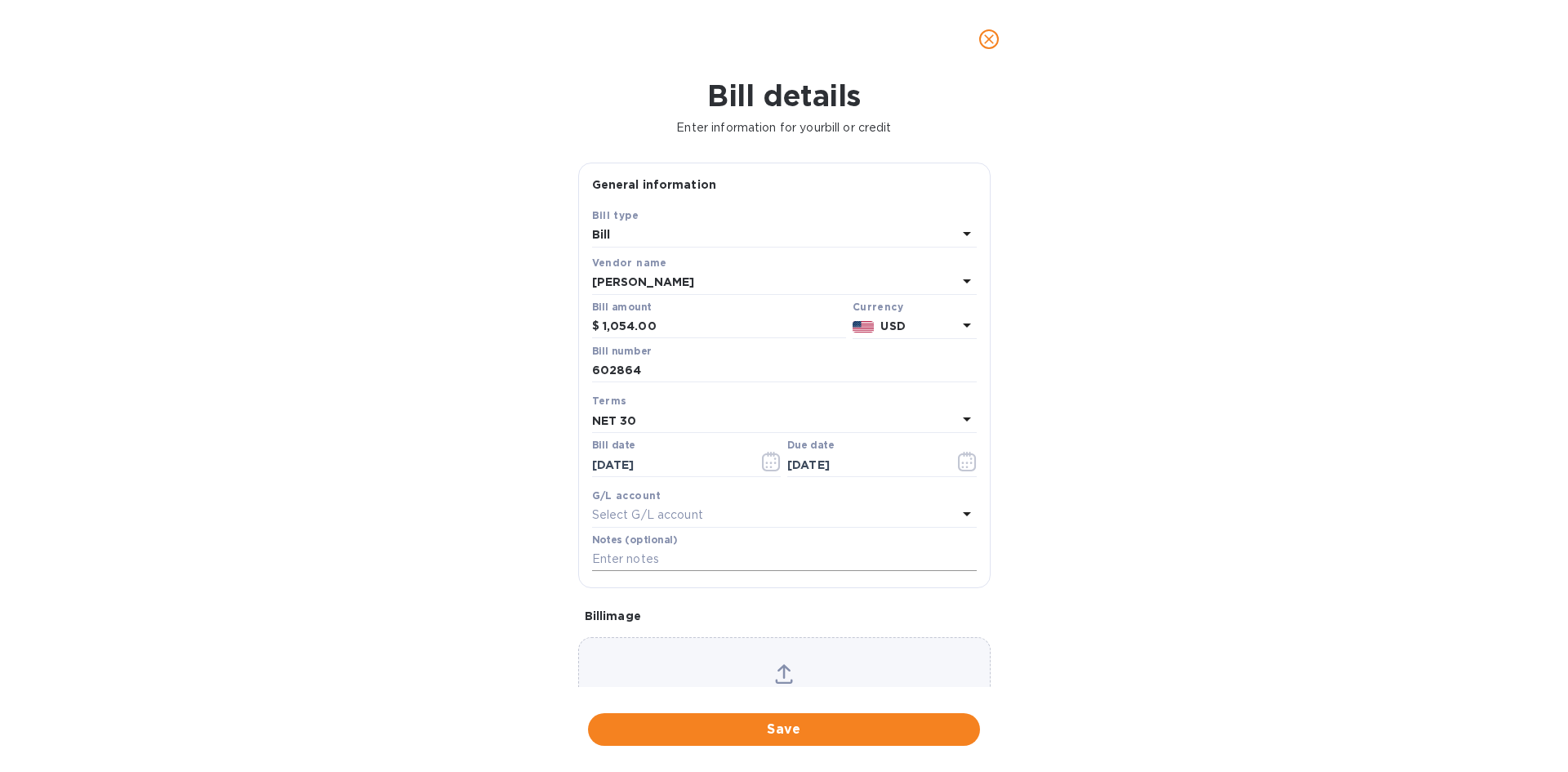
click at [633, 553] on input "text" at bounding box center [784, 559] width 385 height 25
type input "1-30088"
click at [839, 735] on span "Save" at bounding box center [784, 728] width 366 height 20
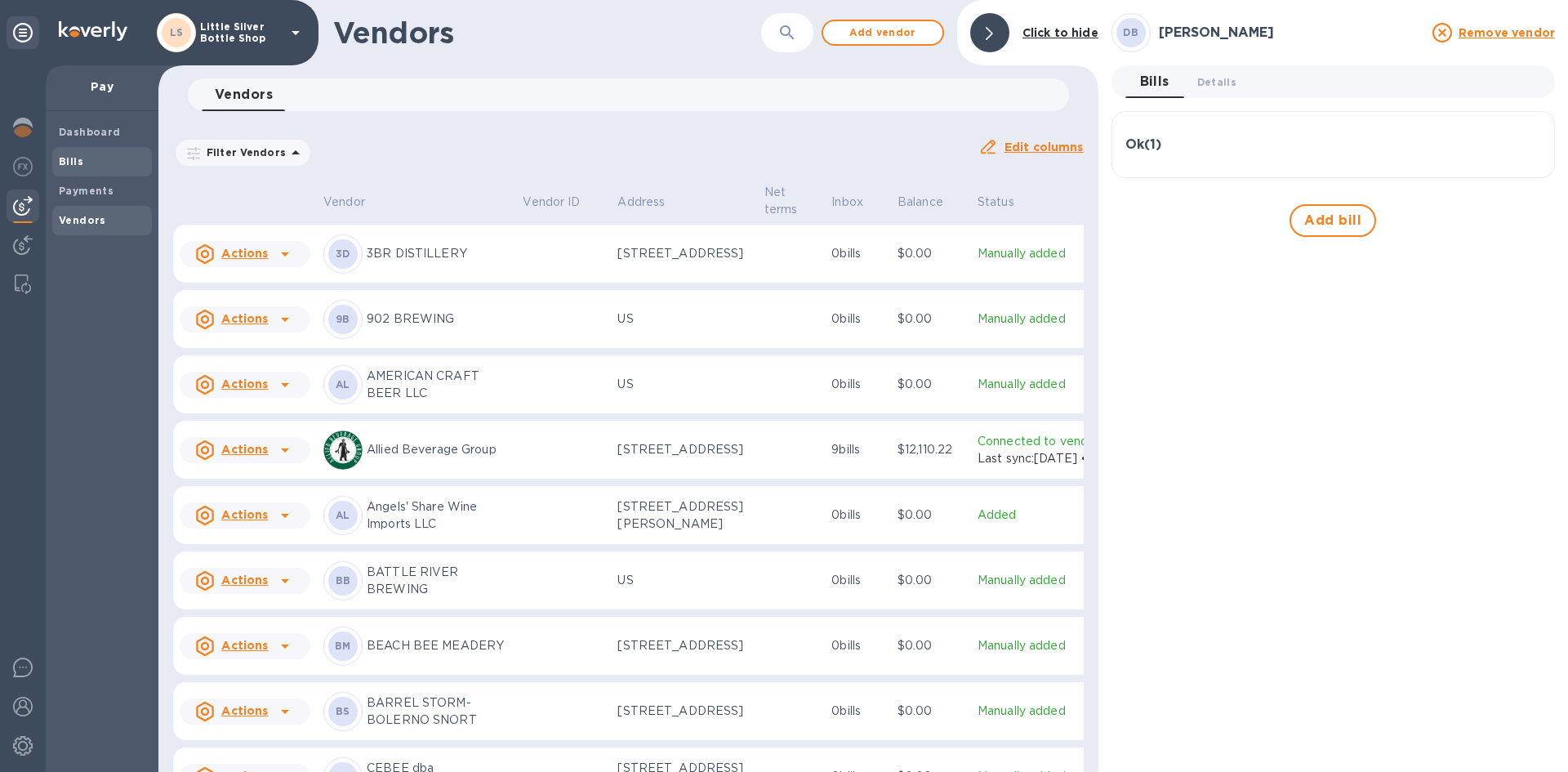
click at [102, 167] on span "Bills" at bounding box center [102, 161] width 86 height 16
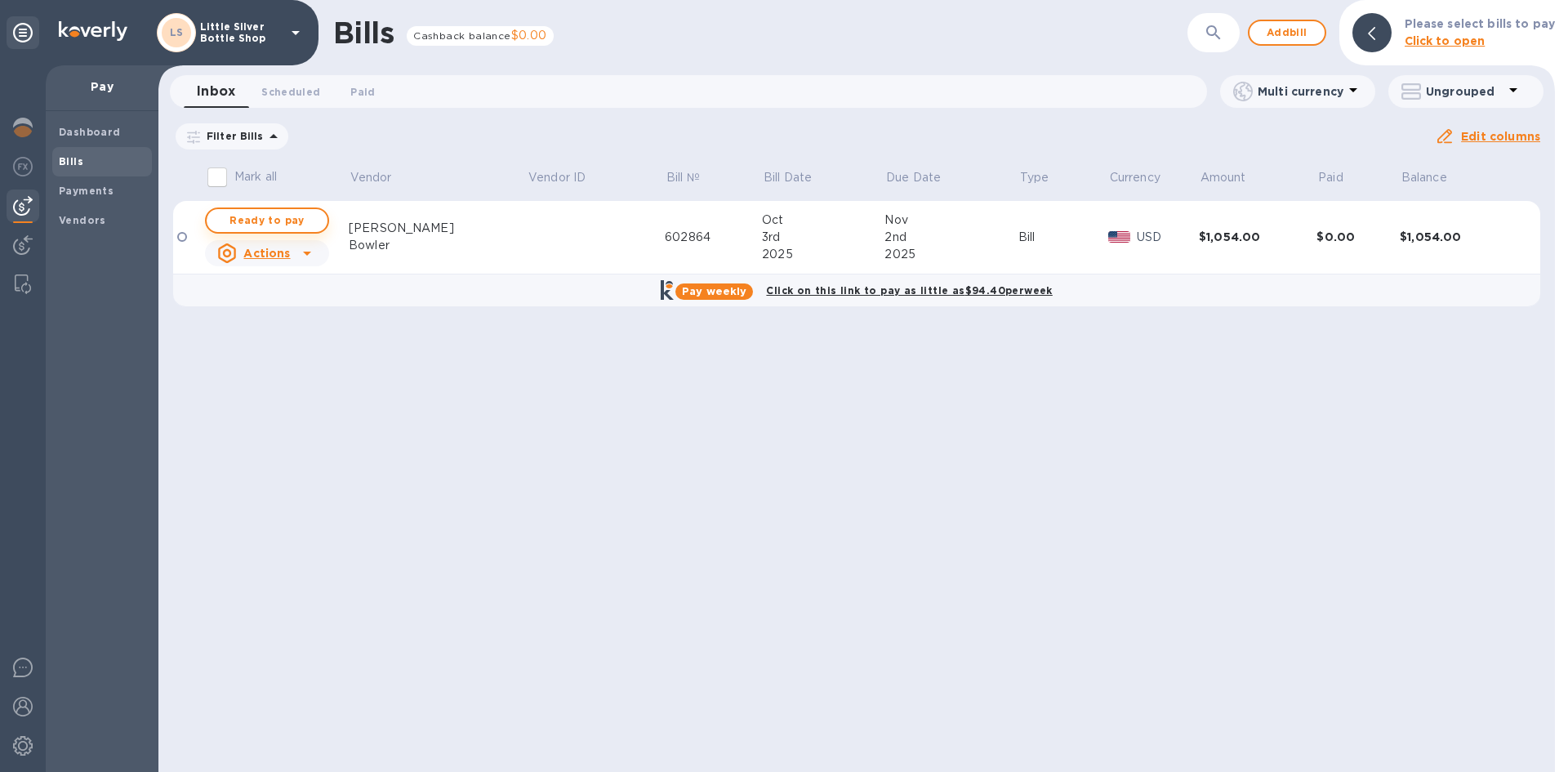
click at [293, 215] on span "Ready to pay" at bounding box center [267, 220] width 95 height 20
checkbox input "true"
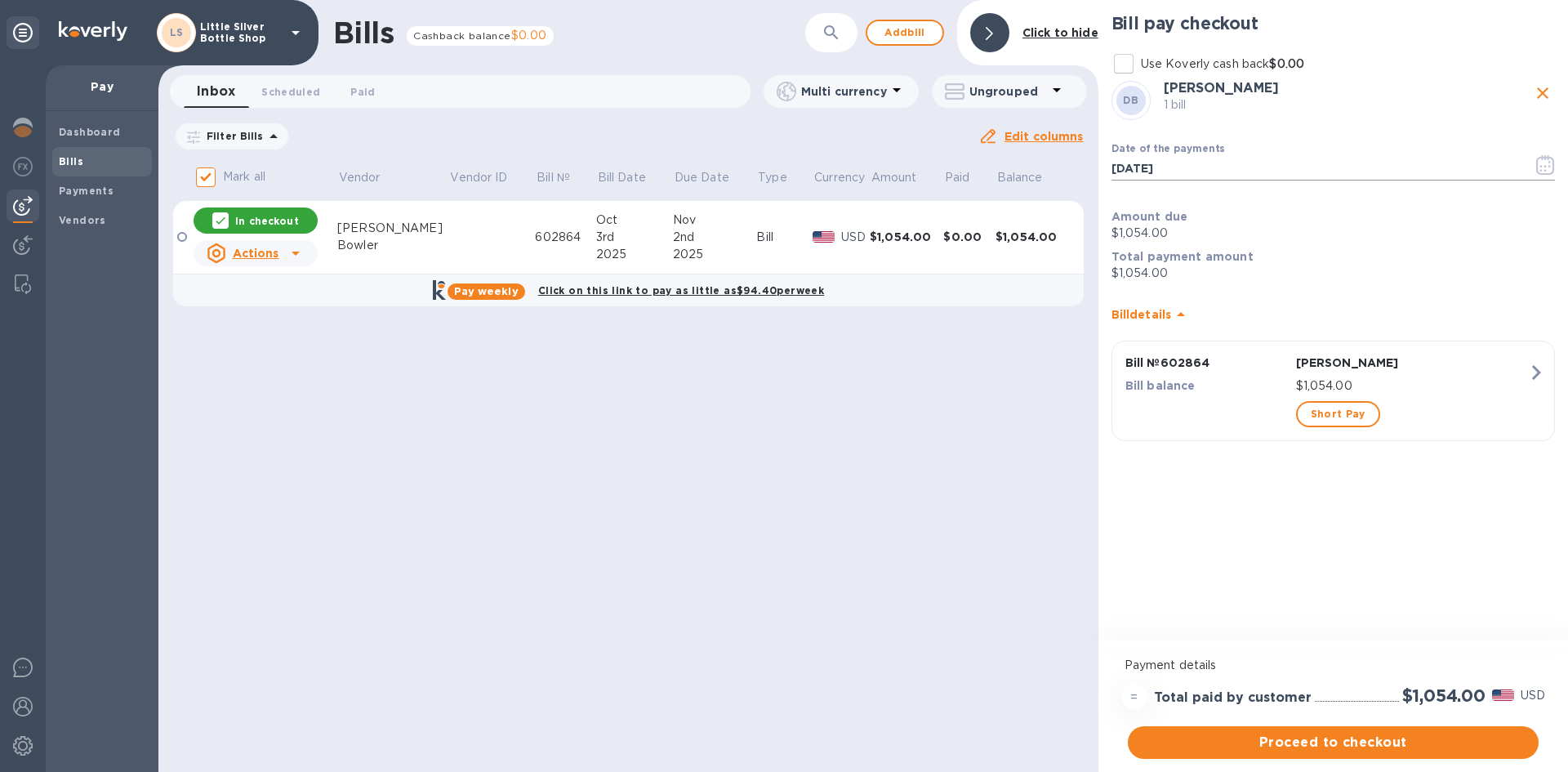
click at [1542, 171] on icon "button" at bounding box center [1542, 170] width 3 height 3
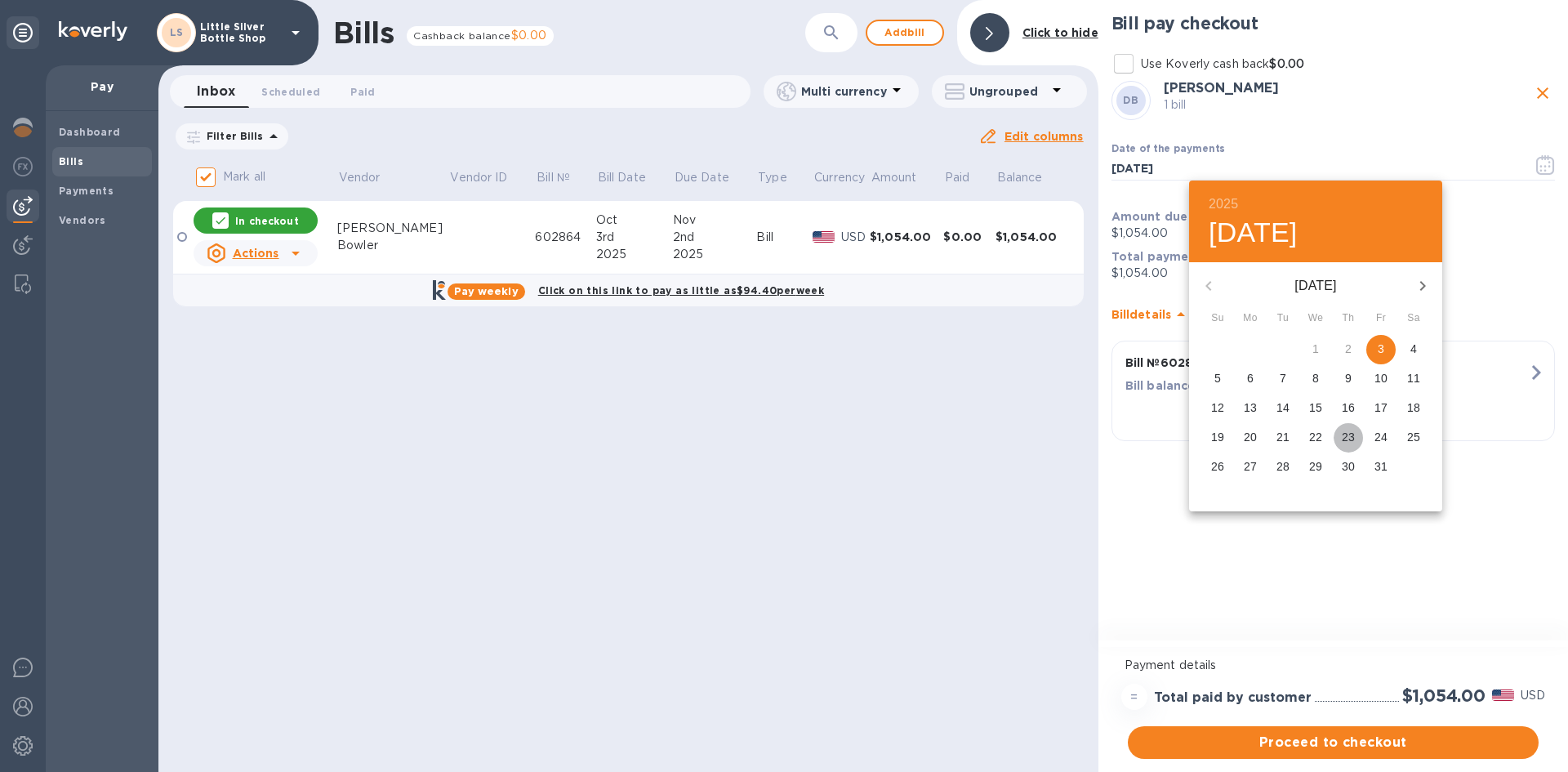
click at [1350, 435] on p "23" at bounding box center [1348, 437] width 13 height 16
type input "10/23/2025"
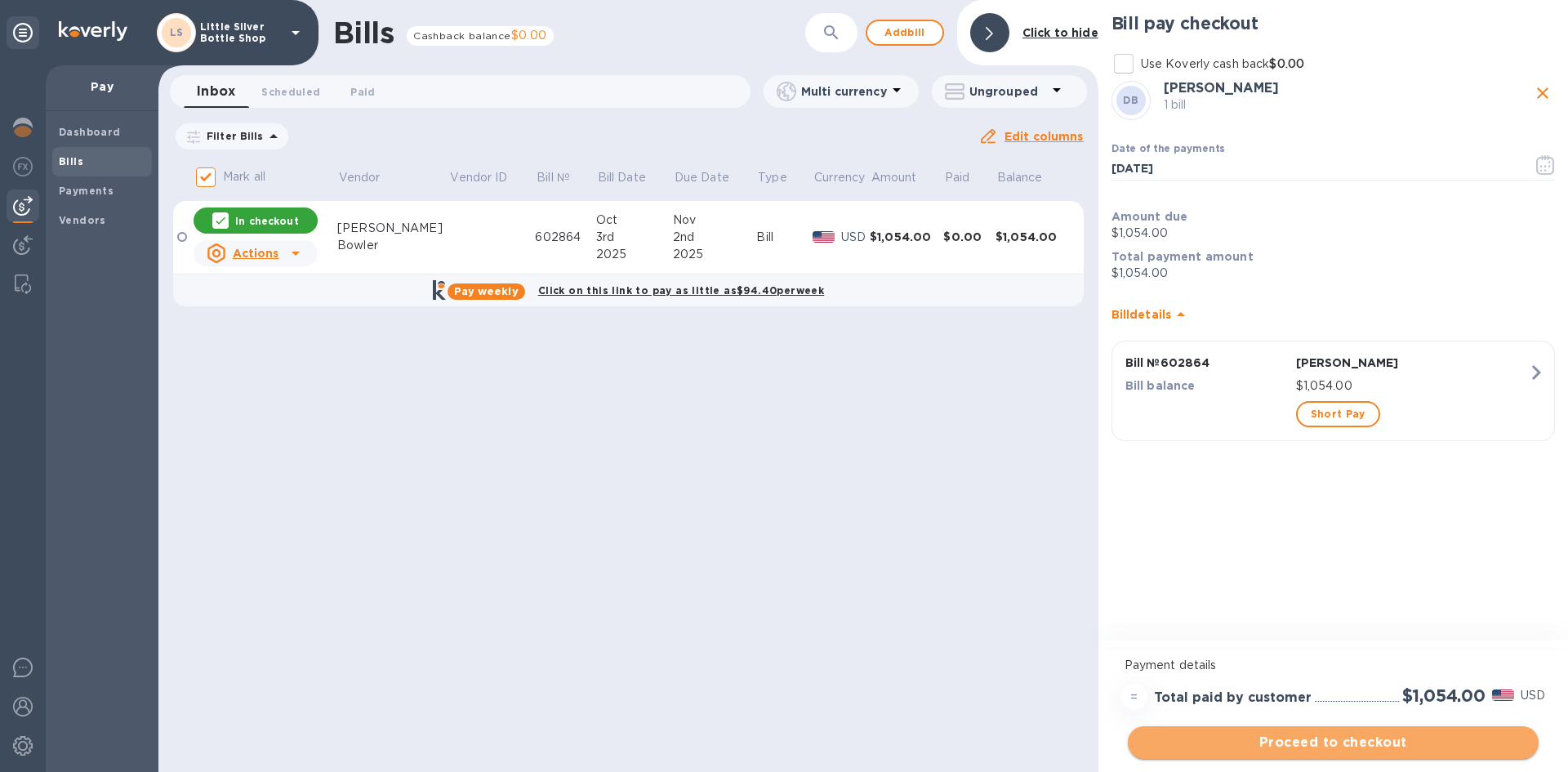
click at [1438, 741] on span "Proceed to checkout" at bounding box center [1333, 742] width 385 height 20
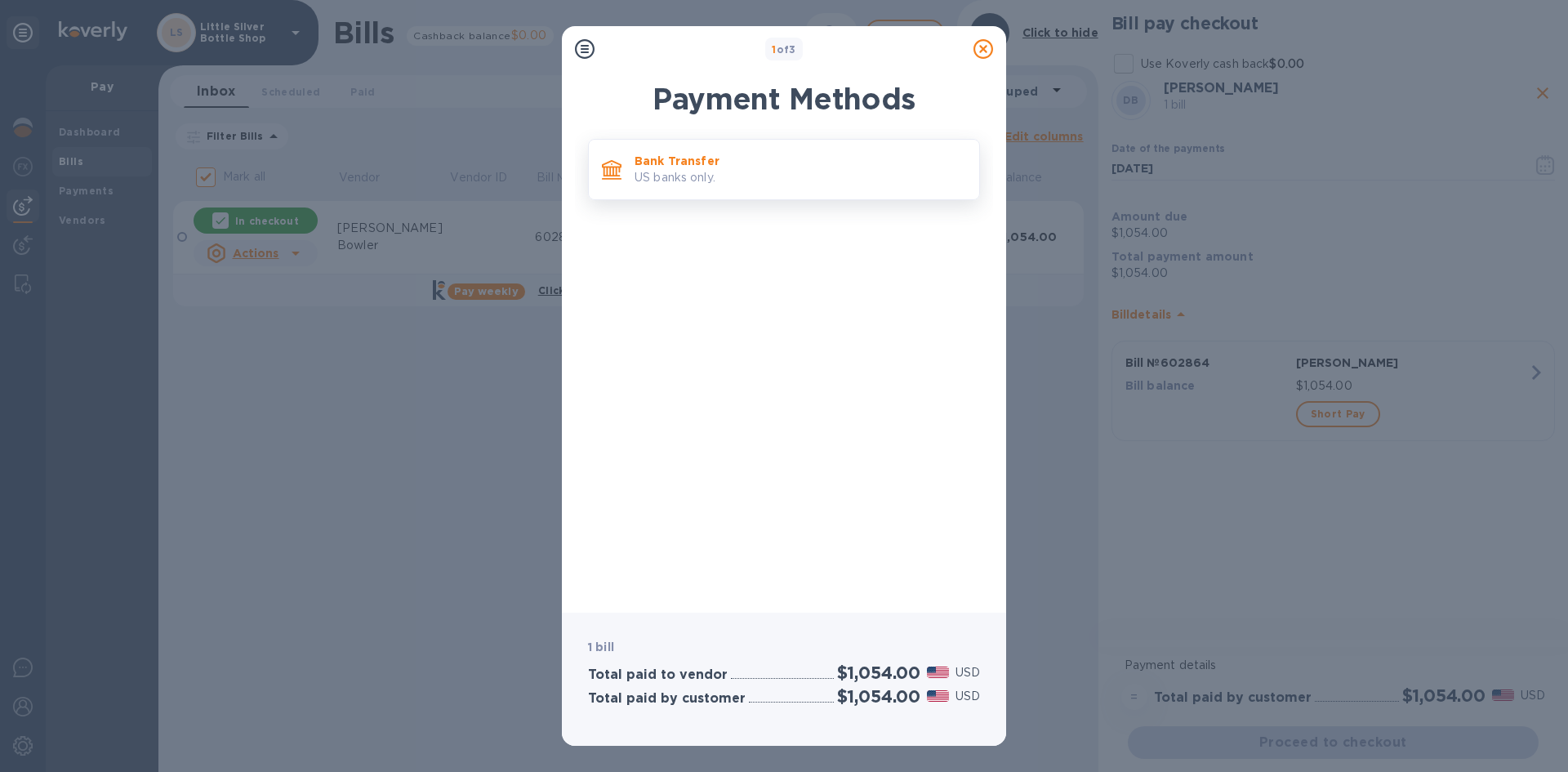
click at [781, 184] on p "US banks only." at bounding box center [800, 177] width 332 height 17
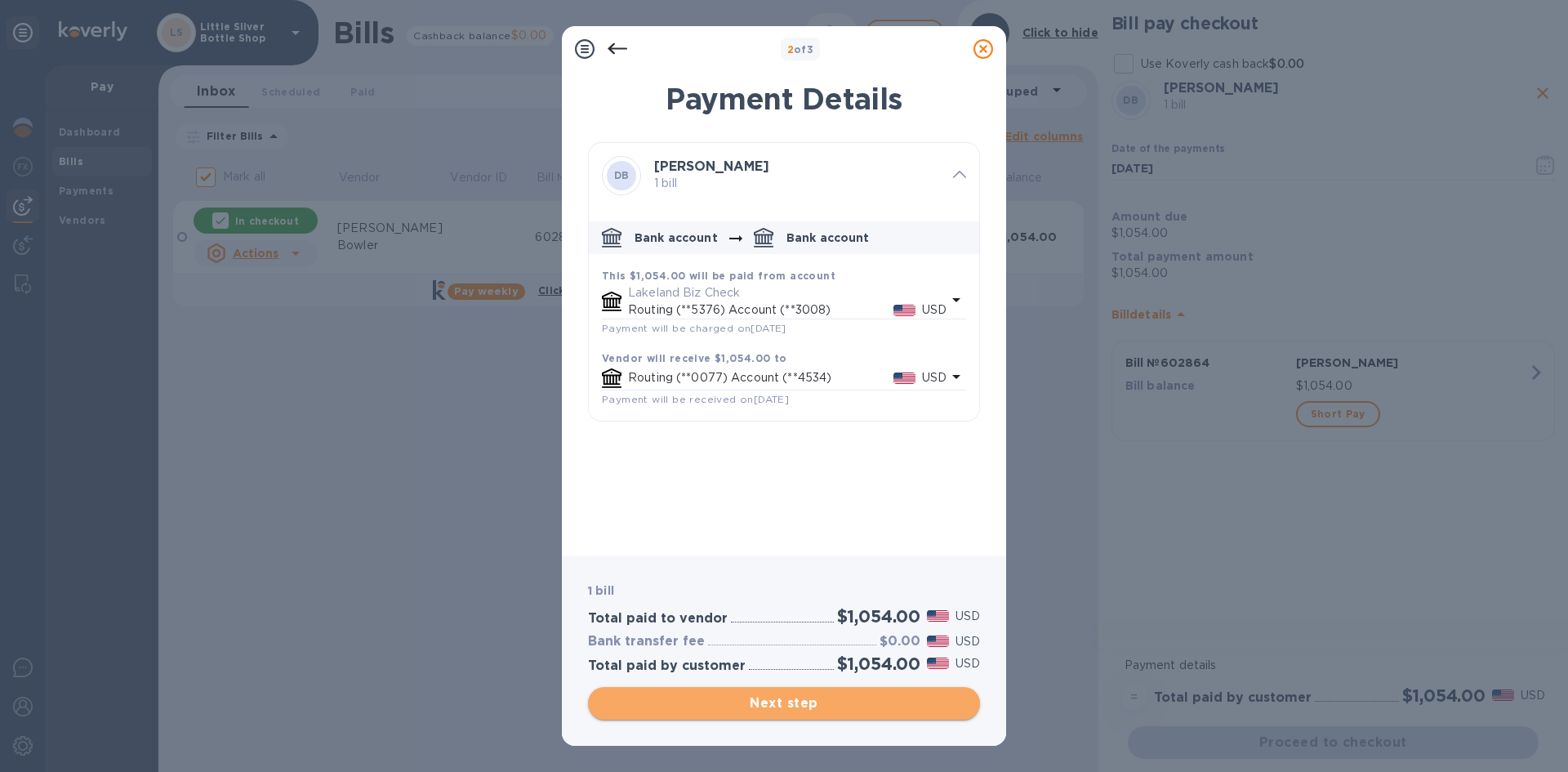
click at [904, 699] on span "Next step" at bounding box center [784, 703] width 366 height 20
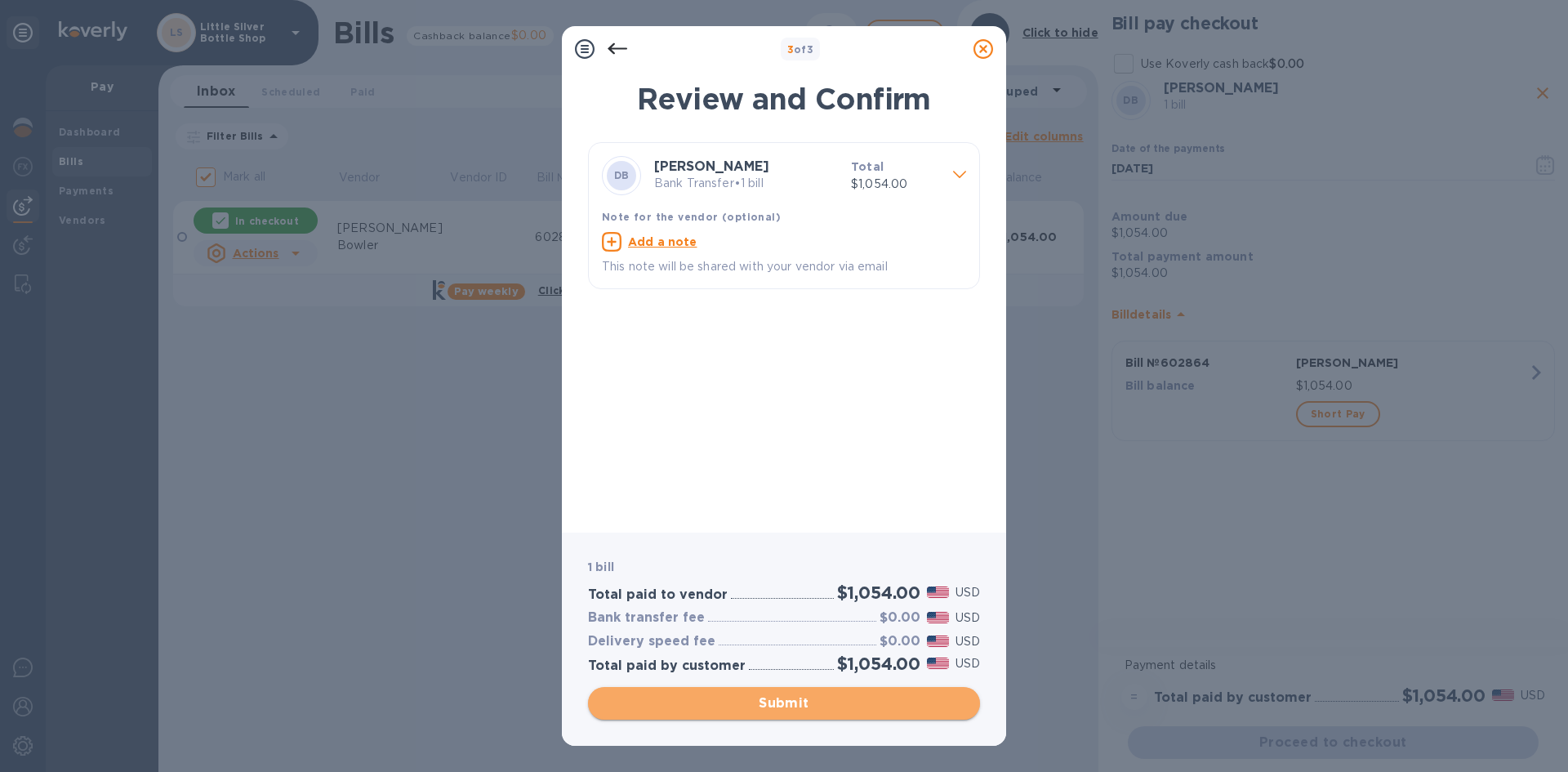
click at [904, 698] on span "Submit" at bounding box center [784, 703] width 366 height 20
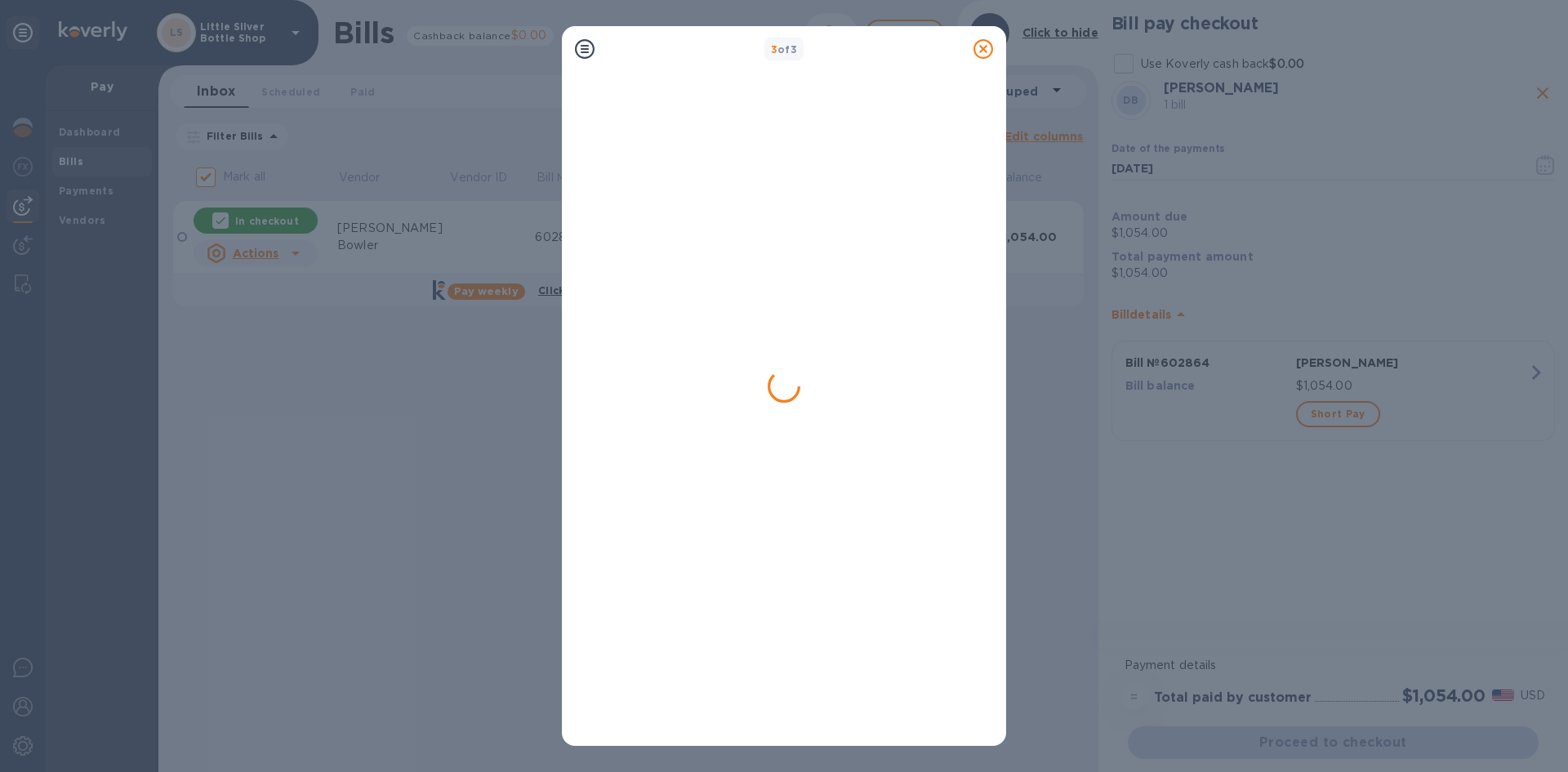
checkbox input "false"
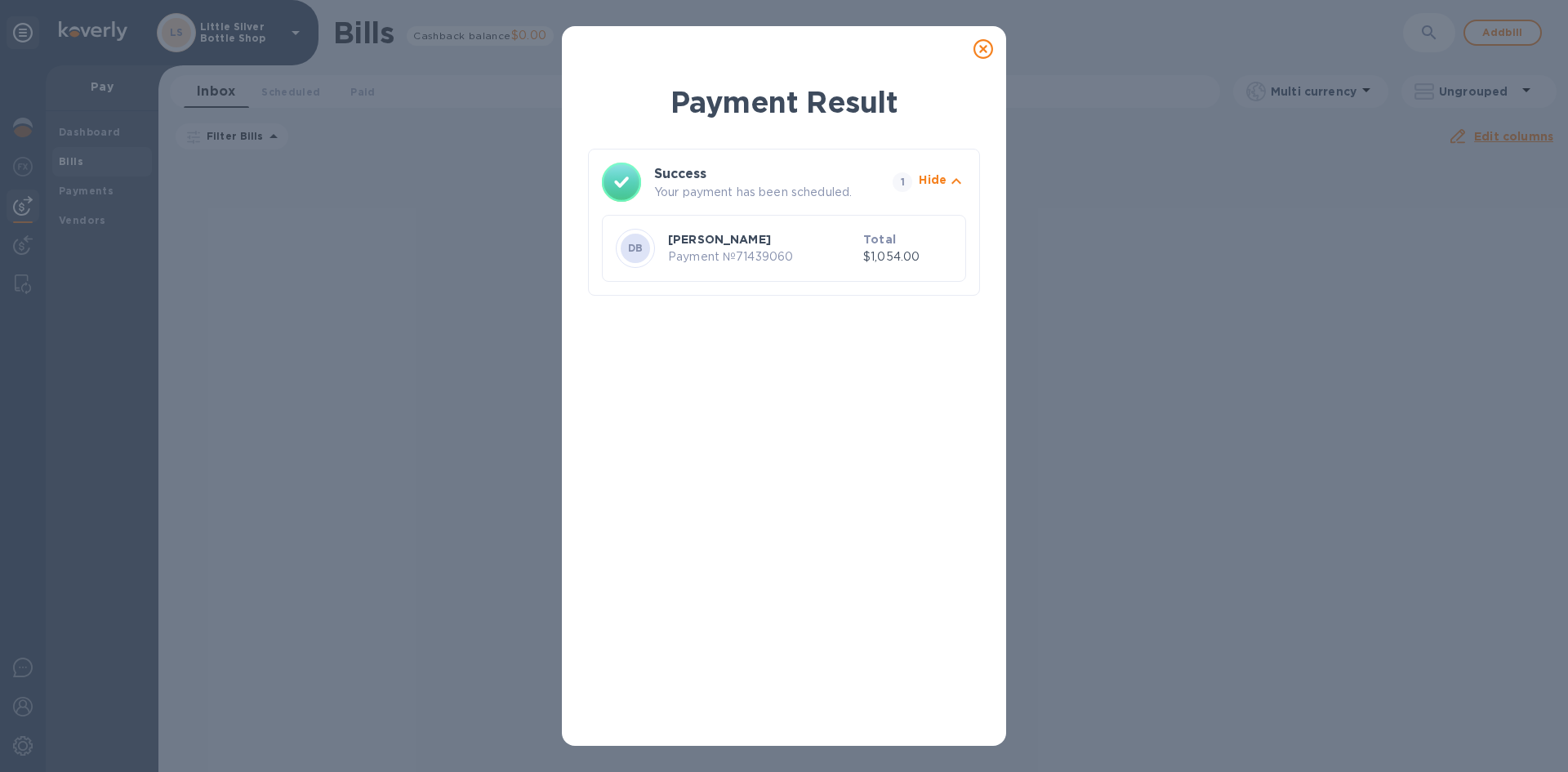
click at [986, 48] on icon at bounding box center [983, 49] width 20 height 20
